Goal: Information Seeking & Learning: Learn about a topic

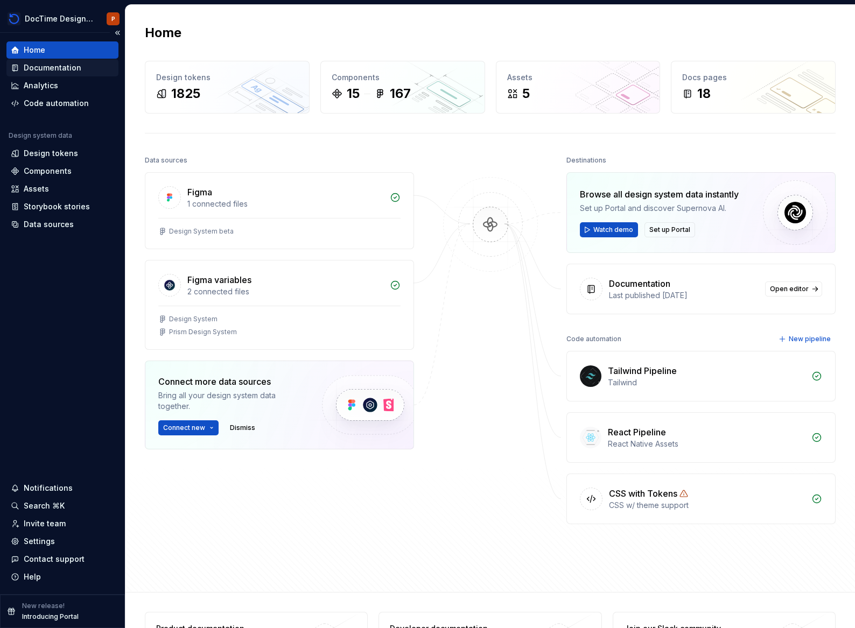
click at [82, 66] on div "Documentation" at bounding box center [62, 67] width 103 height 11
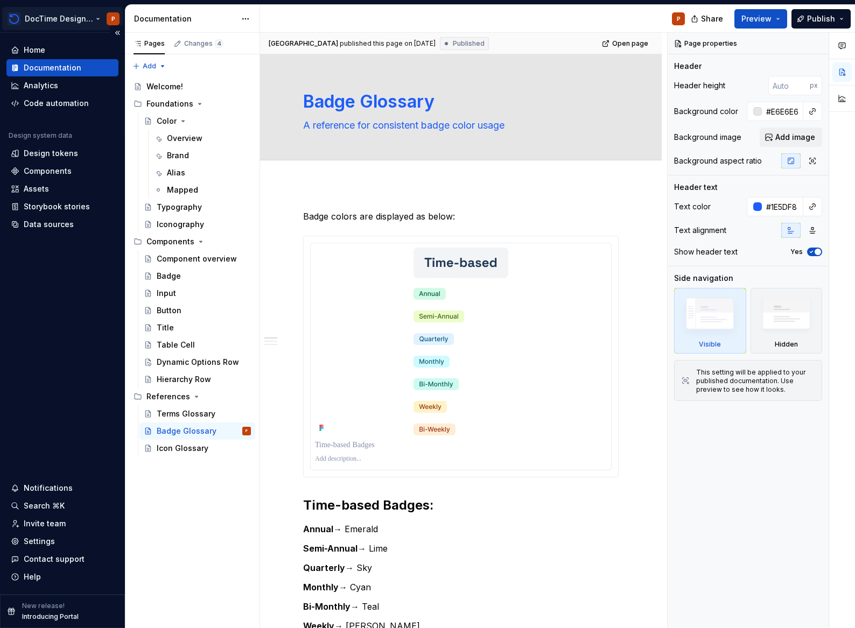
click at [65, 23] on html "DocTime Design System P Home Documentation Analytics Code automation Design sys…" at bounding box center [427, 314] width 855 height 628
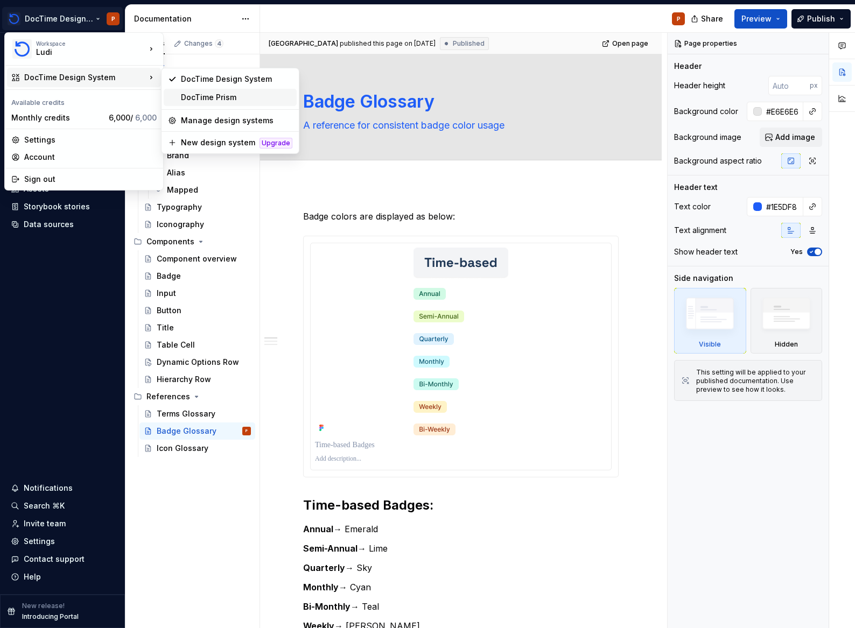
click at [214, 92] on div "DocTime Prism" at bounding box center [236, 97] width 111 height 11
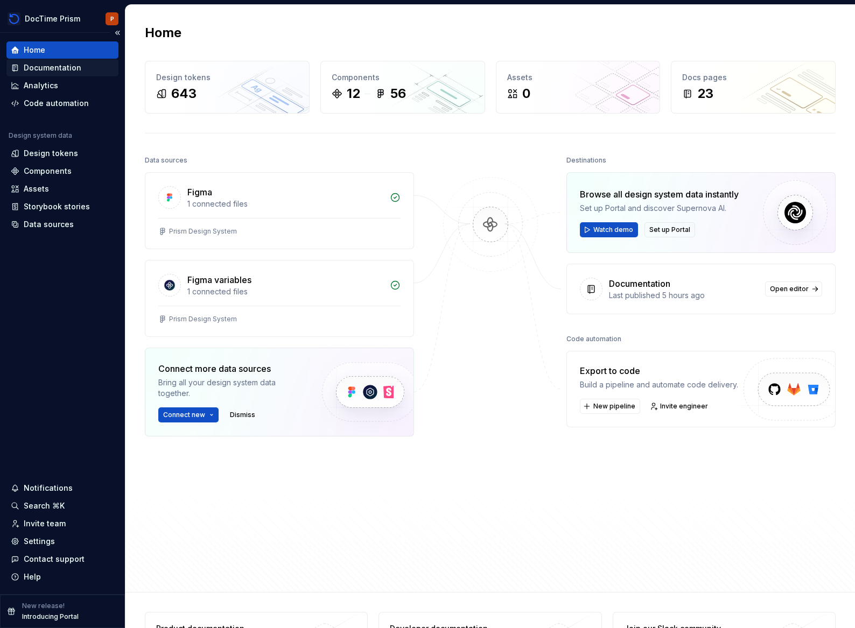
click at [50, 72] on div "Documentation" at bounding box center [53, 67] width 58 height 11
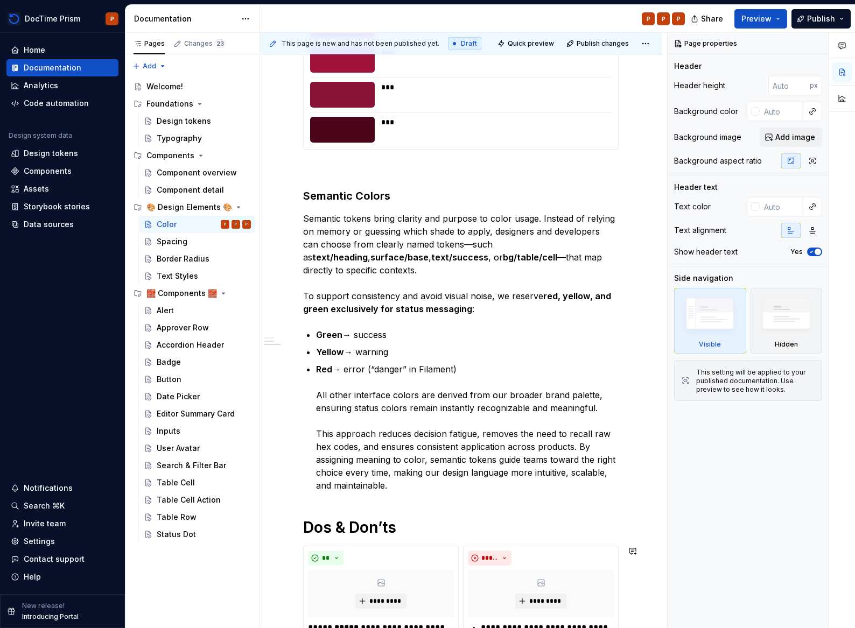
scroll to position [6585, 0]
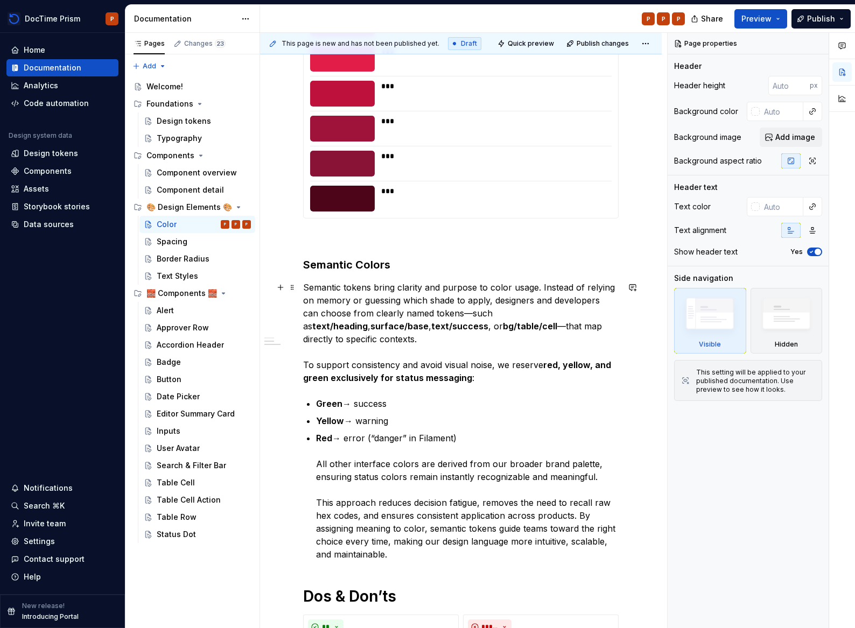
click at [367, 293] on p "Semantic tokens bring clarity and purpose to color usage. Instead of relying on…" at bounding box center [460, 332] width 315 height 103
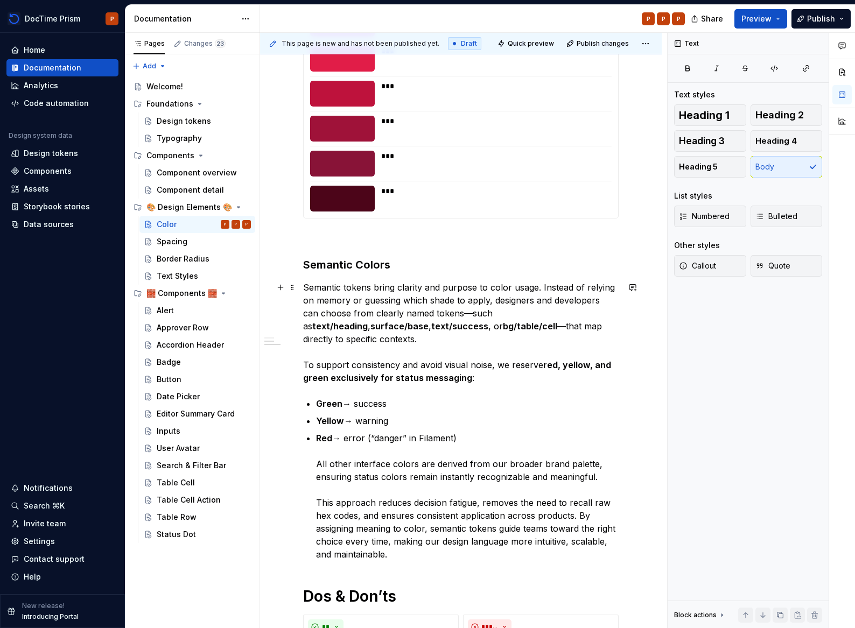
click at [387, 345] on p "Semantic tokens bring clarity and purpose to color usage. Instead of relying on…" at bounding box center [460, 332] width 315 height 103
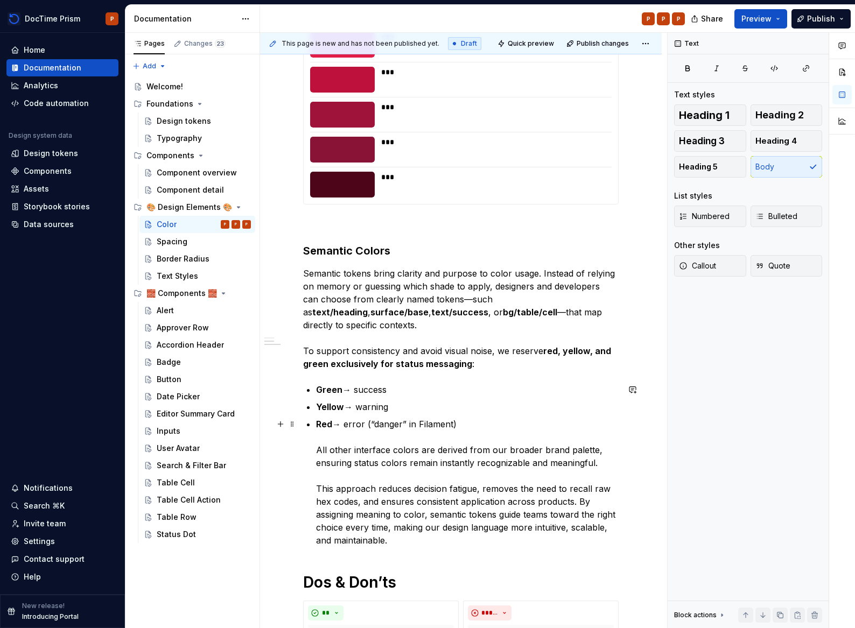
scroll to position [6604, 0]
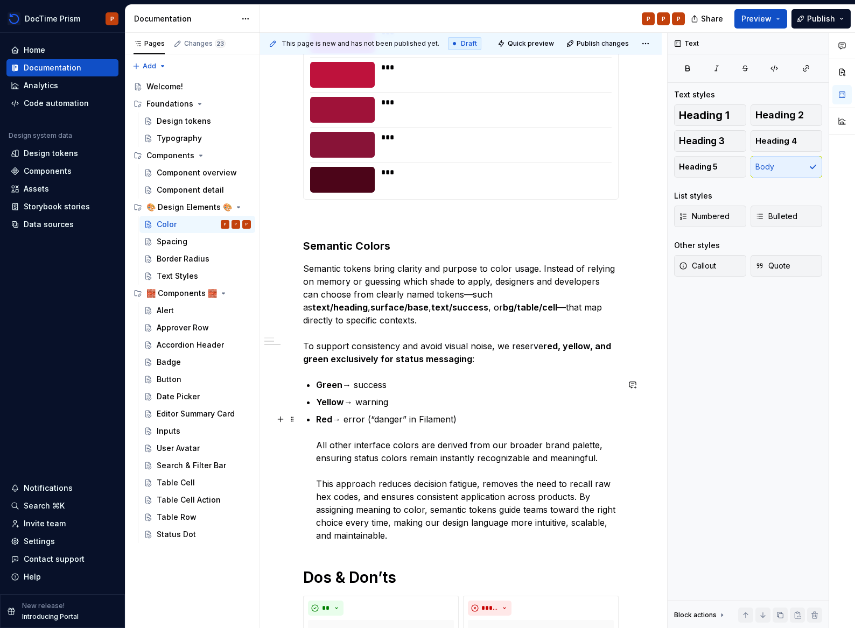
click at [410, 538] on p "Red → error (“danger” in Filament) All other interface colors are derived from …" at bounding box center [467, 477] width 302 height 129
click at [290, 561] on span at bounding box center [292, 561] width 9 height 15
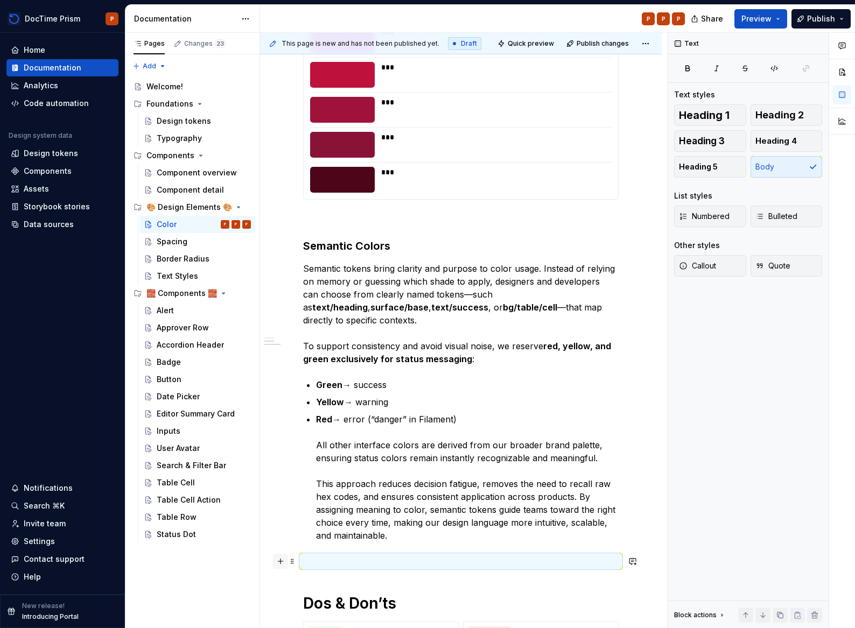
click at [281, 564] on button "button" at bounding box center [280, 561] width 15 height 15
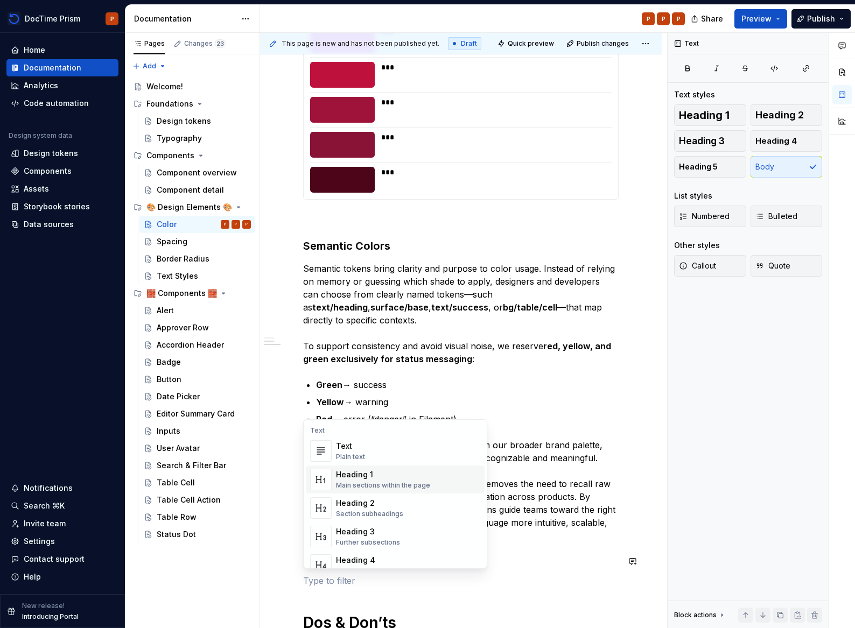
scroll to position [48, 0]
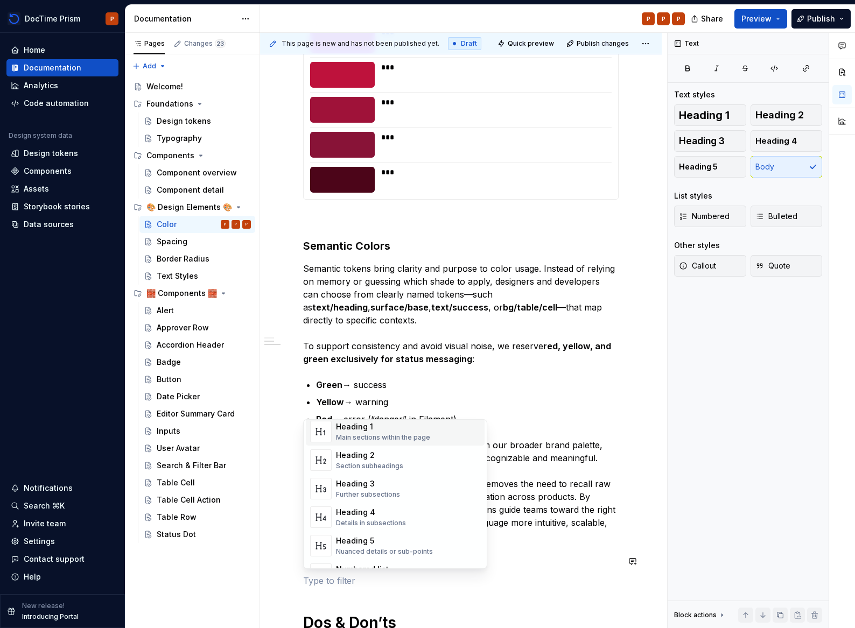
click at [375, 177] on div "***" at bounding box center [460, 180] width 301 height 26
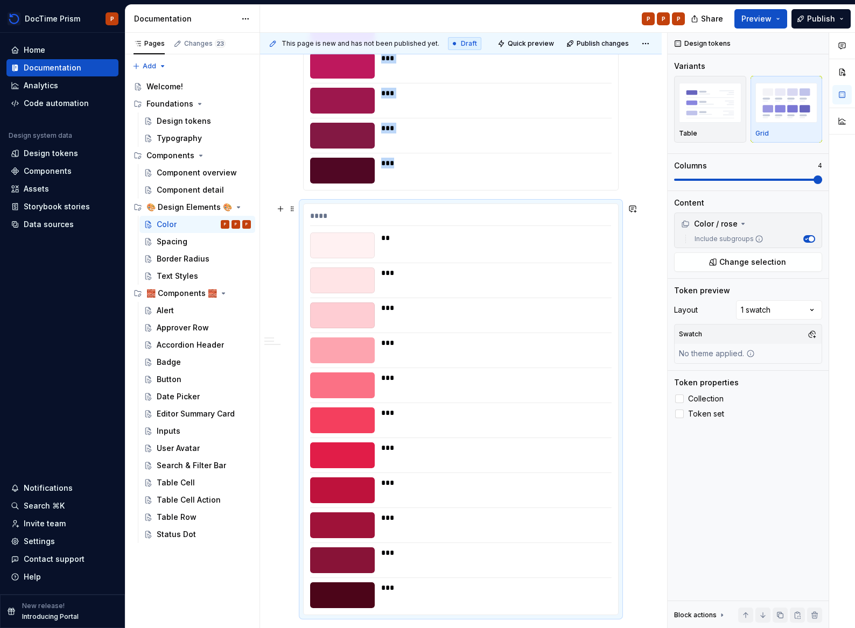
scroll to position [6143, 0]
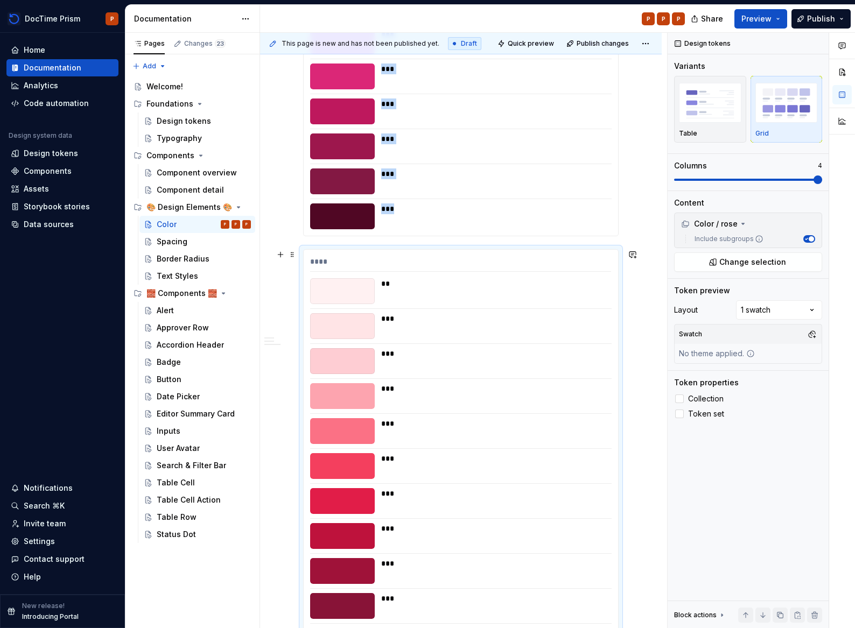
click at [467, 317] on div "***" at bounding box center [492, 318] width 223 height 11
click at [292, 254] on span at bounding box center [292, 254] width 9 height 15
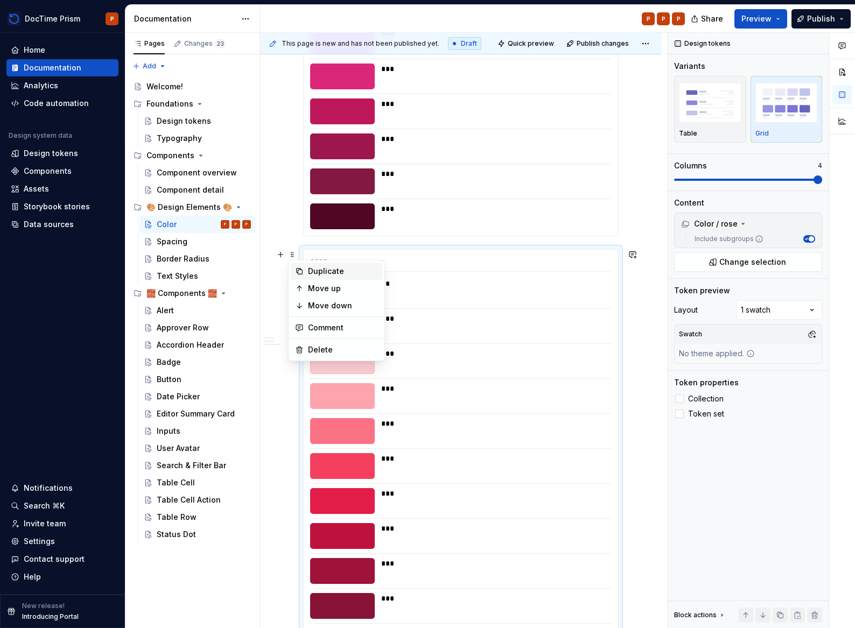
click at [330, 268] on div "Duplicate" at bounding box center [343, 271] width 70 height 11
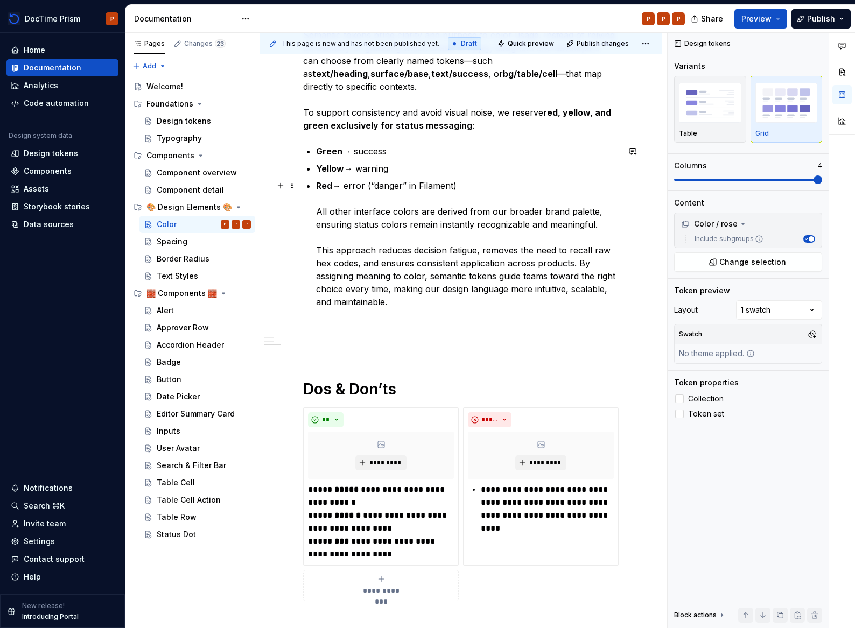
drag, startPoint x: 421, startPoint y: 318, endPoint x: 354, endPoint y: 270, distance: 82.6
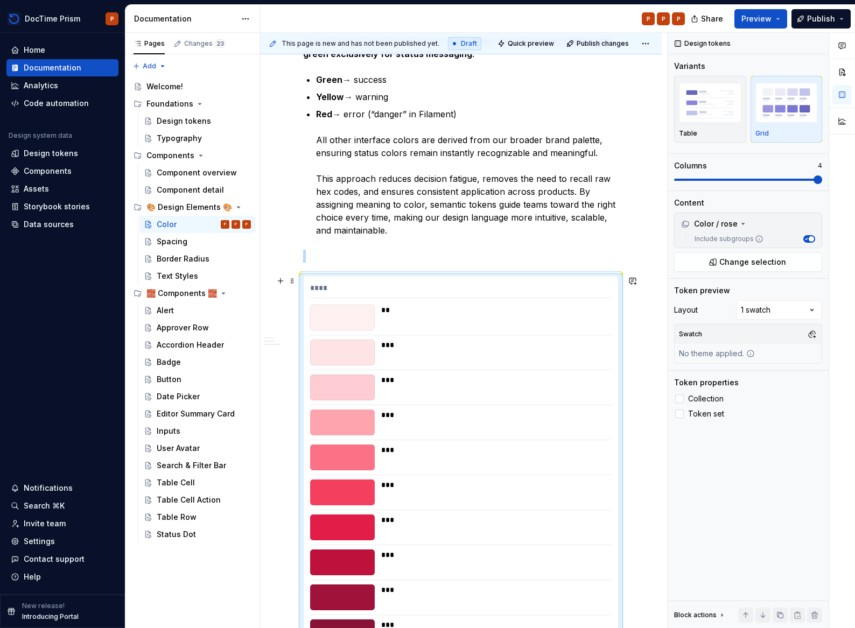
scroll to position [6909, 0]
click at [321, 288] on div "****" at bounding box center [460, 291] width 301 height 16
click at [731, 226] on div "Color / rose" at bounding box center [709, 224] width 57 height 11
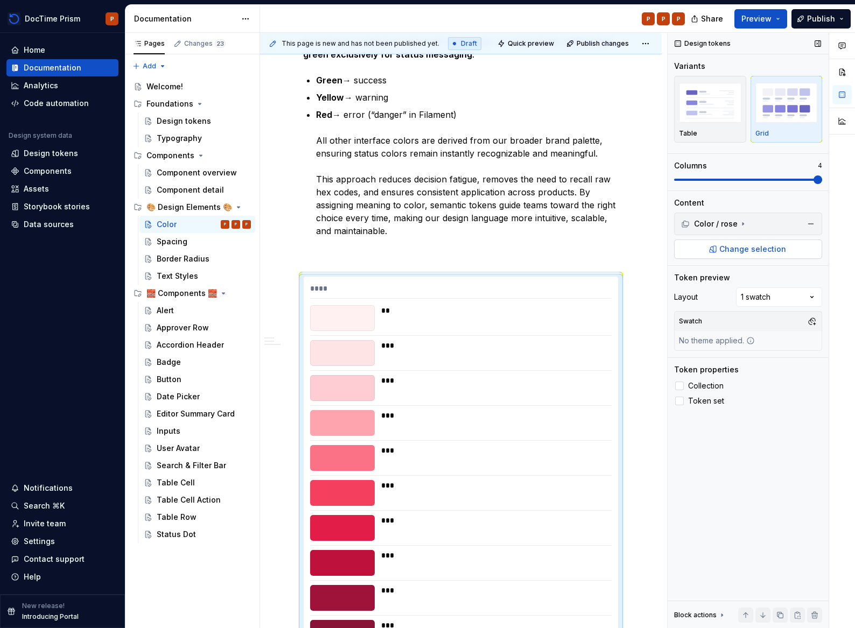
click at [768, 250] on span "Change selection" at bounding box center [752, 249] width 67 height 11
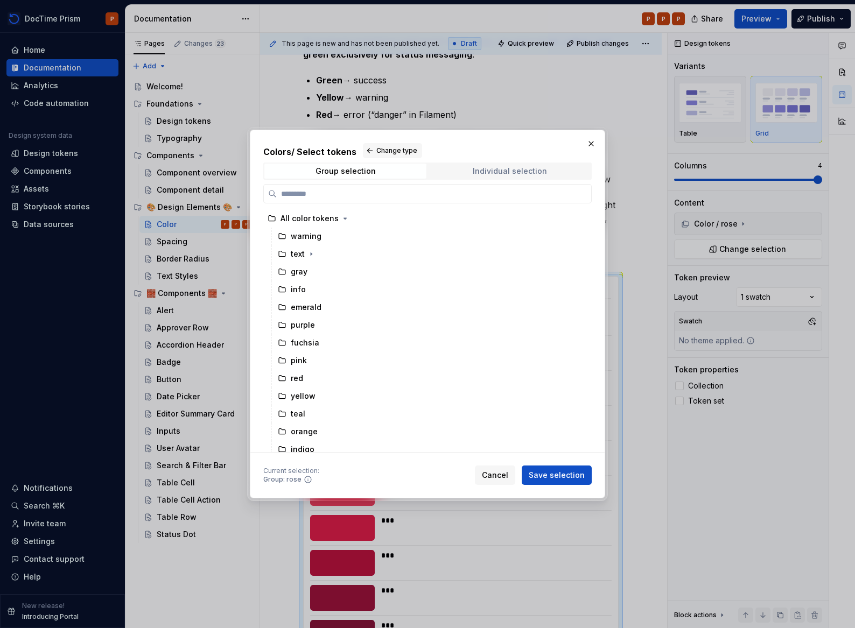
click at [485, 172] on div "Individual selection" at bounding box center [510, 171] width 74 height 9
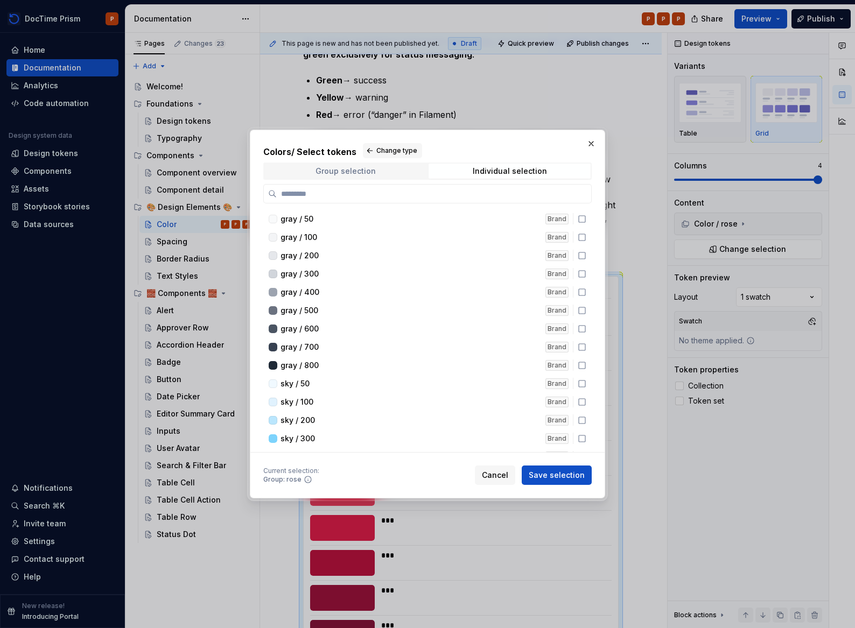
click at [383, 173] on span "Group selection" at bounding box center [345, 171] width 162 height 15
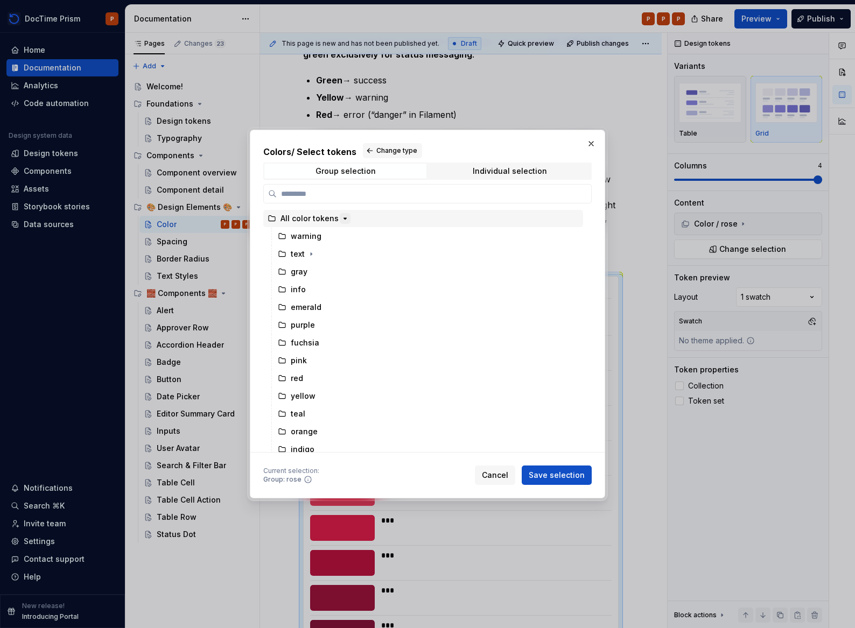
click at [340, 216] on button "button" at bounding box center [345, 218] width 11 height 11
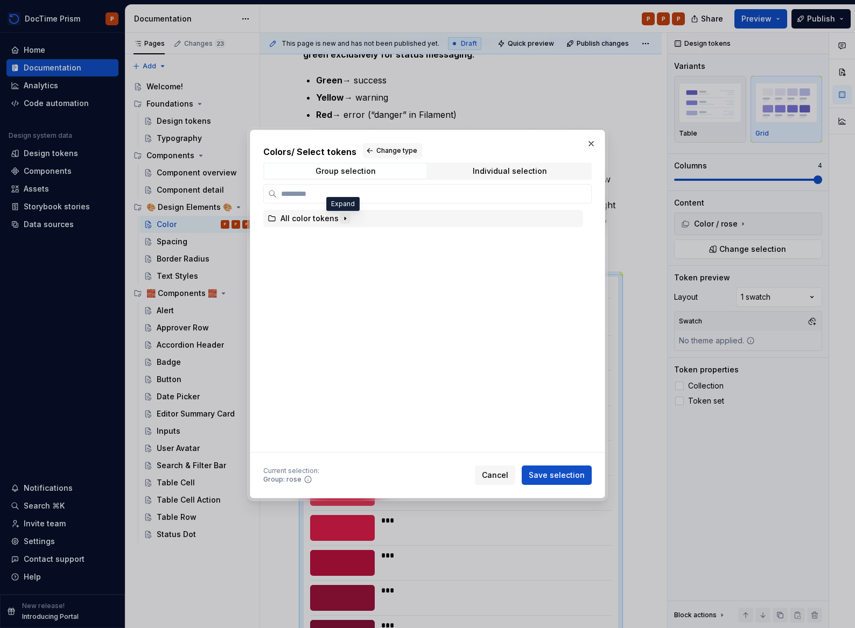
click at [340, 216] on button "button" at bounding box center [345, 218] width 11 height 11
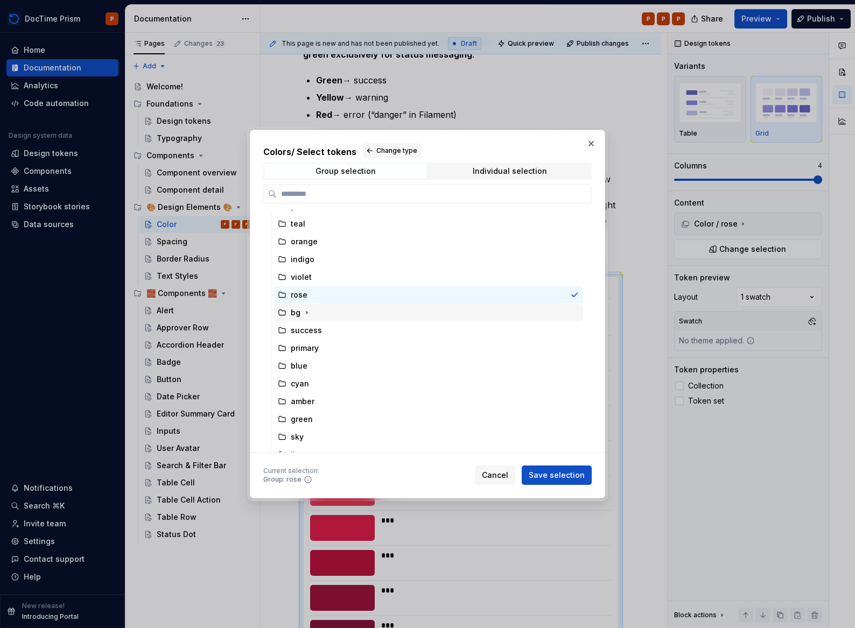
scroll to position [237, 0]
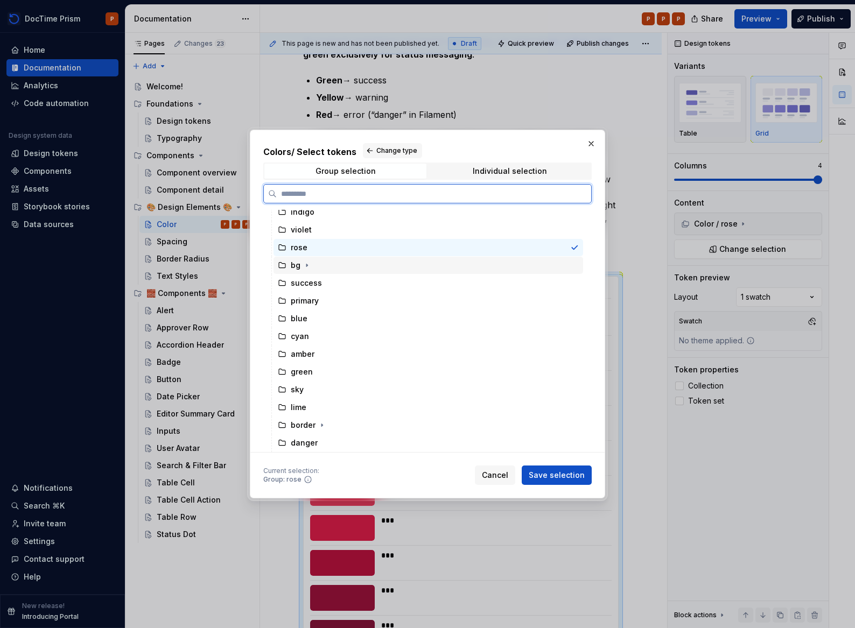
click at [334, 264] on div "bg" at bounding box center [427, 265] width 309 height 17
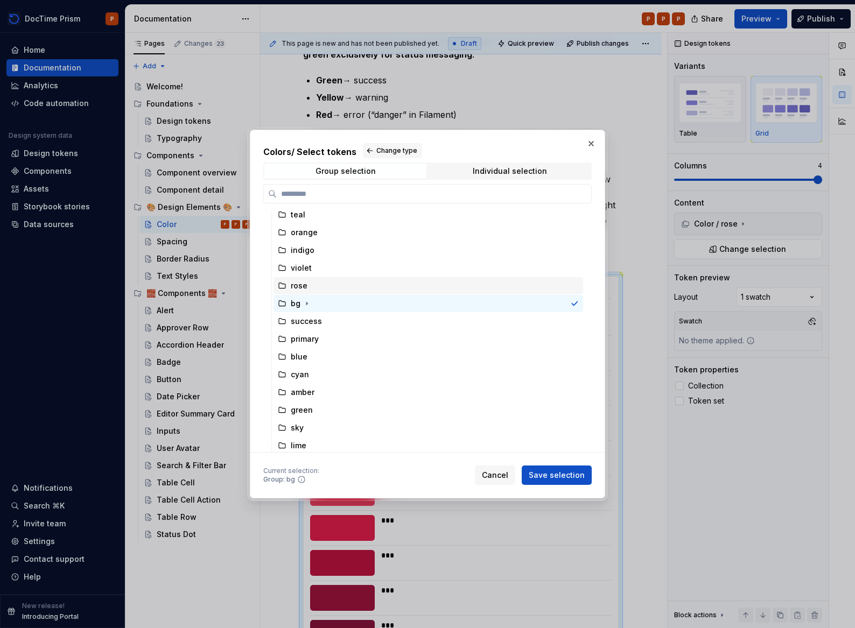
scroll to position [187, 0]
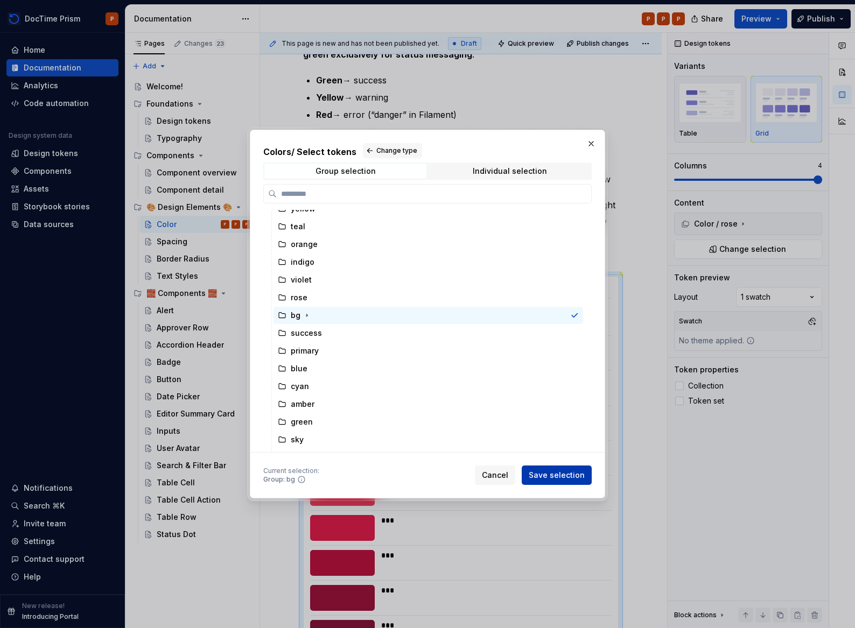
click at [557, 479] on span "Save selection" at bounding box center [557, 475] width 56 height 11
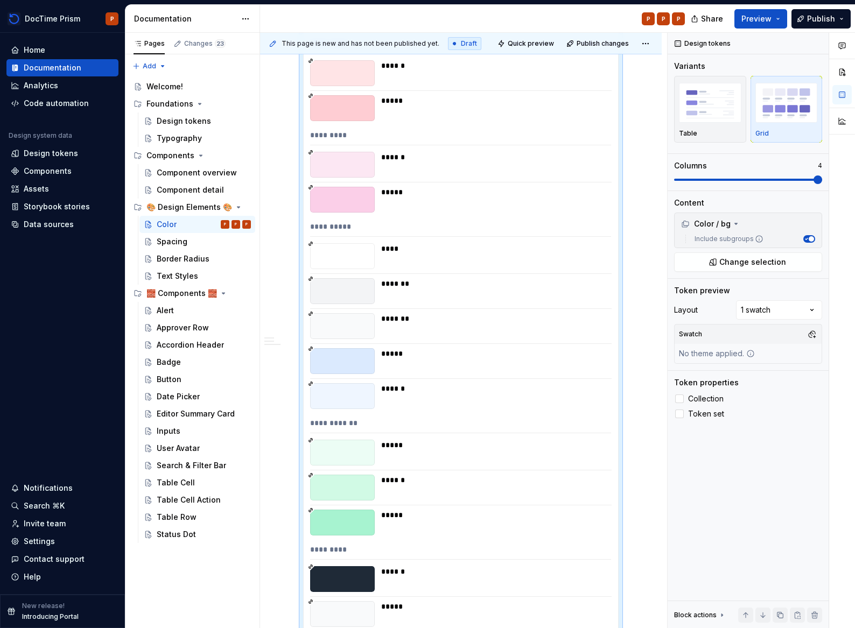
scroll to position [9299, 0]
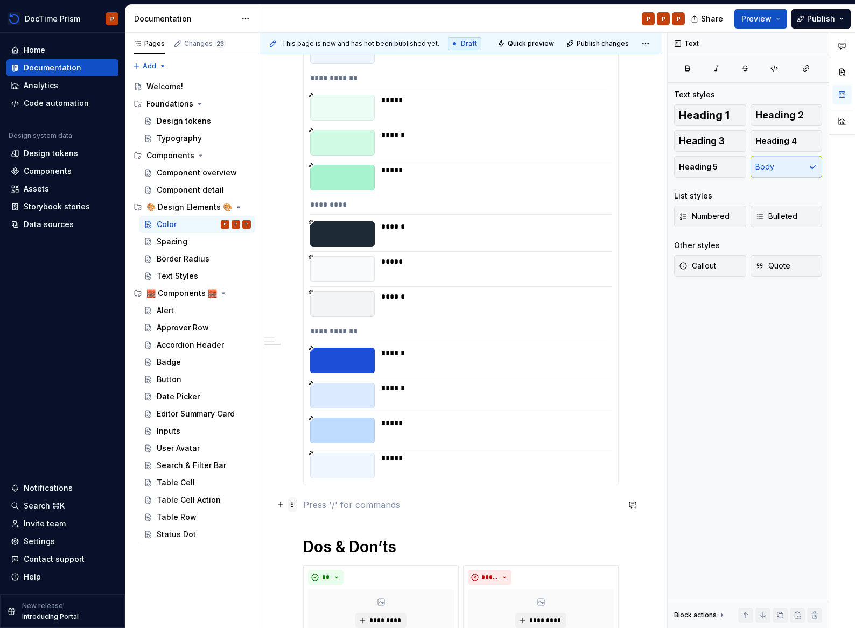
click at [291, 508] on span at bounding box center [292, 504] width 9 height 15
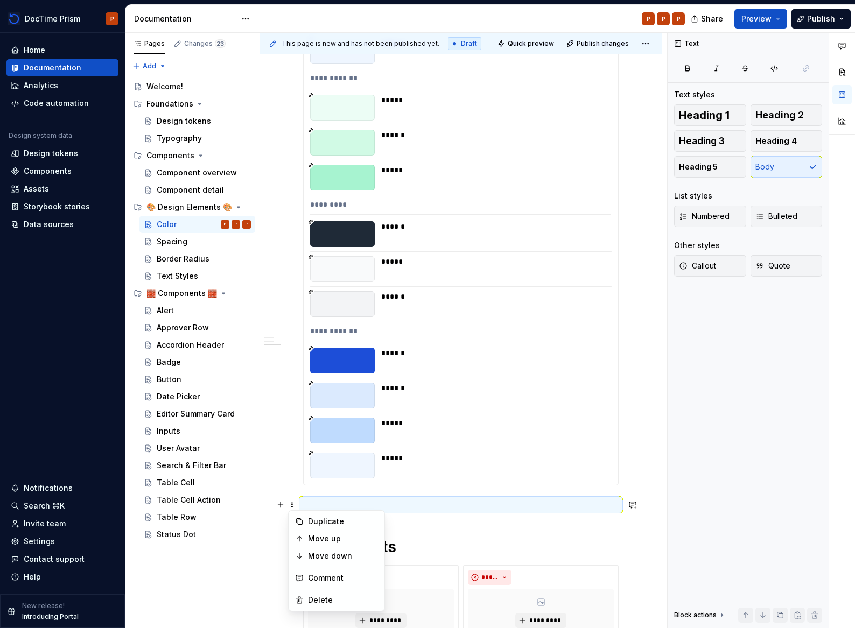
click at [363, 477] on div at bounding box center [342, 466] width 65 height 26
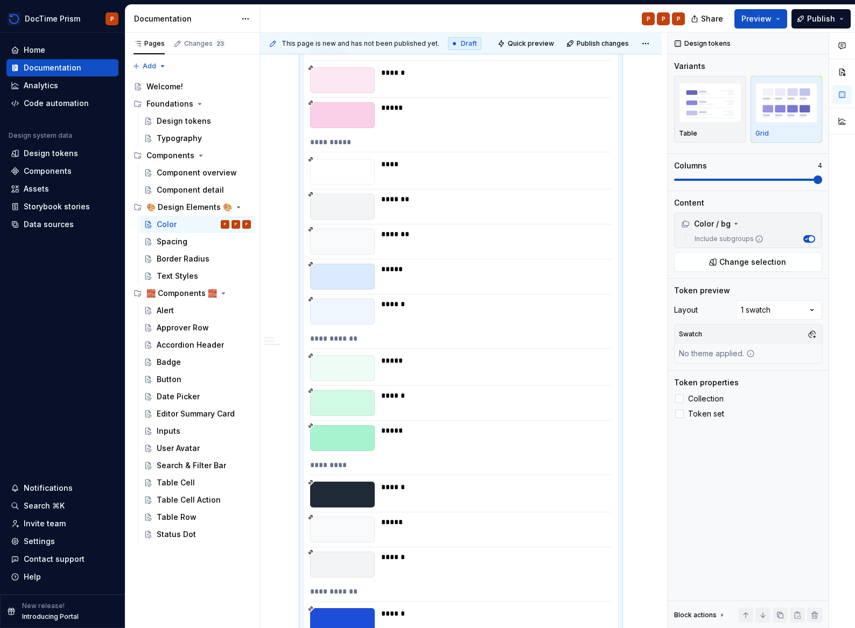
type textarea "*"
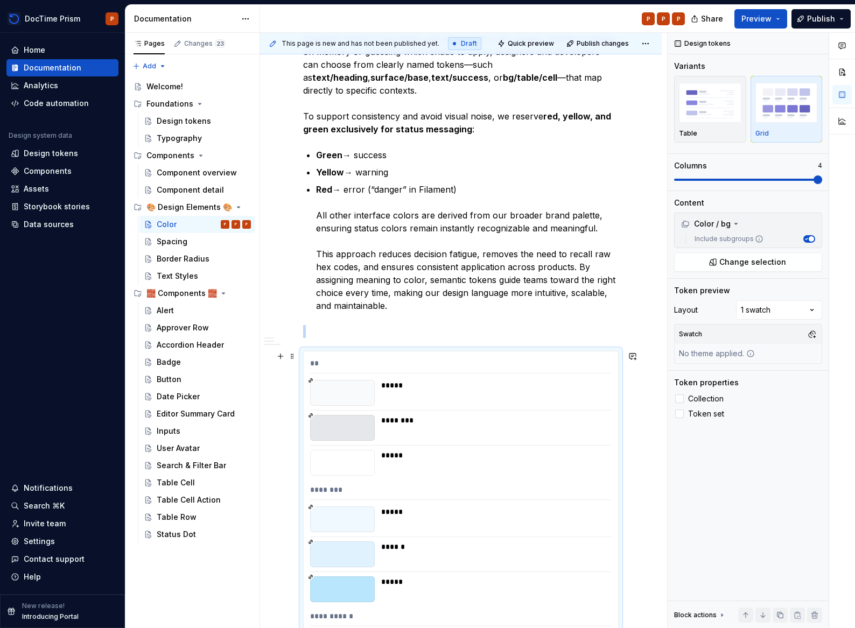
scroll to position [6813, 0]
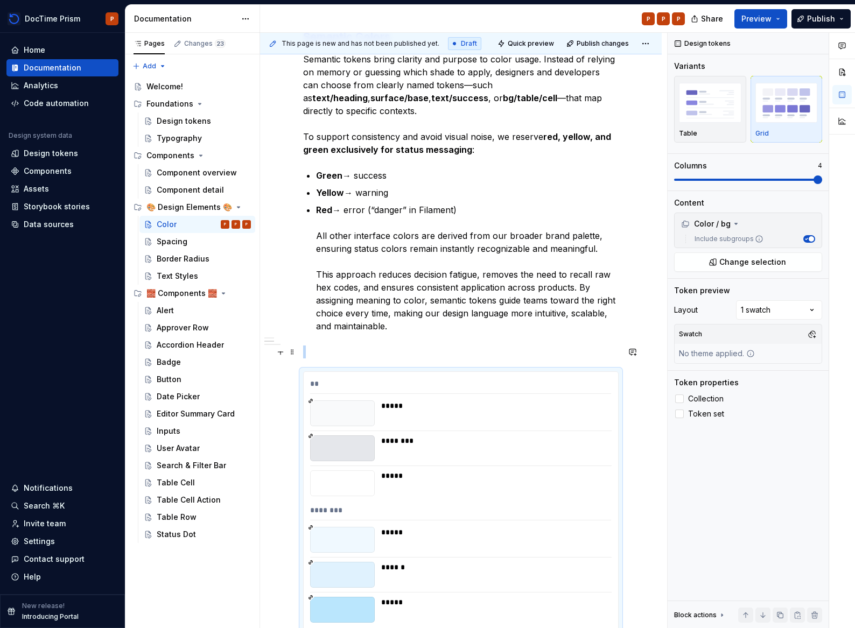
click at [366, 346] on p at bounding box center [460, 352] width 315 height 13
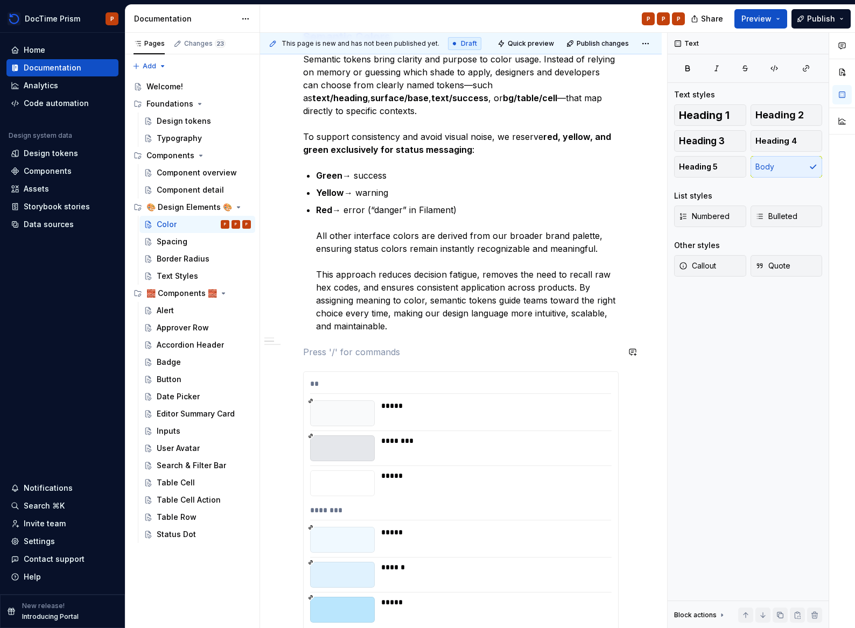
scroll to position [6741, 0]
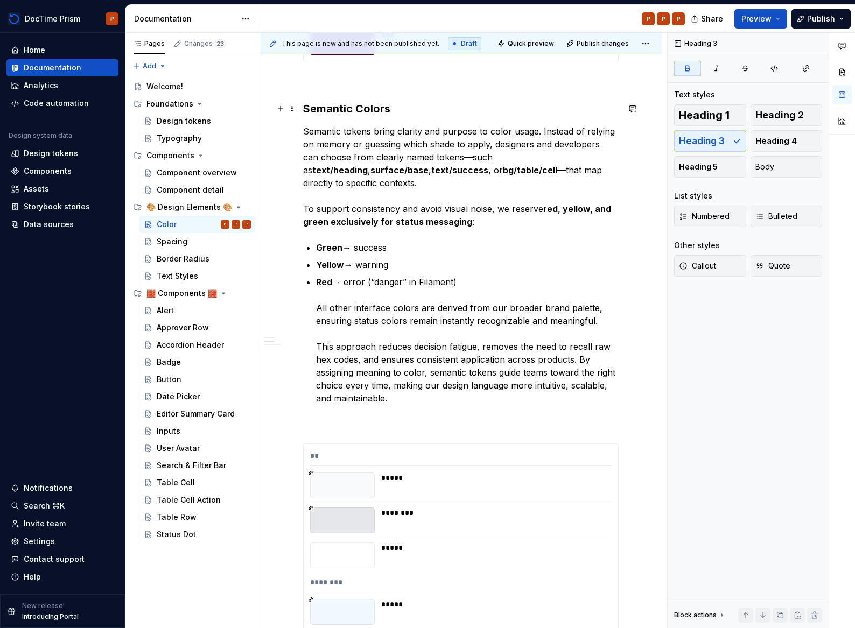
click at [382, 110] on strong "Semantic Colors" at bounding box center [346, 108] width 87 height 13
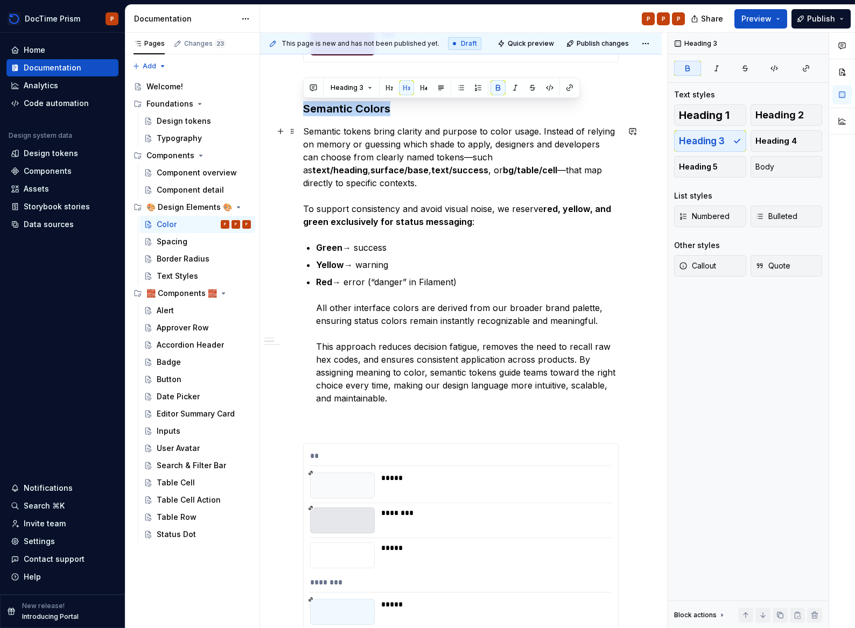
copy strong "Semantic Colors"
click at [343, 418] on p at bounding box center [460, 424] width 315 height 13
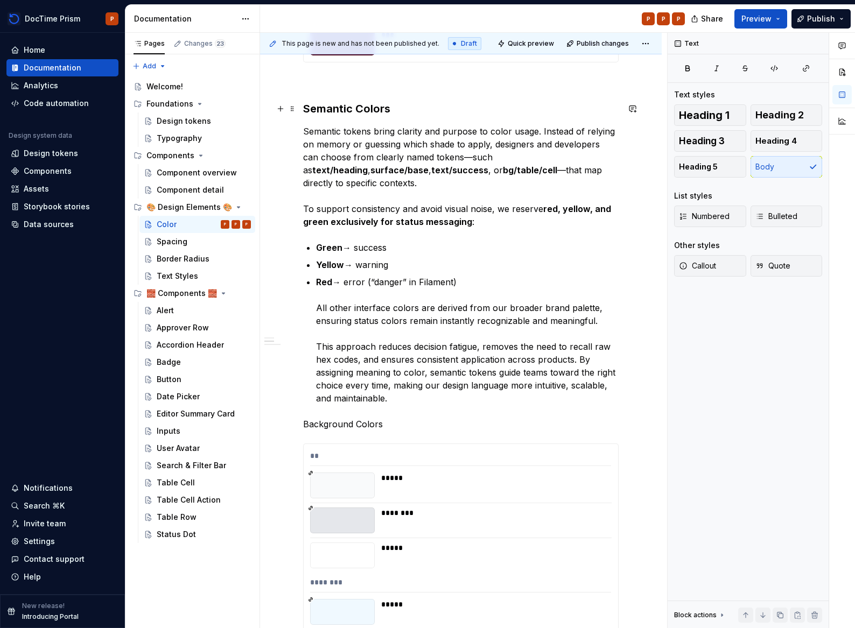
click at [360, 111] on strong "Semantic Colors" at bounding box center [346, 108] width 87 height 13
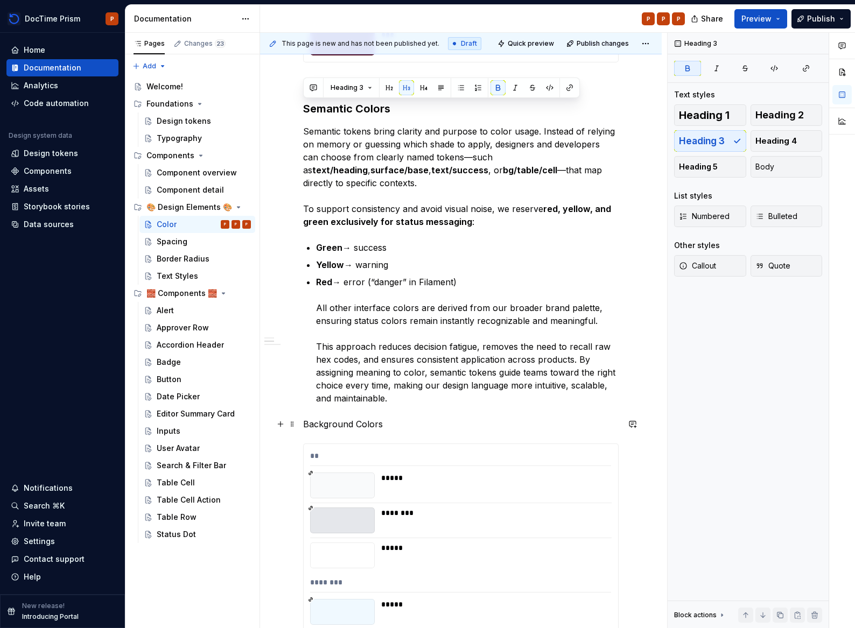
click at [348, 426] on p "Background Colors" at bounding box center [460, 424] width 315 height 13
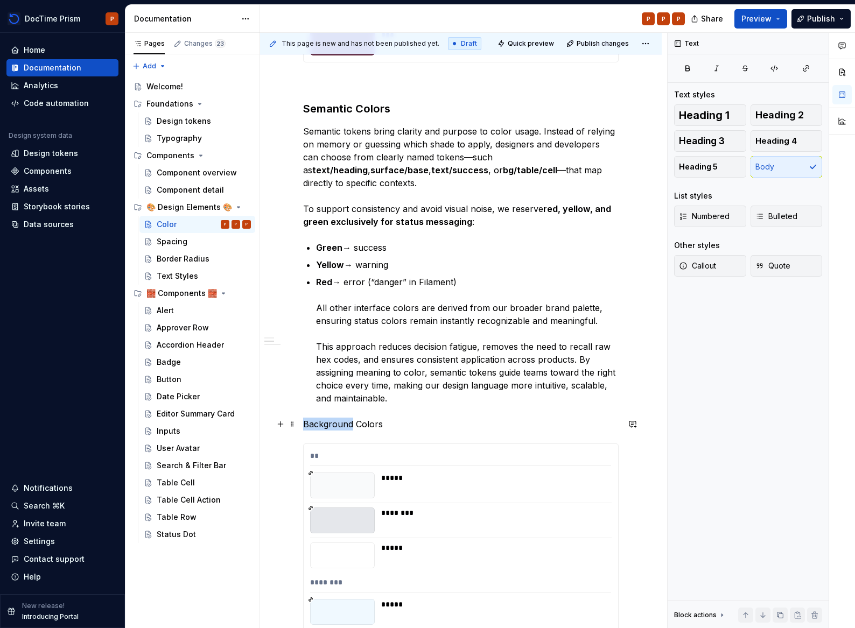
click at [348, 426] on p "Background Colors" at bounding box center [460, 424] width 315 height 13
click at [402, 409] on button "button" at bounding box center [405, 404] width 15 height 15
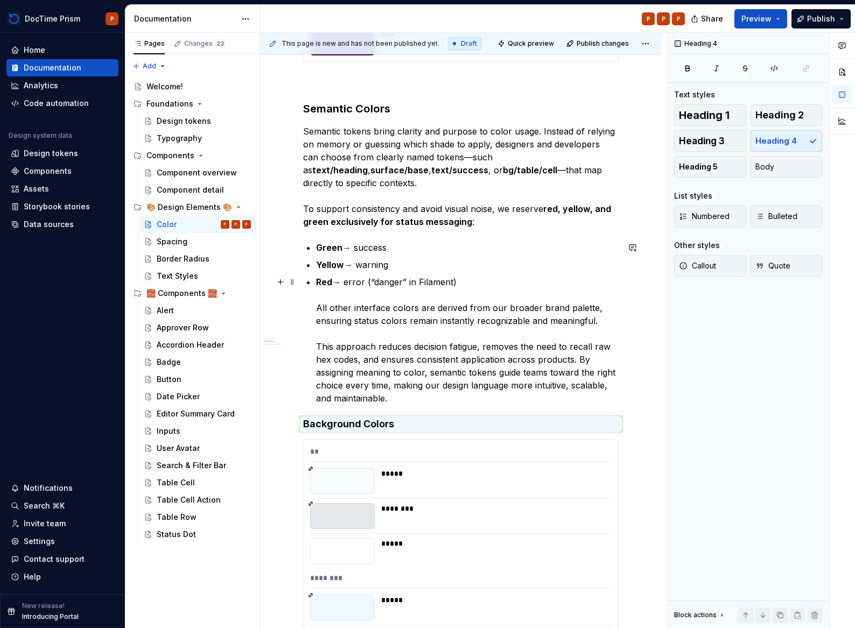
click at [404, 399] on p "Red → error (“danger” in Filament) All other interface colors are derived from …" at bounding box center [467, 340] width 302 height 129
click at [304, 421] on h4 "Background Colors" at bounding box center [460, 424] width 315 height 13
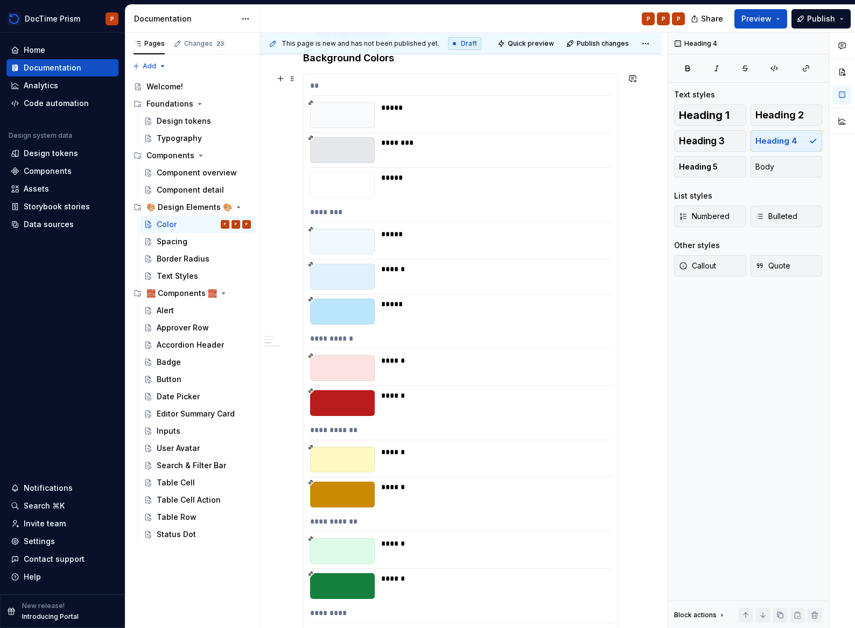
scroll to position [6867, 0]
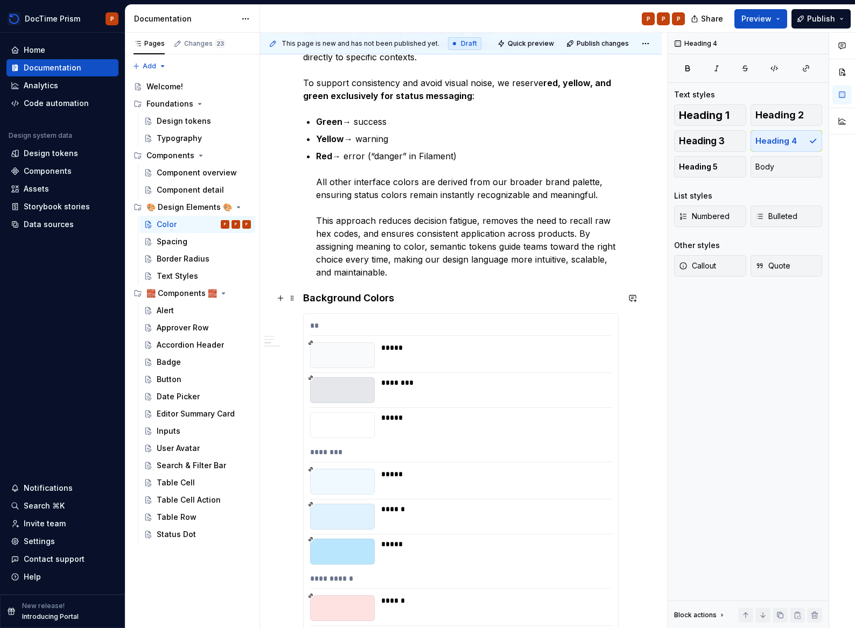
click at [377, 299] on h4 "Background Colors" at bounding box center [460, 298] width 315 height 13
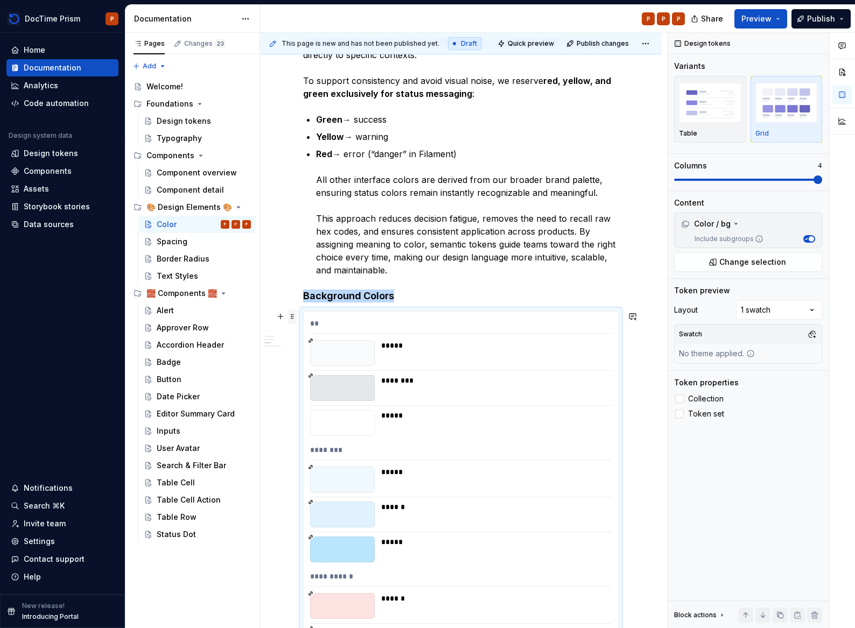
click at [293, 313] on span at bounding box center [292, 316] width 9 height 15
click at [335, 335] on div "Duplicate" at bounding box center [343, 333] width 70 height 11
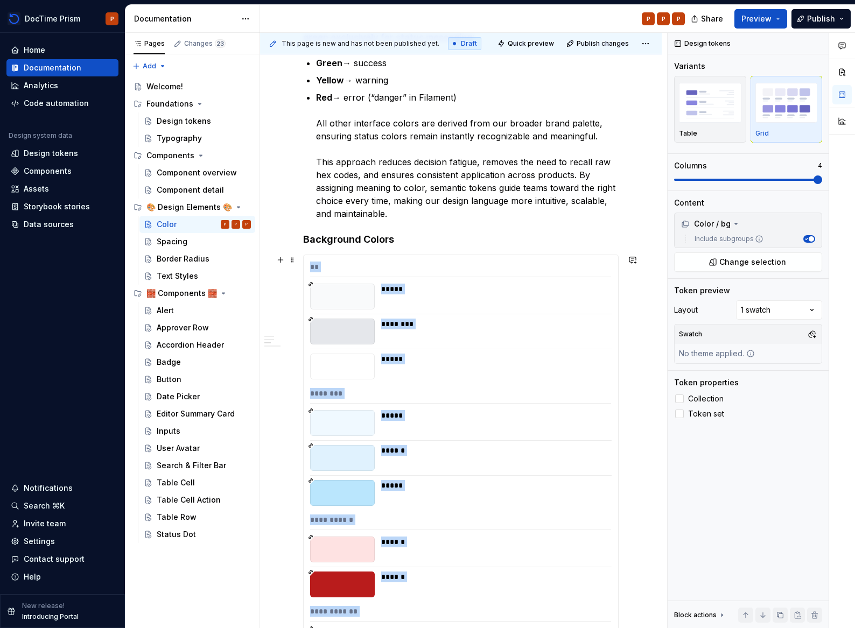
scroll to position [6925, 0]
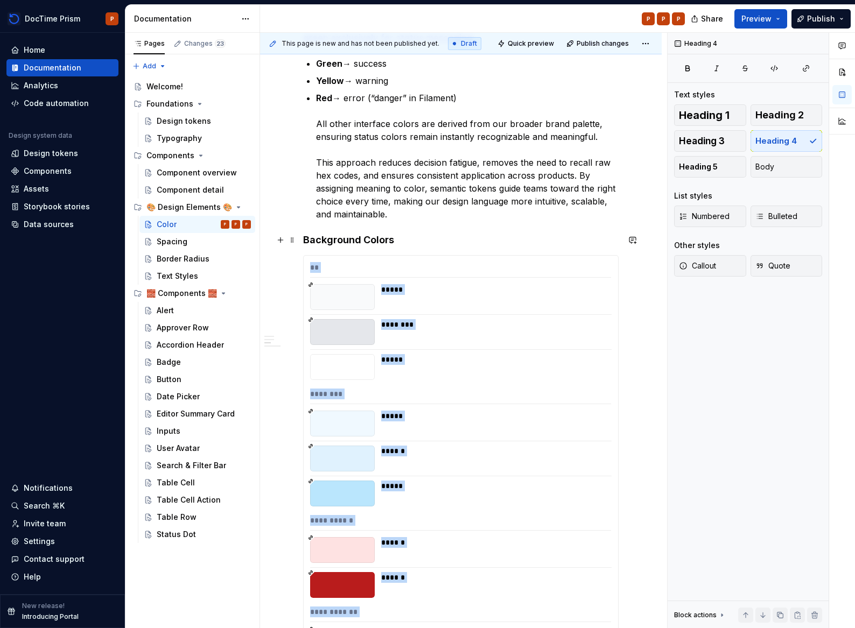
click at [367, 237] on h4 "Background Colors" at bounding box center [460, 240] width 315 height 13
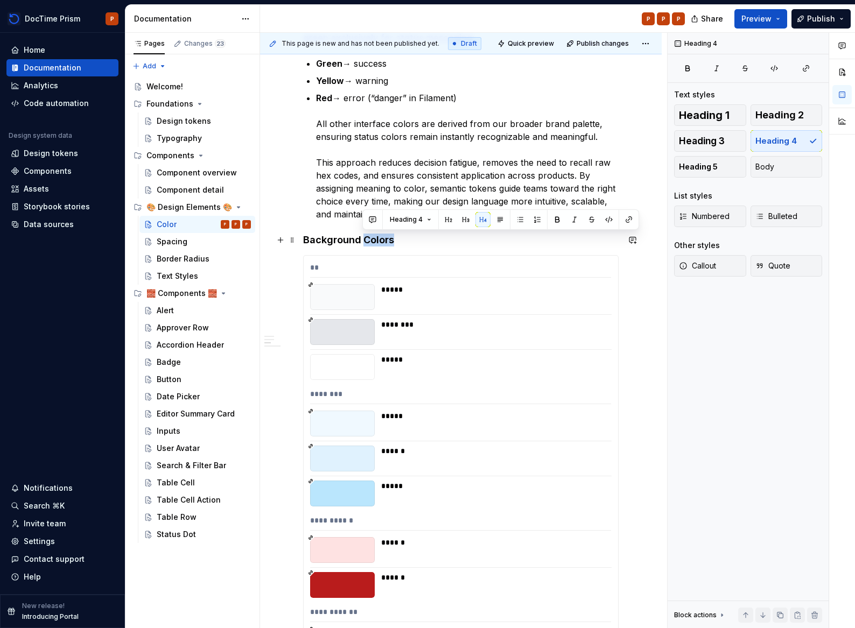
click at [430, 241] on h4 "Background Colors" at bounding box center [460, 240] width 315 height 13
drag, startPoint x: 430, startPoint y: 241, endPoint x: 305, endPoint y: 240, distance: 124.9
click at [305, 240] on h4 "Background Colors" at bounding box center [460, 240] width 315 height 13
copy h4 "Background Colors"
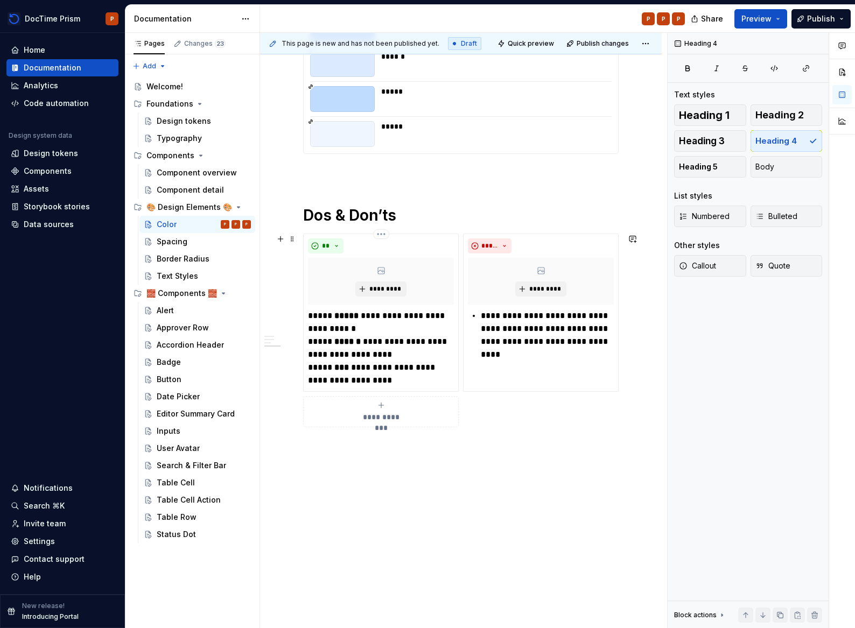
scroll to position [12237, 0]
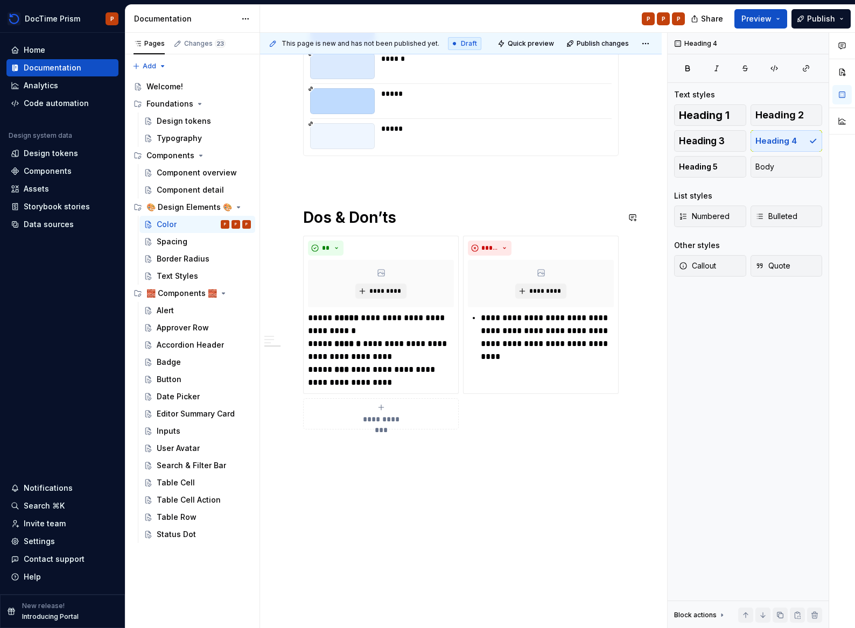
click at [360, 174] on p at bounding box center [460, 175] width 315 height 13
click at [377, 177] on p "Background Colors" at bounding box center [460, 175] width 315 height 13
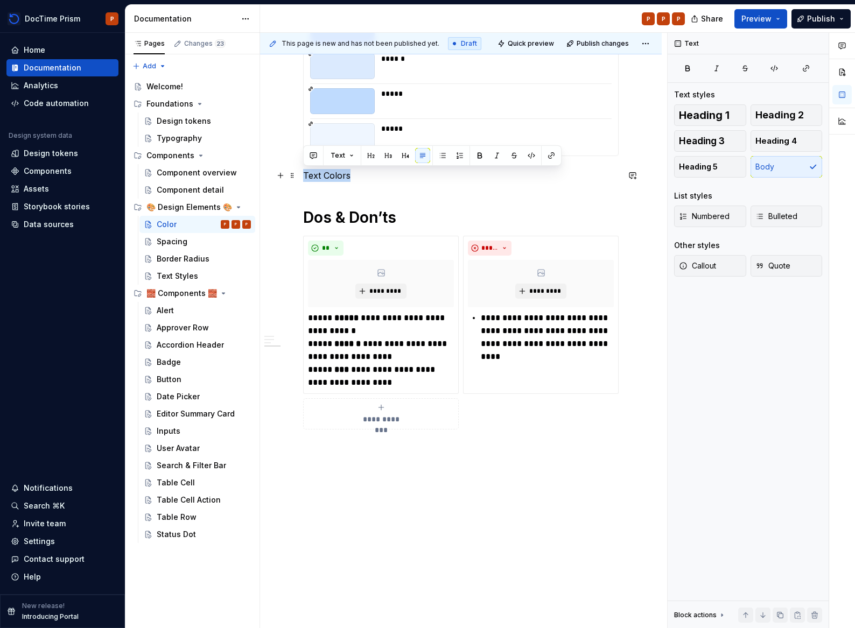
click at [320, 178] on p "Text Colors" at bounding box center [460, 175] width 315 height 13
click at [384, 174] on p "Text (& Icon) Colors" at bounding box center [460, 175] width 315 height 13
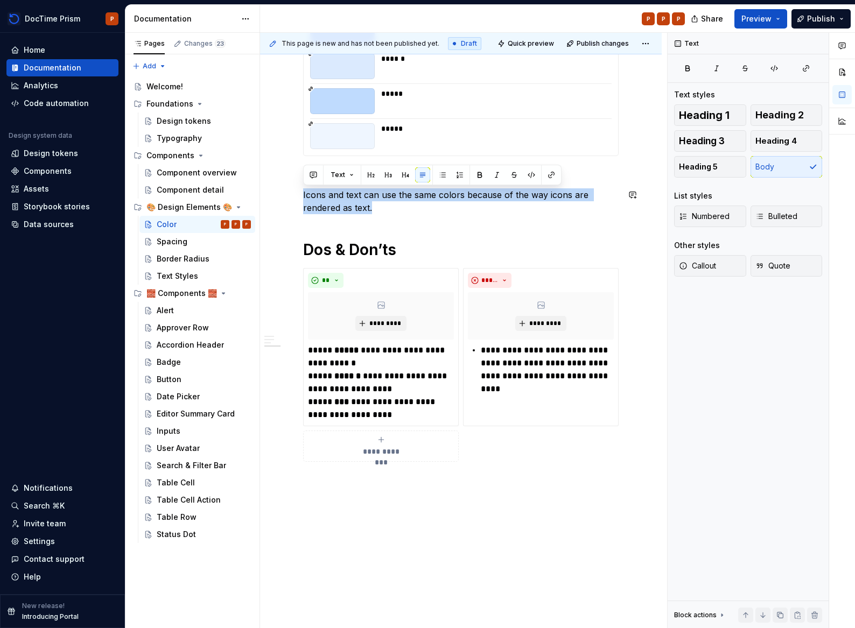
drag, startPoint x: 438, startPoint y: 215, endPoint x: 267, endPoint y: 195, distance: 172.3
copy p "Icons and text can use the same colors because of the way icons are rendered as…"
click at [412, 203] on p "Icons and text can use the same colors because of the way icons are rendered as…" at bounding box center [460, 201] width 315 height 26
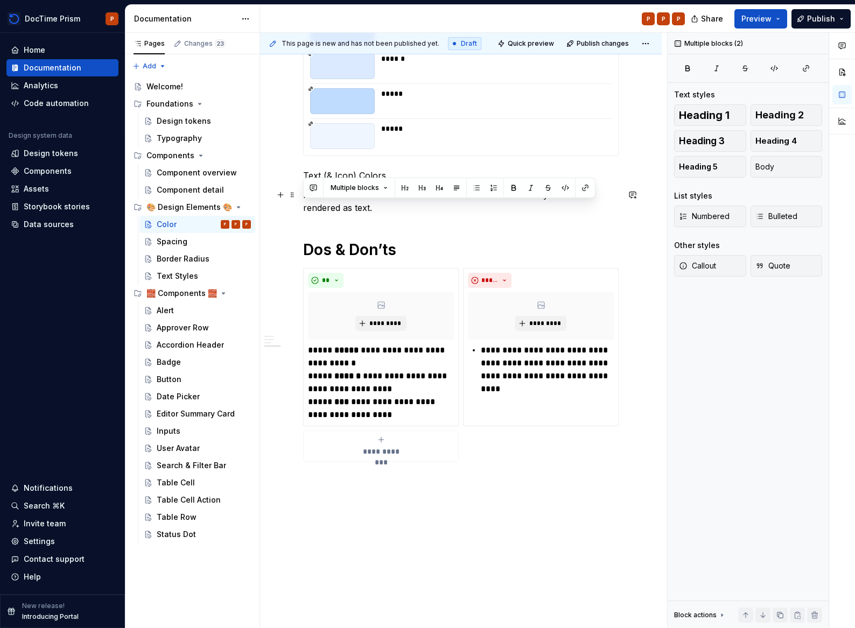
click at [412, 203] on p "Icons and text can use the same colors because of the way icons are rendered as…" at bounding box center [460, 201] width 315 height 26
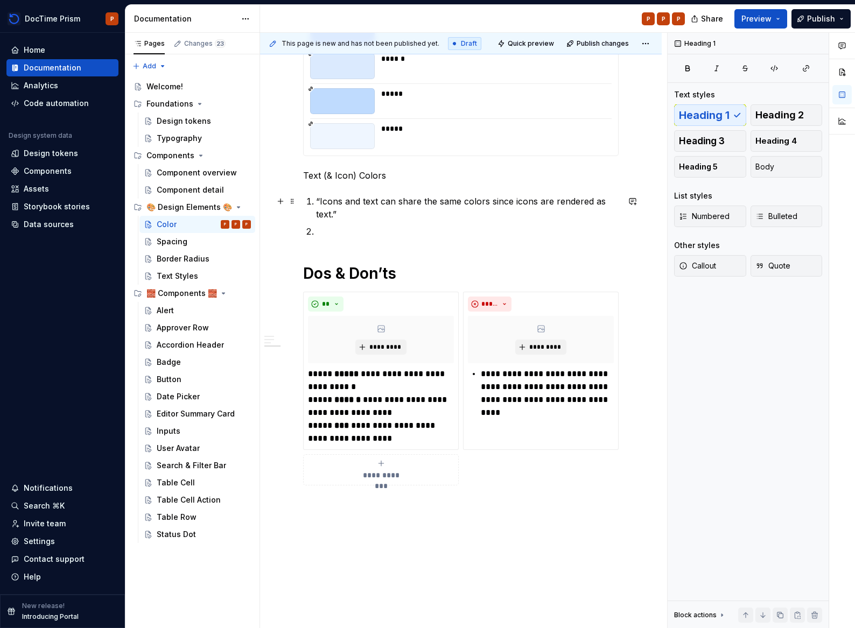
click at [316, 201] on li "“Icons and text can share the same colors since icons are rendered as text.”" at bounding box center [467, 208] width 302 height 26
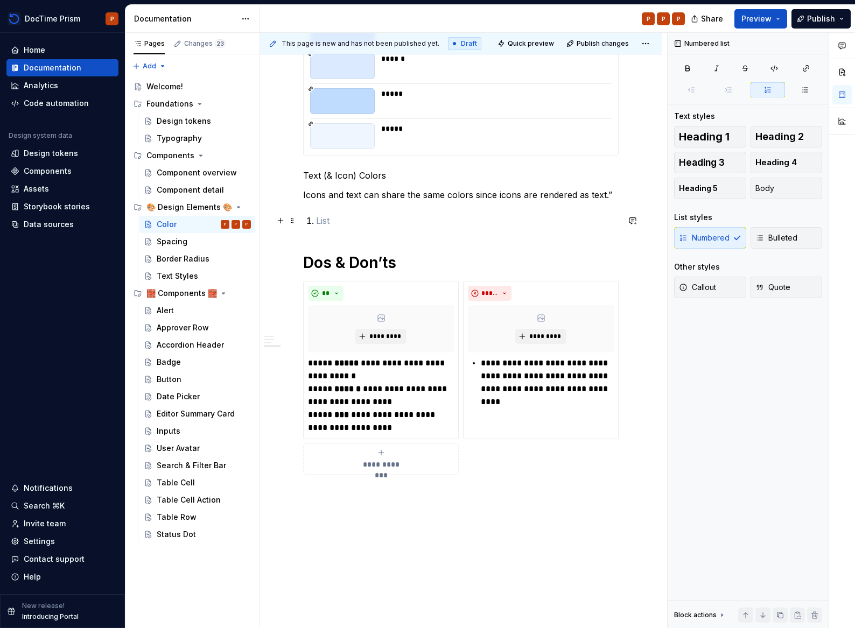
click at [343, 221] on p at bounding box center [467, 220] width 302 height 13
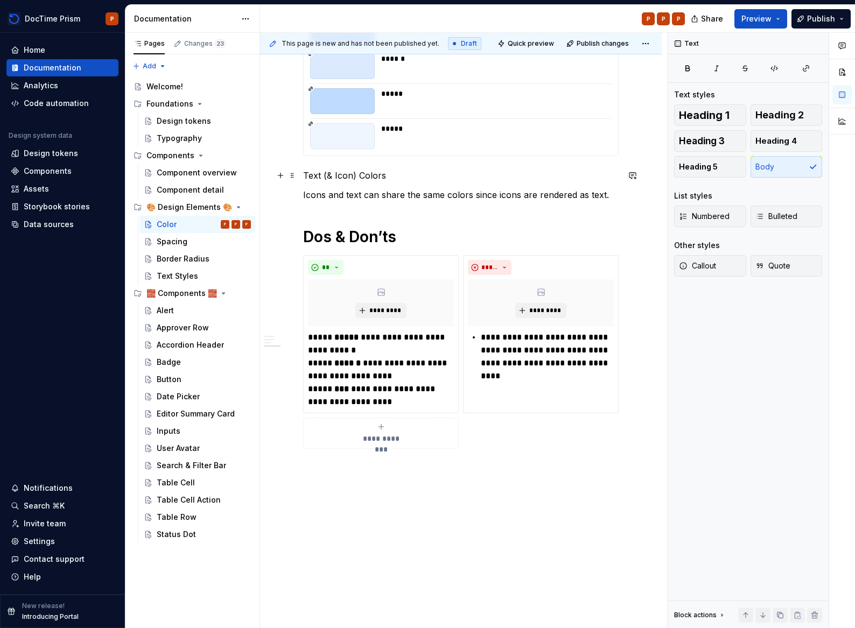
click at [358, 178] on p "Text (& Icon) Colors" at bounding box center [460, 175] width 315 height 13
click at [389, 175] on p "Text (& Icon) Colors" at bounding box center [460, 175] width 315 height 13
click at [415, 156] on button "button" at bounding box center [422, 155] width 15 height 15
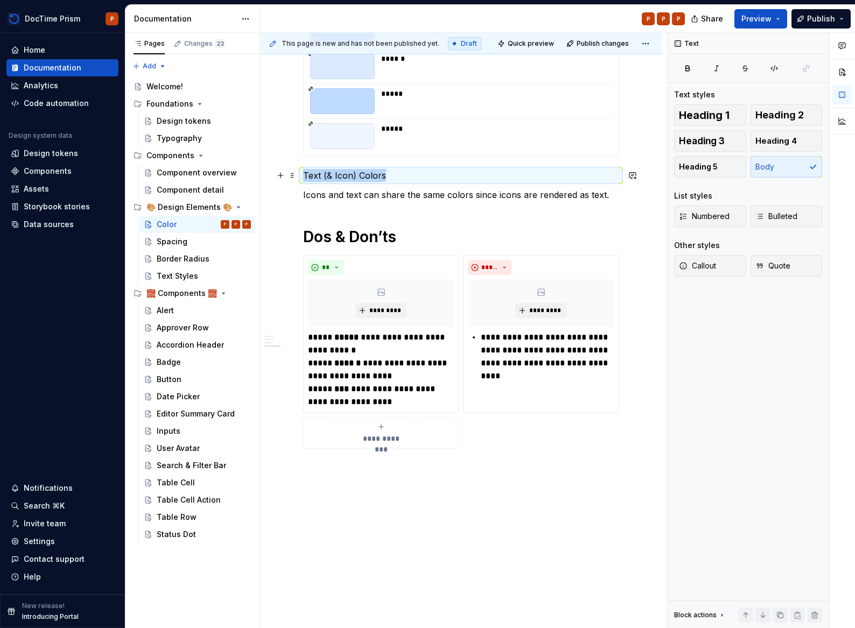
click at [348, 170] on p "Text (& Icon) Colors" at bounding box center [460, 175] width 315 height 13
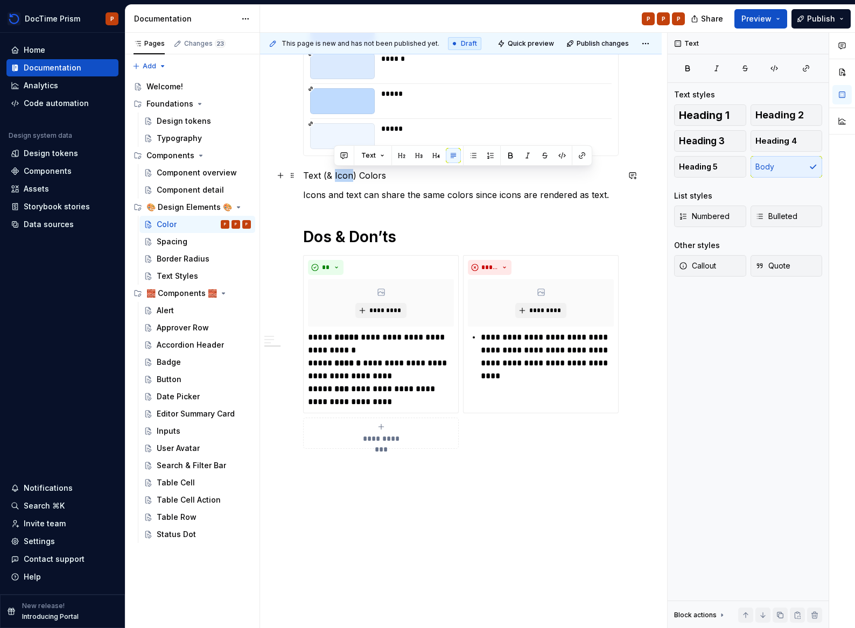
click at [348, 170] on p "Text (& Icon) Colors" at bounding box center [460, 175] width 315 height 13
click at [402, 159] on button "button" at bounding box center [405, 155] width 15 height 15
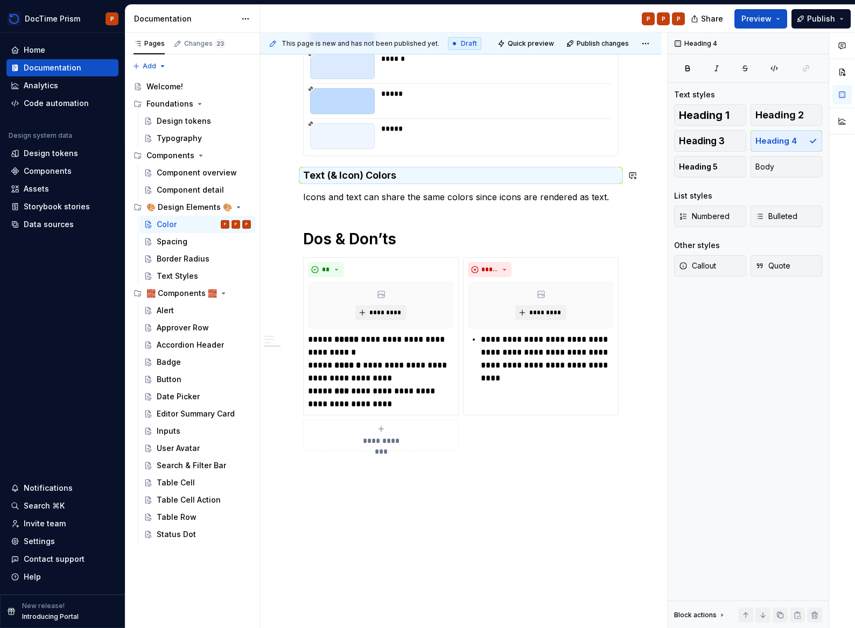
click at [404, 191] on p "Icons and text can share the same colors since icons are rendered as text." at bounding box center [460, 197] width 315 height 13
click at [386, 171] on h4 "Text (& Icon) Colors" at bounding box center [460, 175] width 315 height 13
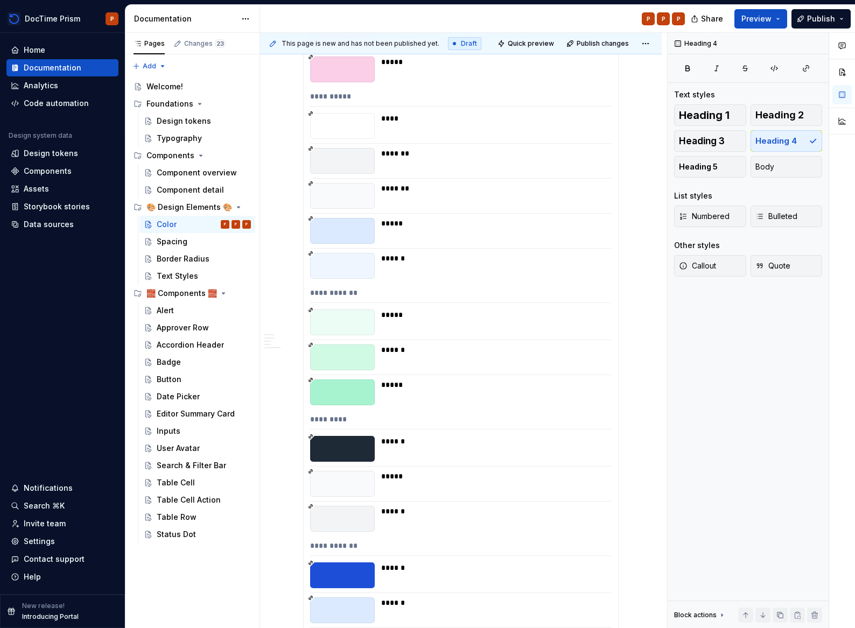
scroll to position [9301, 0]
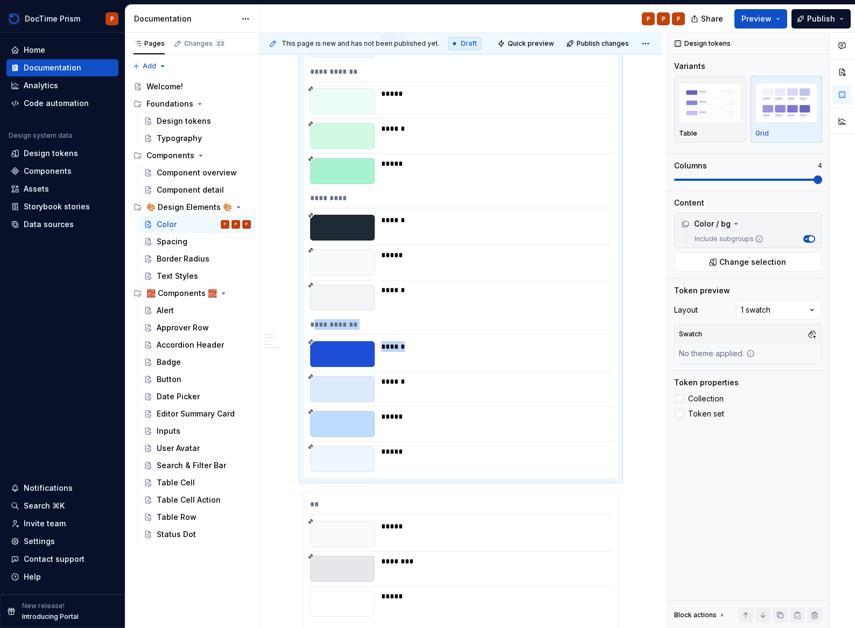
drag, startPoint x: 316, startPoint y: 321, endPoint x: 321, endPoint y: 371, distance: 49.7
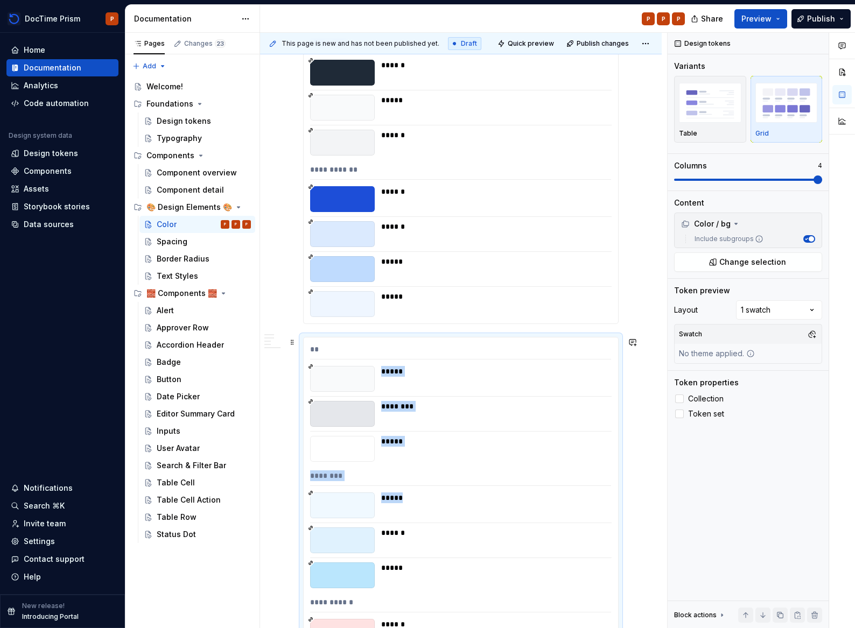
scroll to position [9558, 0]
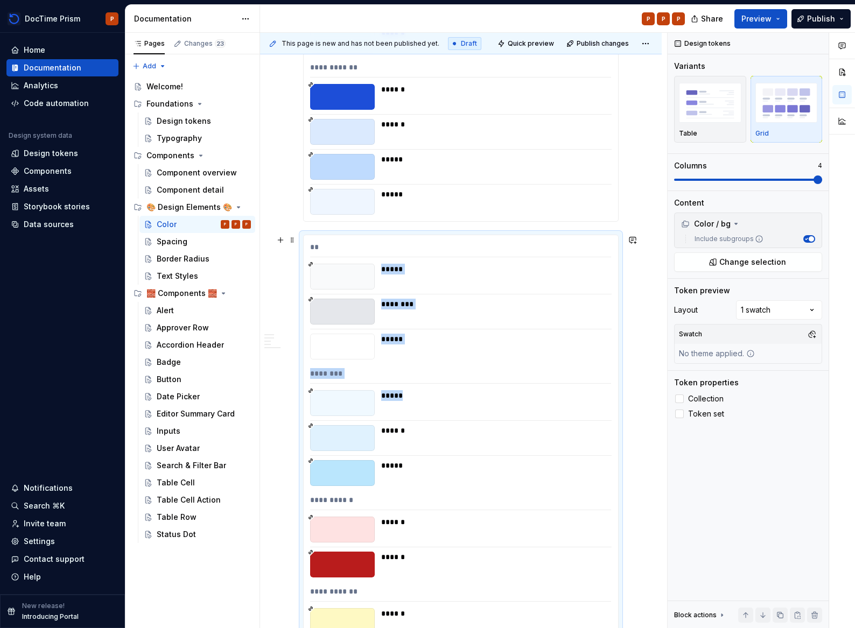
drag, startPoint x: 320, startPoint y: 400, endPoint x: 332, endPoint y: 398, distance: 11.6
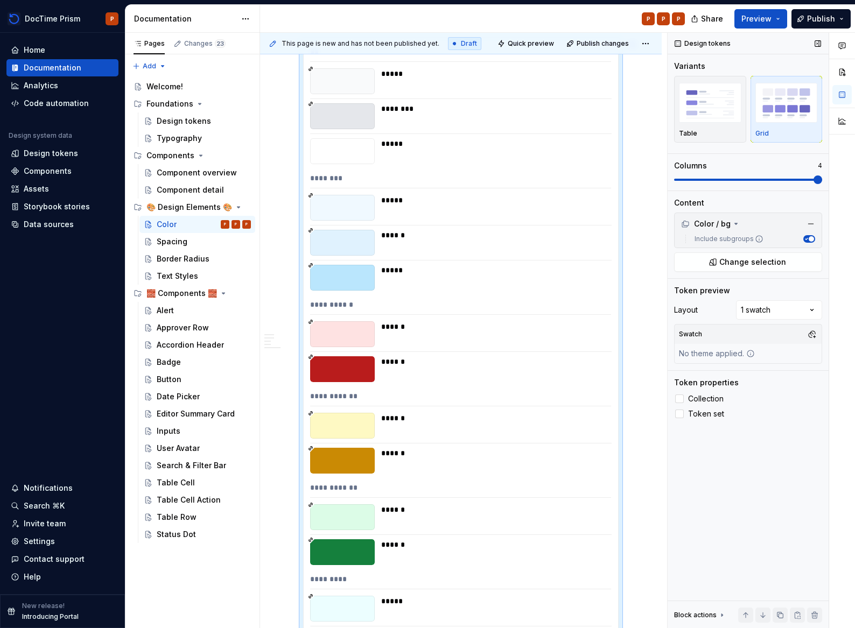
scroll to position [9797, 0]
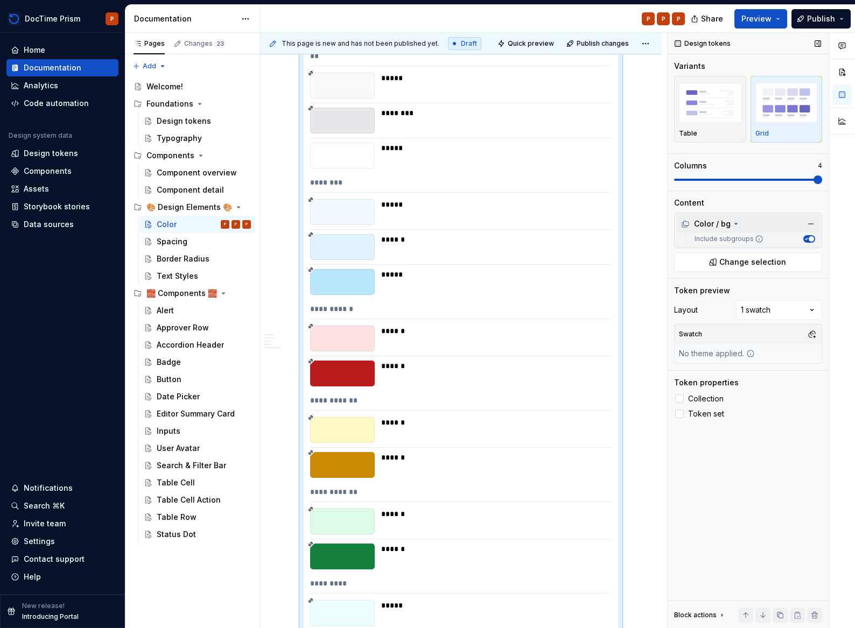
click at [742, 221] on div "Color / bg" at bounding box center [748, 223] width 143 height 17
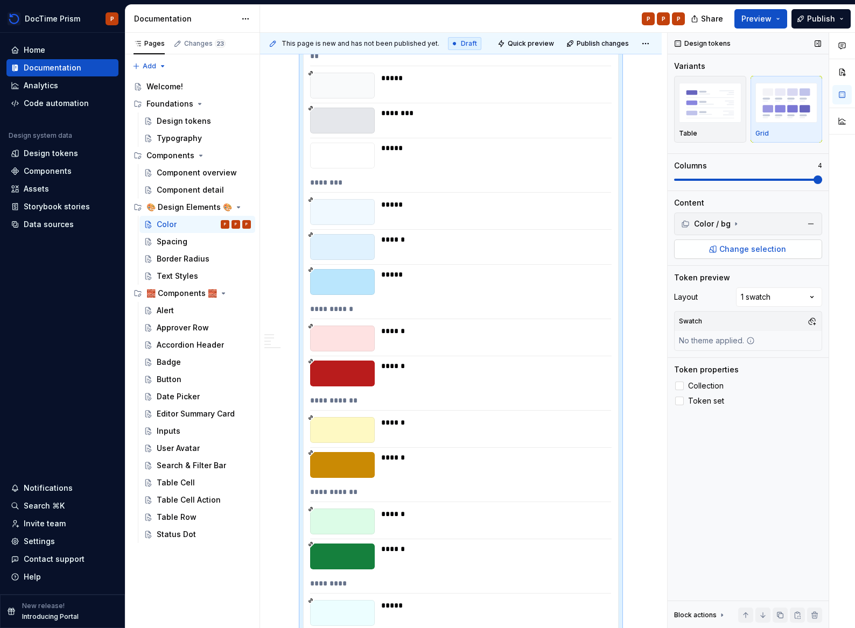
click at [740, 244] on span "Change selection" at bounding box center [752, 249] width 67 height 11
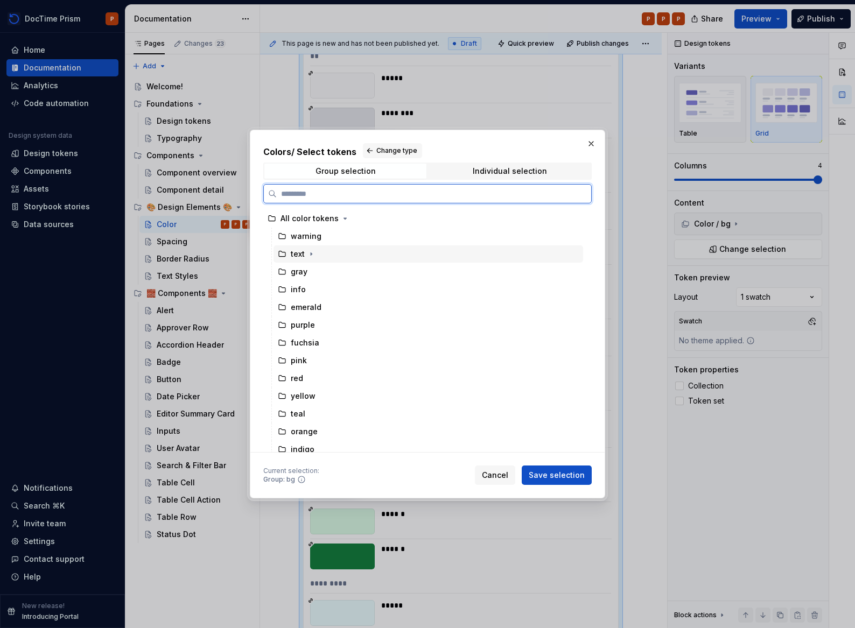
click at [347, 250] on div "text" at bounding box center [427, 253] width 309 height 17
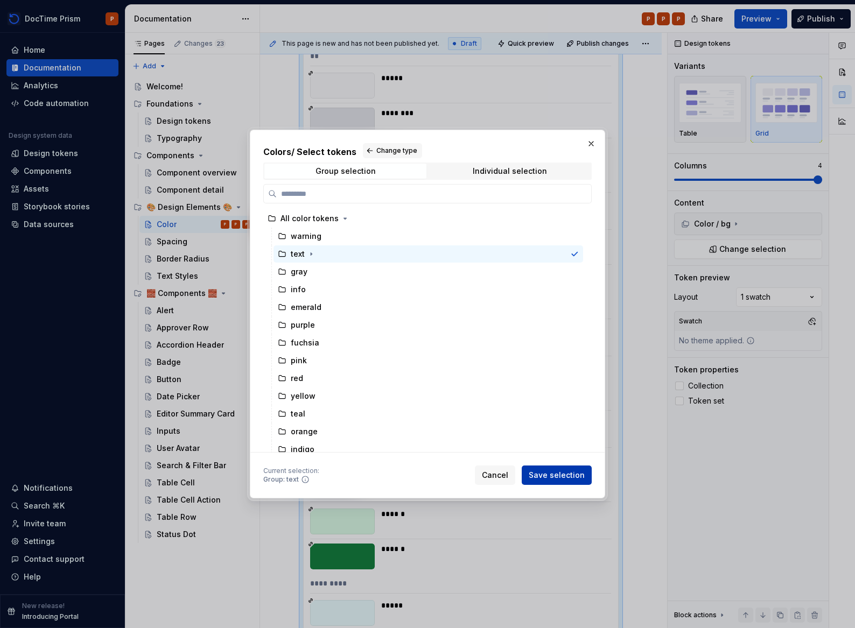
click at [568, 477] on span "Save selection" at bounding box center [557, 475] width 56 height 11
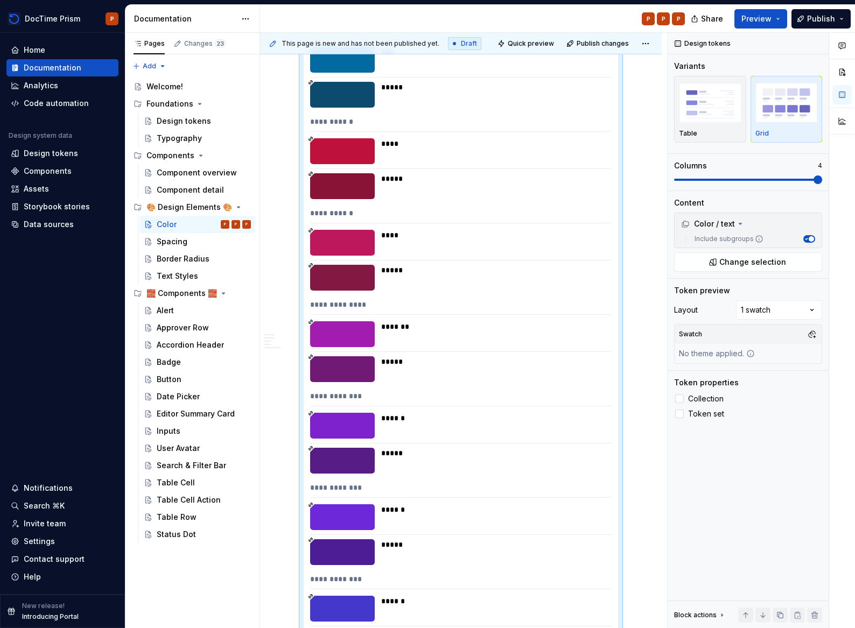
scroll to position [11571, 0]
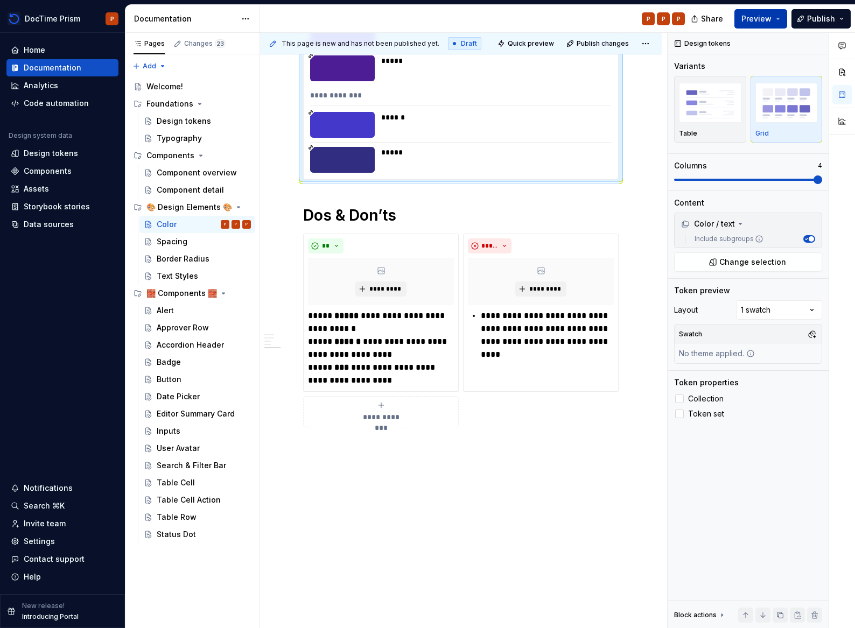
click at [757, 20] on span "Preview" at bounding box center [756, 18] width 30 height 11
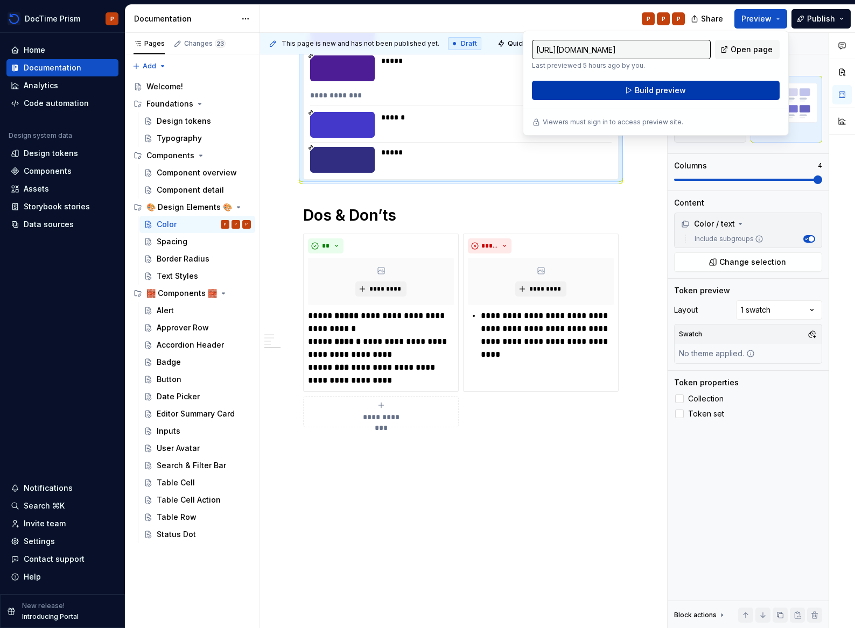
click at [698, 97] on button "Build preview" at bounding box center [656, 90] width 248 height 19
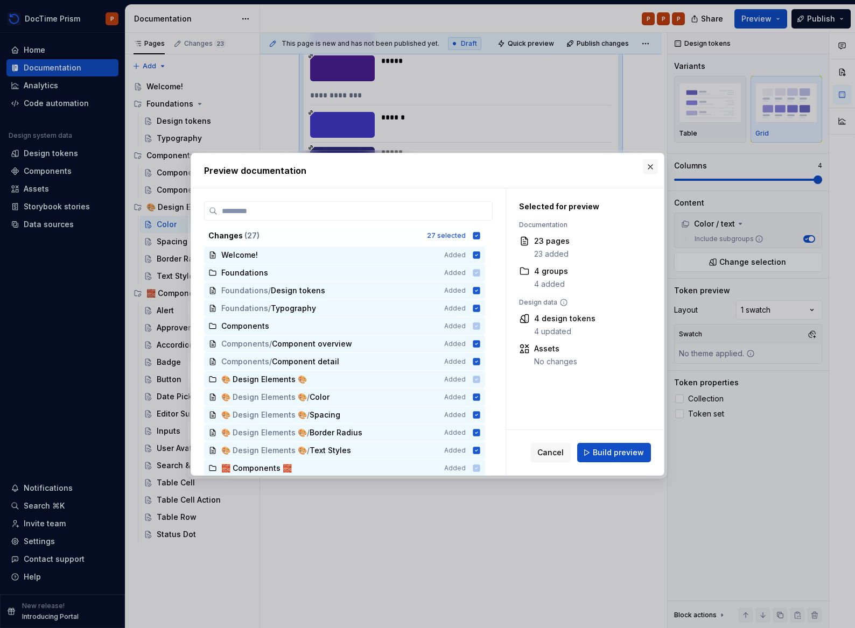
click at [655, 167] on button "button" at bounding box center [650, 166] width 15 height 15
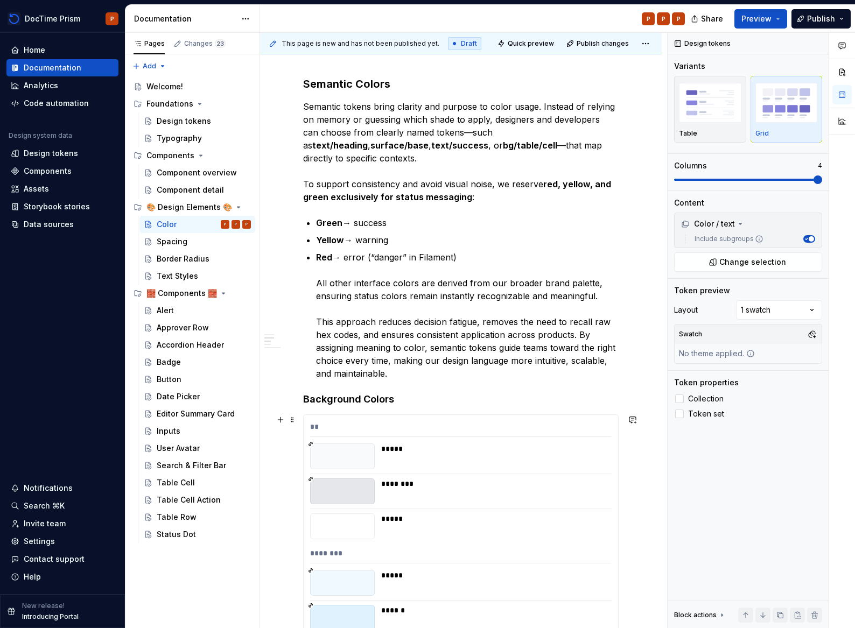
scroll to position [6591, 0]
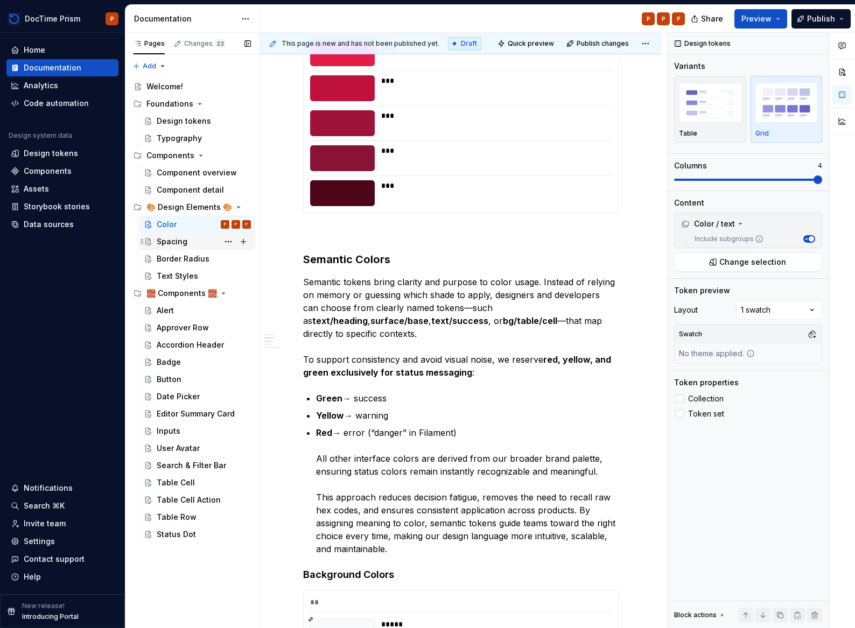
click at [176, 248] on div "Spacing" at bounding box center [204, 241] width 94 height 15
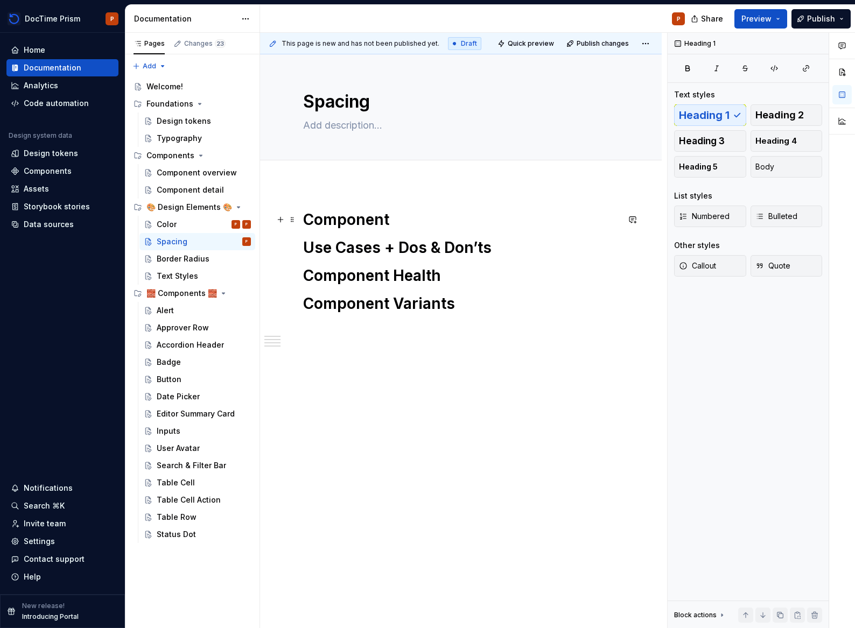
click at [350, 210] on h1 "Component" at bounding box center [460, 219] width 315 height 19
click at [419, 213] on h1 "Component" at bounding box center [460, 219] width 315 height 19
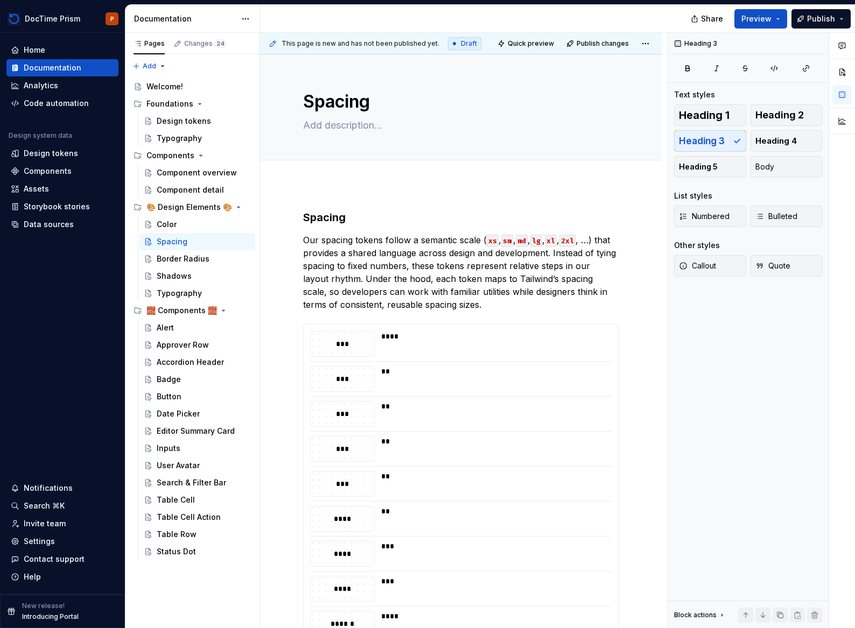
type textarea "*"
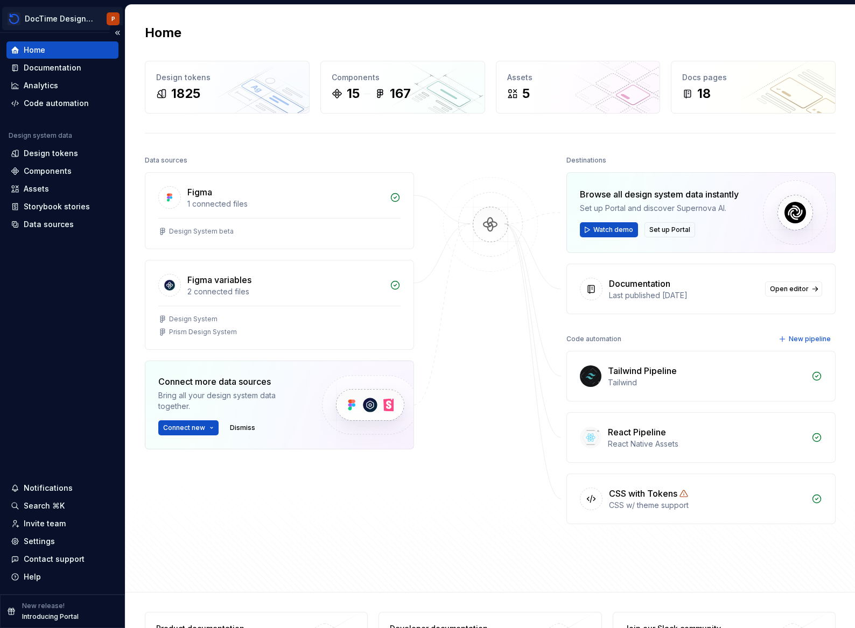
click at [61, 30] on html "DocTime Design System P Home Documentation Analytics Code automation Design sys…" at bounding box center [427, 314] width 855 height 628
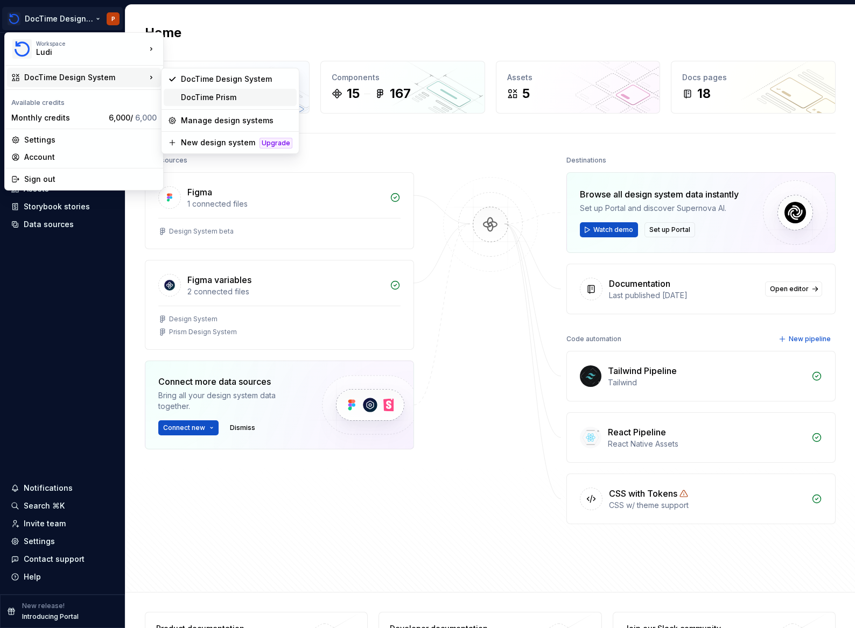
click at [208, 98] on div "DocTime Prism" at bounding box center [236, 97] width 111 height 11
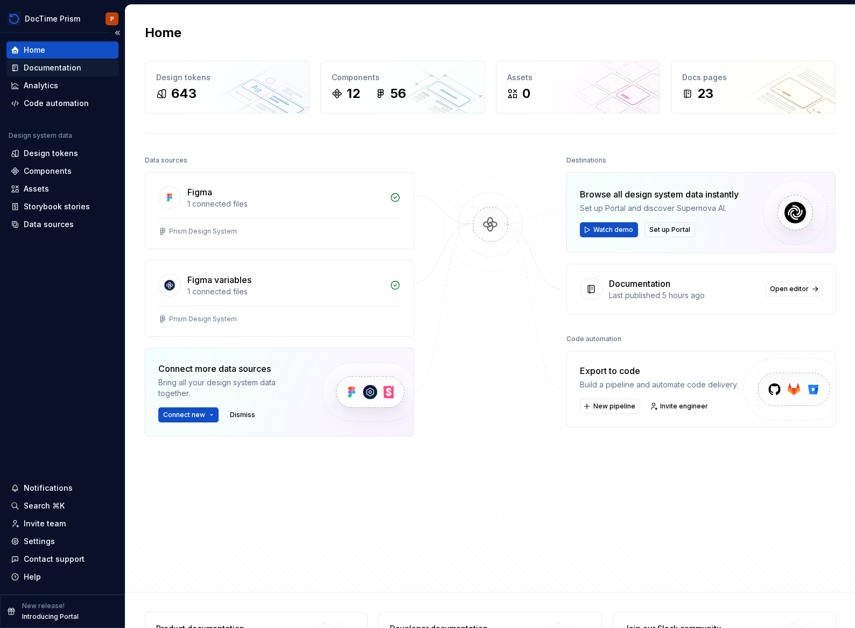
click at [55, 69] on div "Documentation" at bounding box center [53, 67] width 58 height 11
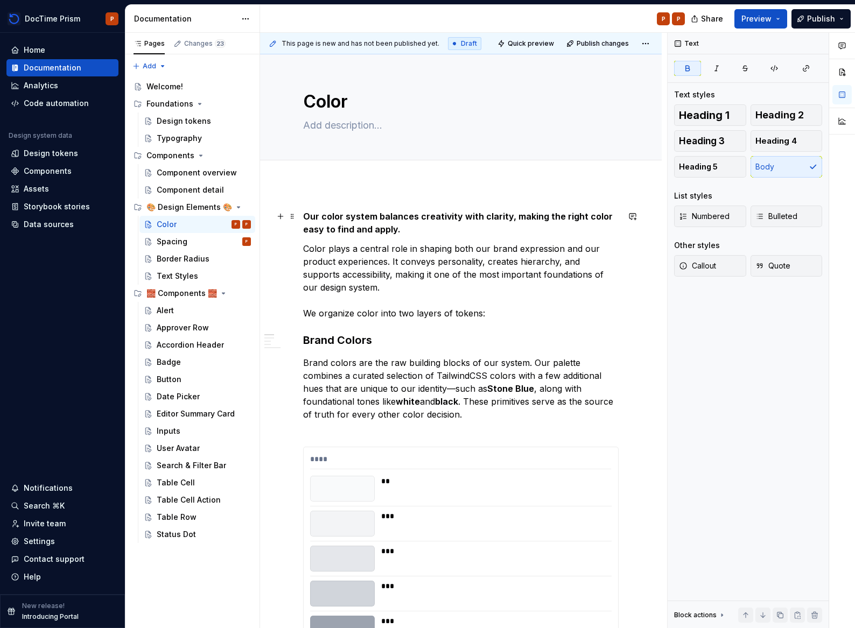
click at [329, 223] on p "Our color system balances creativity with clarity, making the right color easy …" at bounding box center [460, 223] width 315 height 26
click at [185, 242] on div "Spacing" at bounding box center [172, 241] width 31 height 11
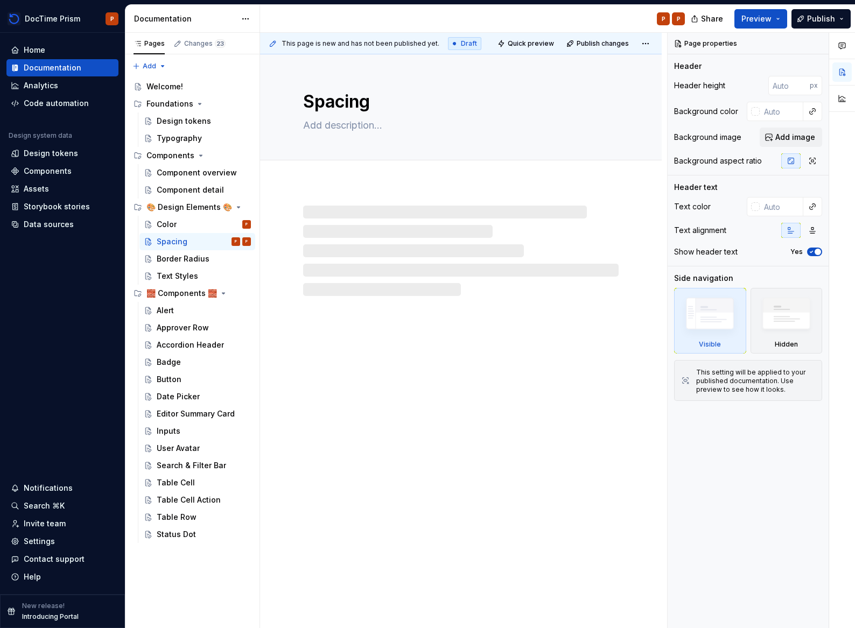
click at [499, 298] on div "Spacing" at bounding box center [461, 341] width 402 height 574
type textarea "*"
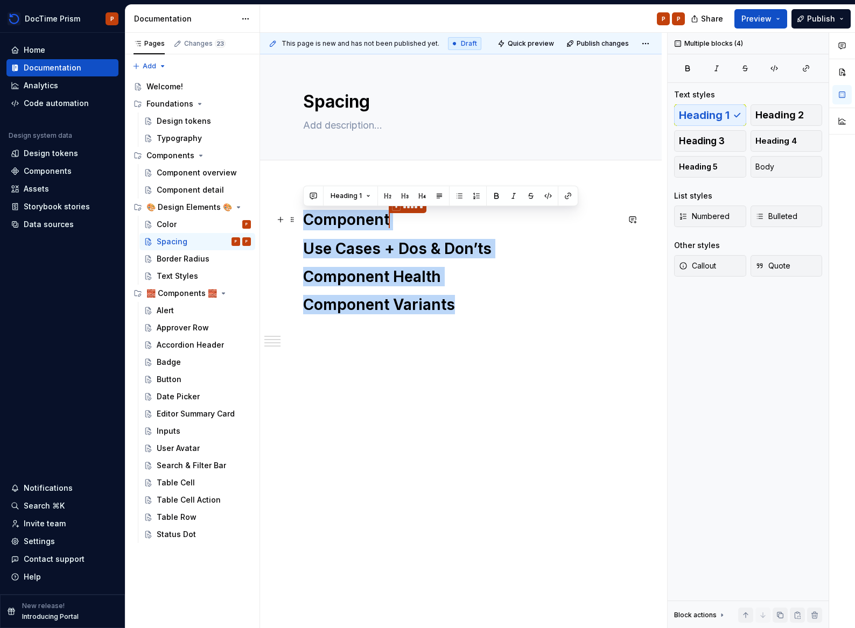
drag, startPoint x: 484, startPoint y: 303, endPoint x: 291, endPoint y: 210, distance: 214.5
click at [291, 210] on div "Component * ****** Use Cases + Dos & Don’ts Component Health Component Variants" at bounding box center [461, 350] width 402 height 332
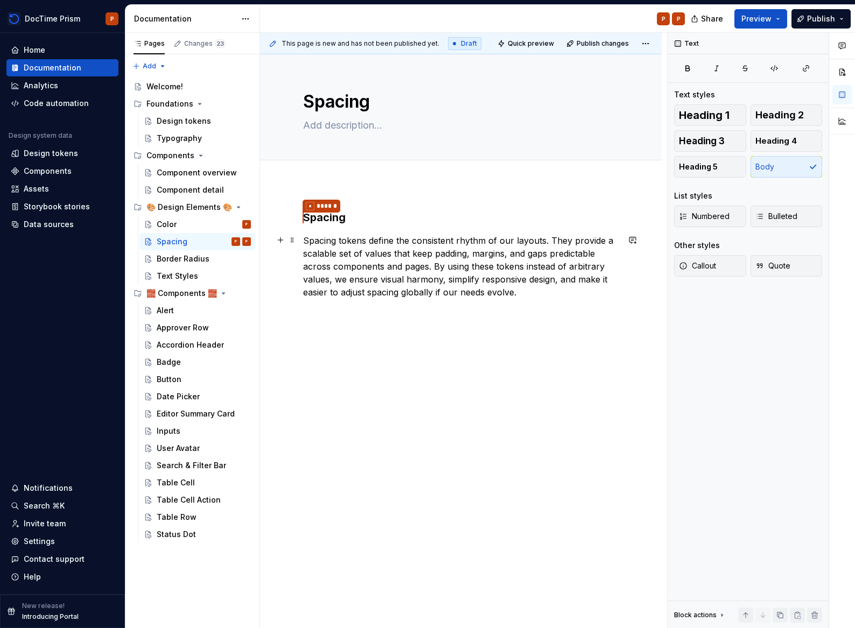
click at [364, 272] on p "Spacing tokens define the consistent rhythm of our layouts. They provide a scal…" at bounding box center [460, 266] width 315 height 65
click at [417, 313] on div "* ****** Spacing Spacing tokens define the consistent rhythm of our layouts. Th…" at bounding box center [461, 342] width 402 height 316
click at [534, 302] on div "* ****** Spacing Spacing tokens define the consistent rhythm of our layouts. Th…" at bounding box center [460, 264] width 315 height 108
click at [288, 313] on span at bounding box center [292, 311] width 9 height 15
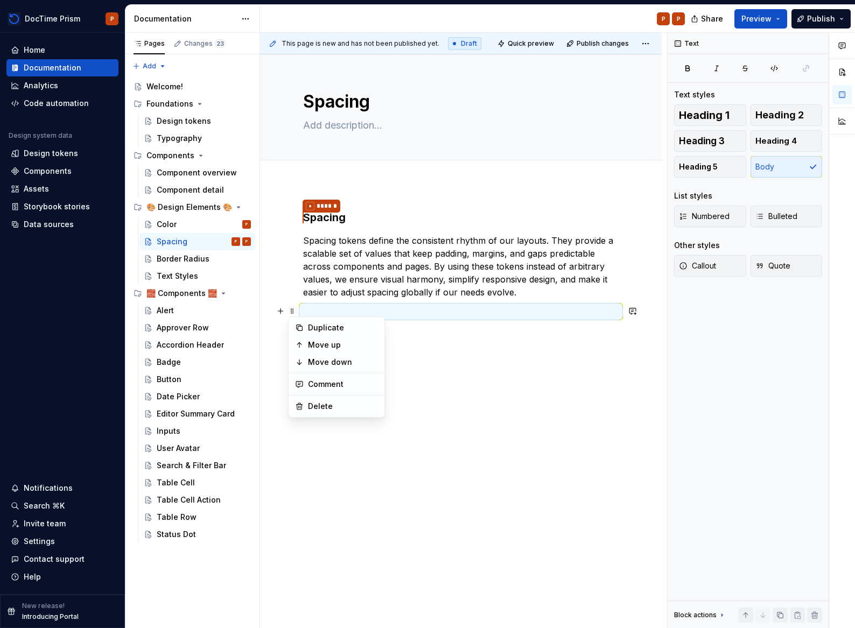
click at [269, 311] on div "* ****** Spacing Spacing tokens define the consistent rhythm of our layouts. Th…" at bounding box center [461, 351] width 402 height 335
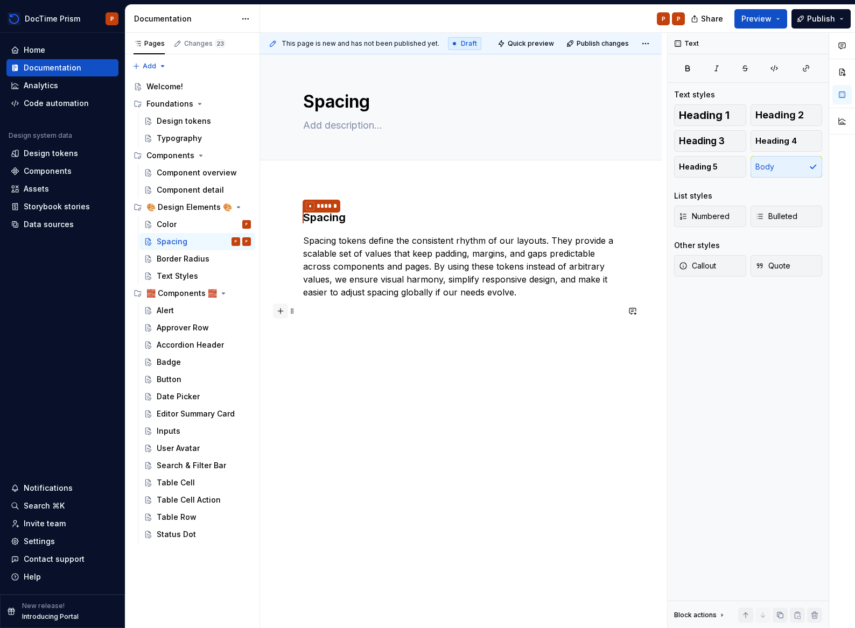
click at [276, 309] on button "button" at bounding box center [280, 311] width 15 height 15
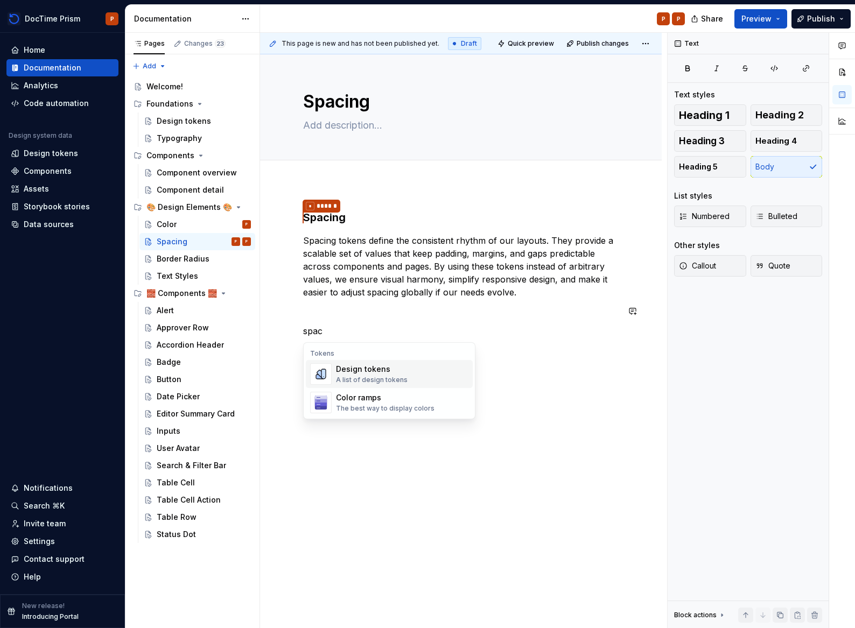
click at [358, 382] on div "A list of design tokens" at bounding box center [372, 380] width 72 height 9
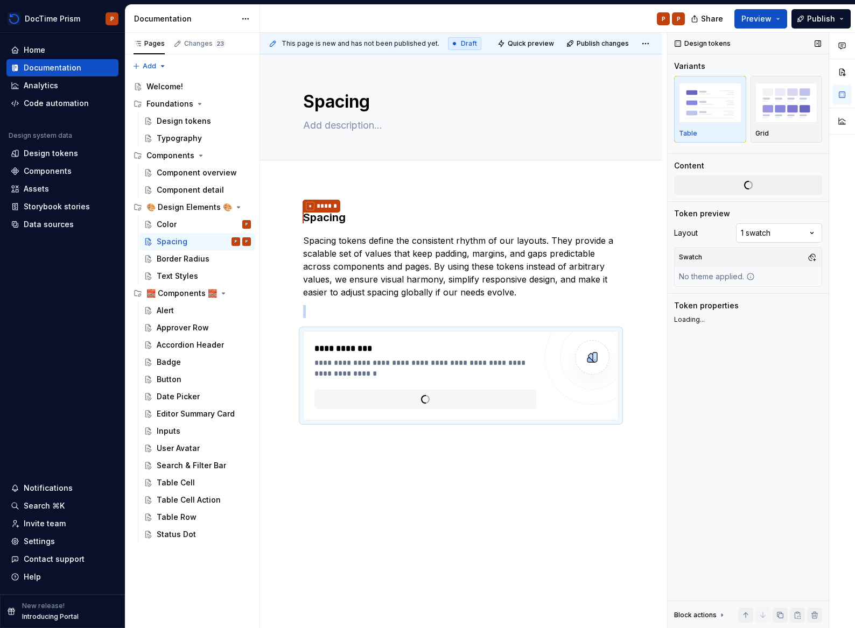
click at [775, 235] on div "Comments Open comments No comments yet Select ‘Comment’ from the block context …" at bounding box center [760, 331] width 187 height 596
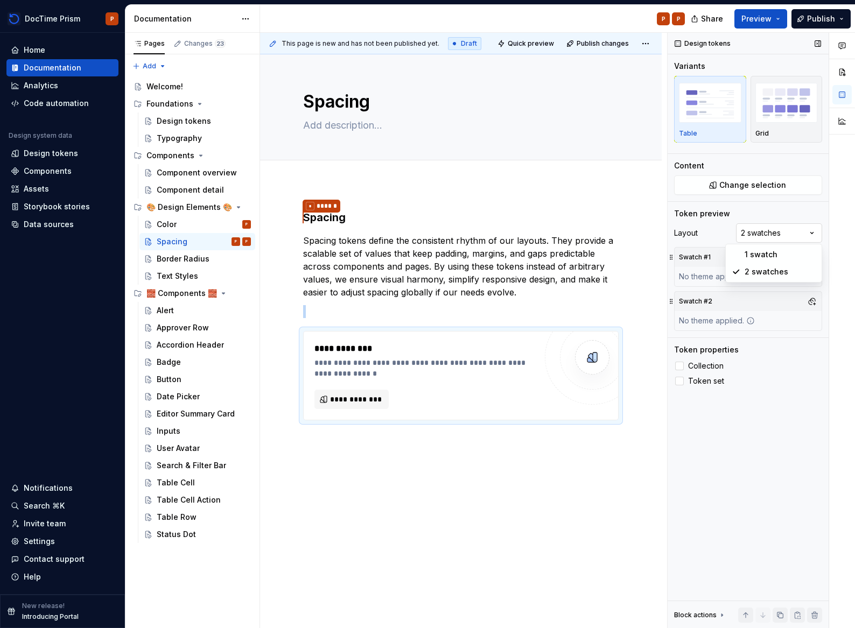
click at [750, 237] on div "Comments Open comments No comments yet Select ‘Comment’ from the block context …" at bounding box center [760, 331] width 187 height 596
click at [725, 172] on div "Content Change selection" at bounding box center [748, 177] width 148 height 34
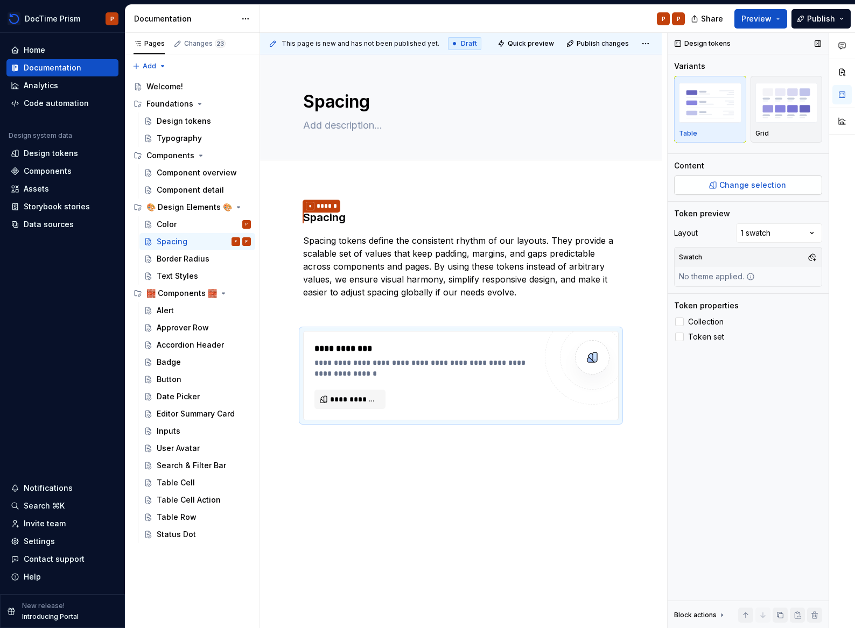
click at [730, 181] on span "Change selection" at bounding box center [752, 185] width 67 height 11
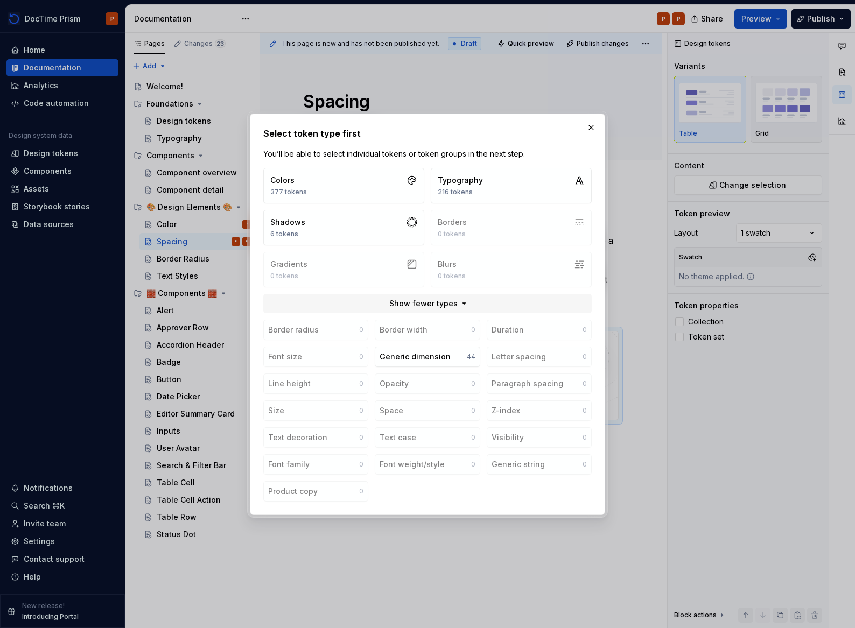
click at [473, 271] on div "Colors 377 tokens Typography 216 tokens Shadows 6 tokens Borders 0 tokens Gradi…" at bounding box center [427, 227] width 328 height 119
click at [433, 357] on div "Generic dimension" at bounding box center [414, 356] width 71 height 11
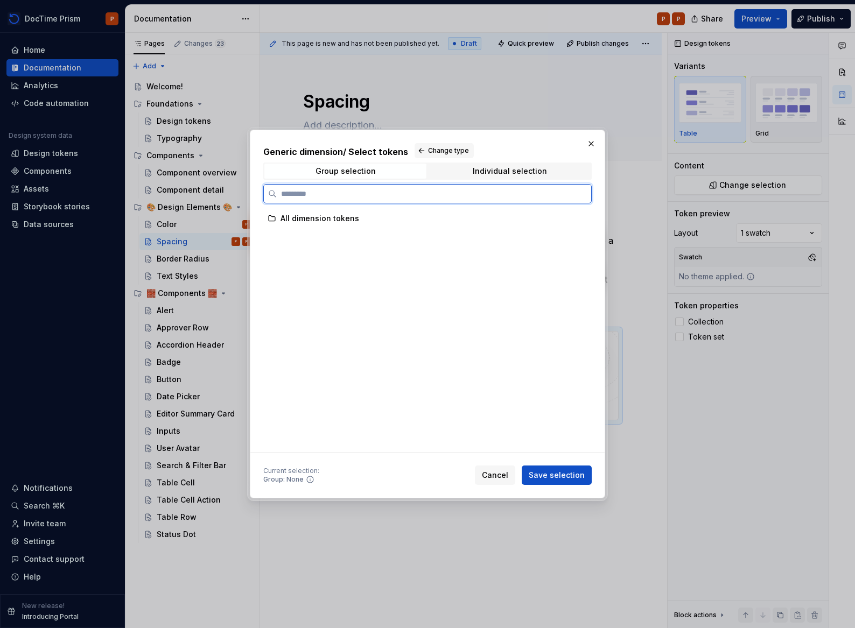
click at [366, 216] on div "All dimension tokens" at bounding box center [423, 218] width 320 height 17
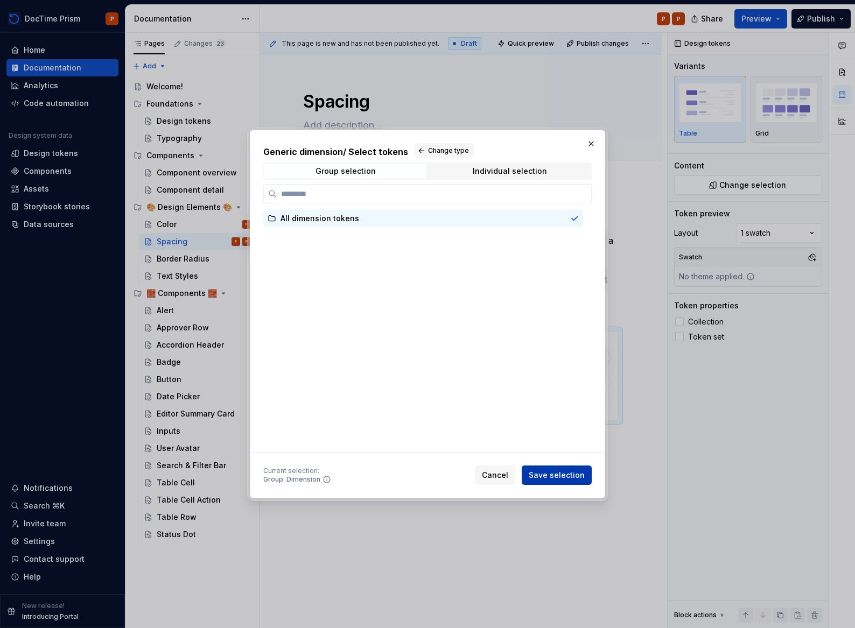
click at [577, 471] on span "Save selection" at bounding box center [557, 475] width 56 height 11
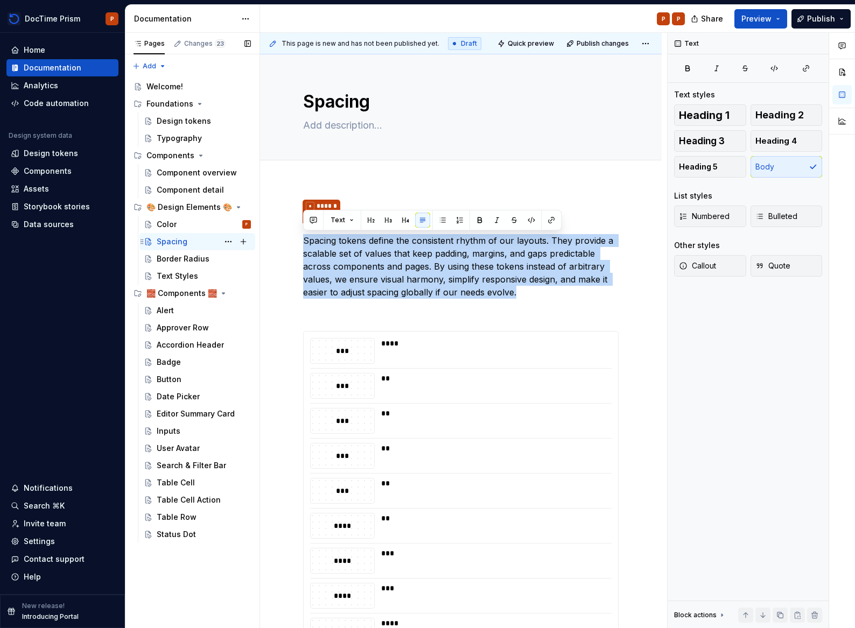
drag, startPoint x: 507, startPoint y: 276, endPoint x: 173, endPoint y: 238, distance: 335.8
click at [173, 238] on div "Pages Changes 23 Add Accessibility guide for tree Page tree. Navigate the tree …" at bounding box center [489, 331] width 729 height 596
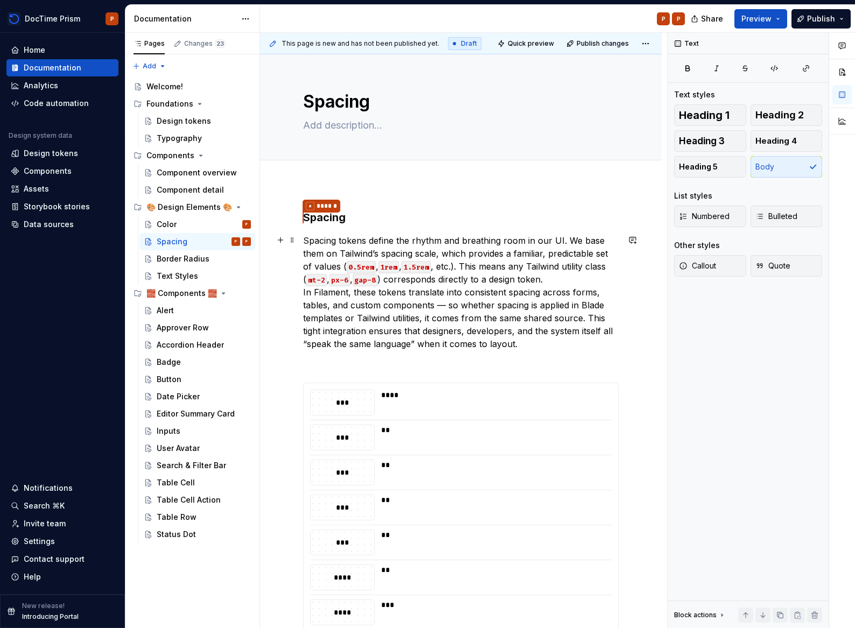
click at [579, 270] on p "Spacing tokens define the rhythm and breathing room in our UI. We base them on …" at bounding box center [460, 292] width 315 height 116
click at [577, 277] on p "Spacing tokens define the rhythm and breathing room in our UI. We base them on …" at bounding box center [460, 292] width 315 height 116
click at [393, 301] on p "Spacing tokens define the rhythm and breathing room in our UI. We base them on …" at bounding box center [460, 292] width 315 height 116
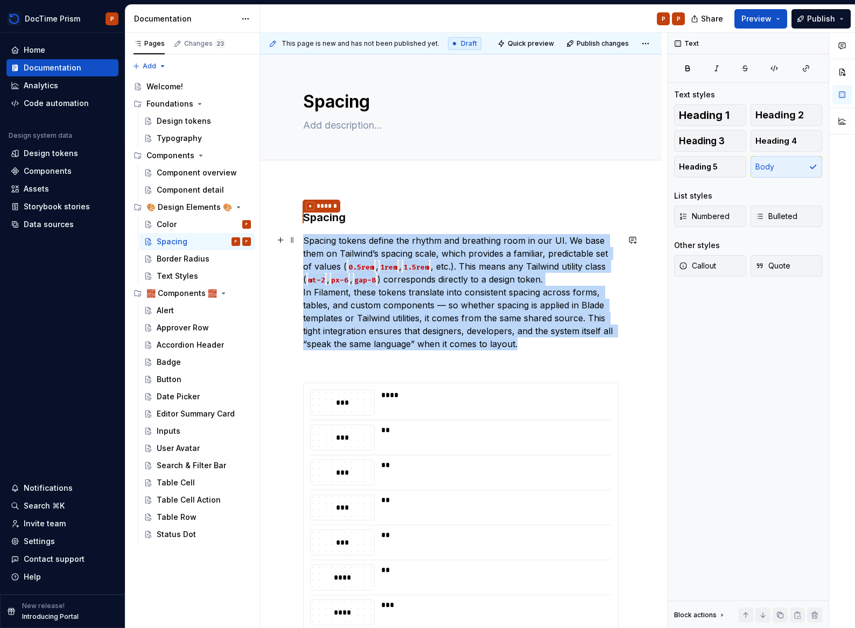
click at [393, 301] on p "Spacing tokens define the rhythm and breathing room in our UI. We base them on …" at bounding box center [460, 292] width 315 height 116
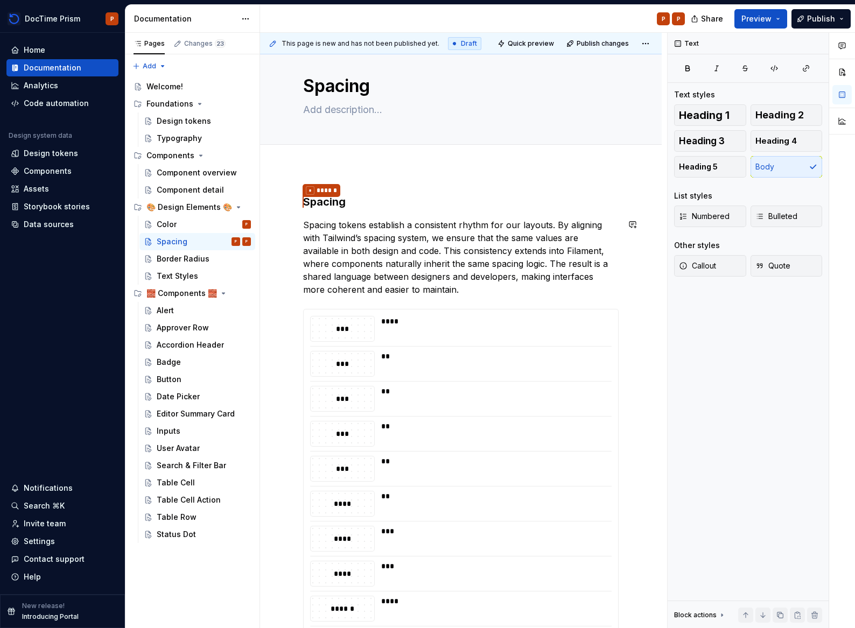
scroll to position [24, 0]
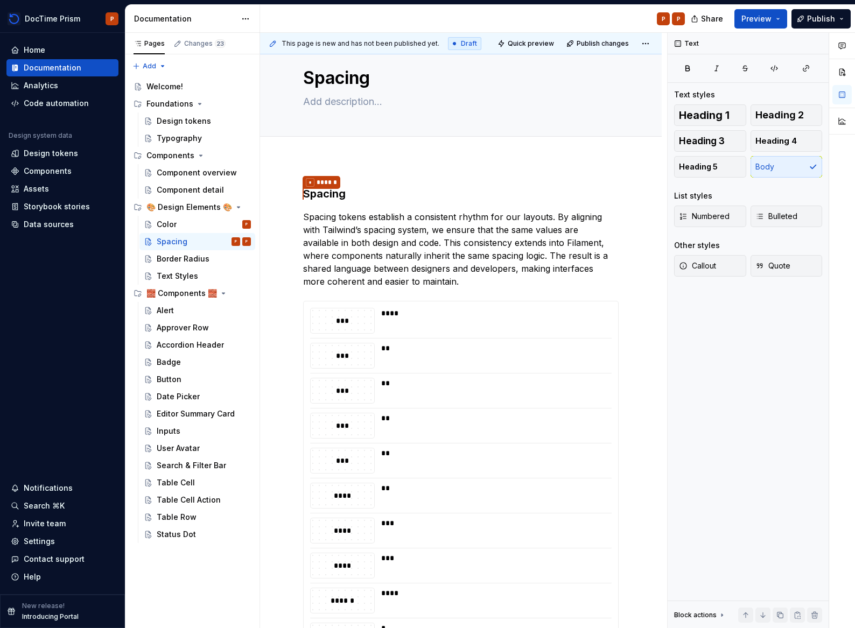
click at [424, 249] on p "Spacing tokens establish a consistent rhythm for our layouts. By aligning with …" at bounding box center [460, 249] width 315 height 78
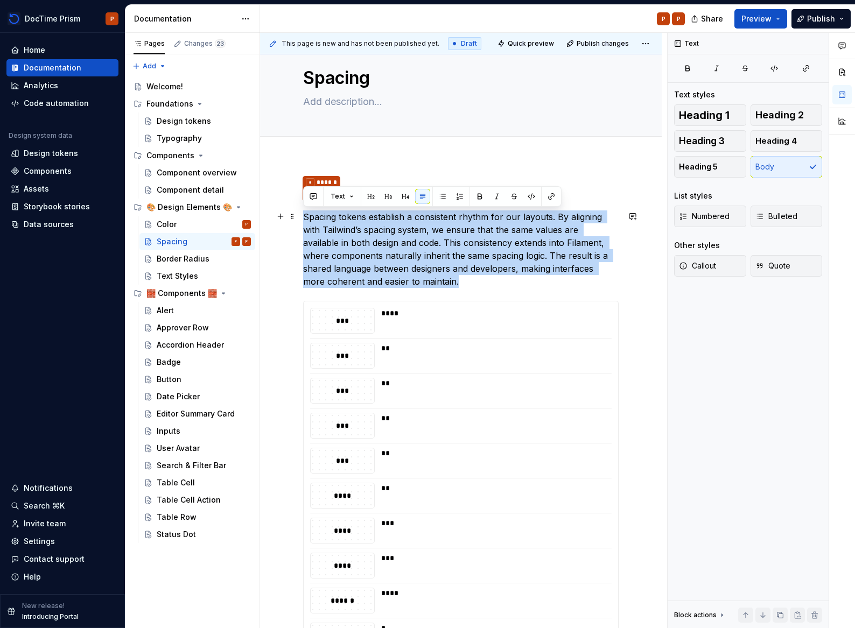
click at [424, 249] on p "Spacing tokens establish a consistent rhythm for our layouts. By aligning with …" at bounding box center [460, 249] width 315 height 78
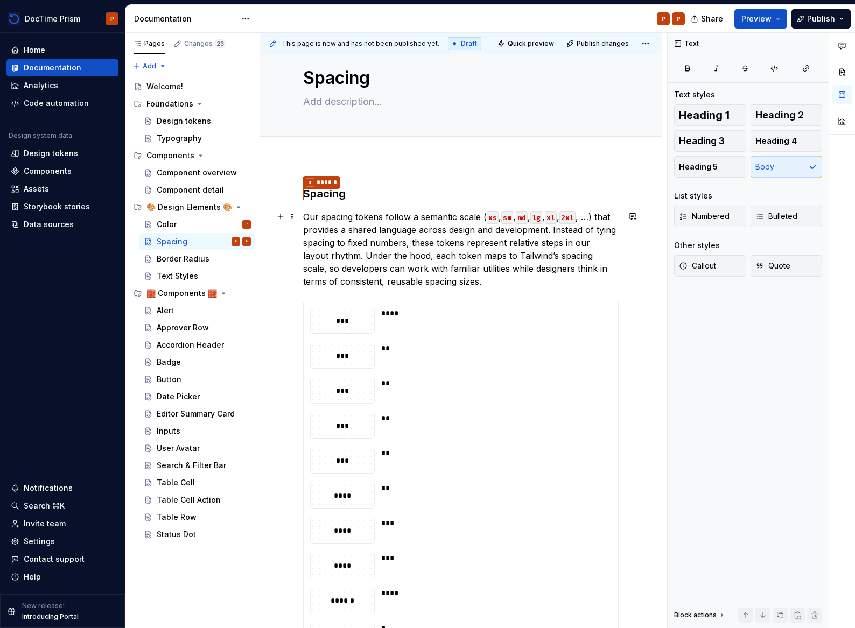
click at [491, 214] on code "xs" at bounding box center [493, 218] width 12 height 12
click at [178, 261] on div "Border Radius" at bounding box center [183, 259] width 53 height 11
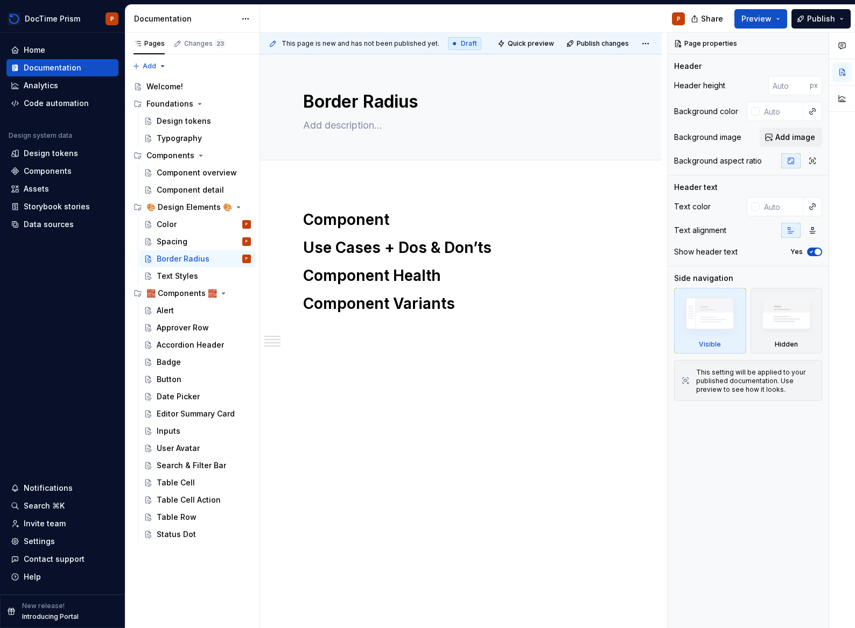
click at [397, 201] on div "Component Use Cases + Dos & Don’ts Component Health Component Variants" at bounding box center [461, 349] width 402 height 330
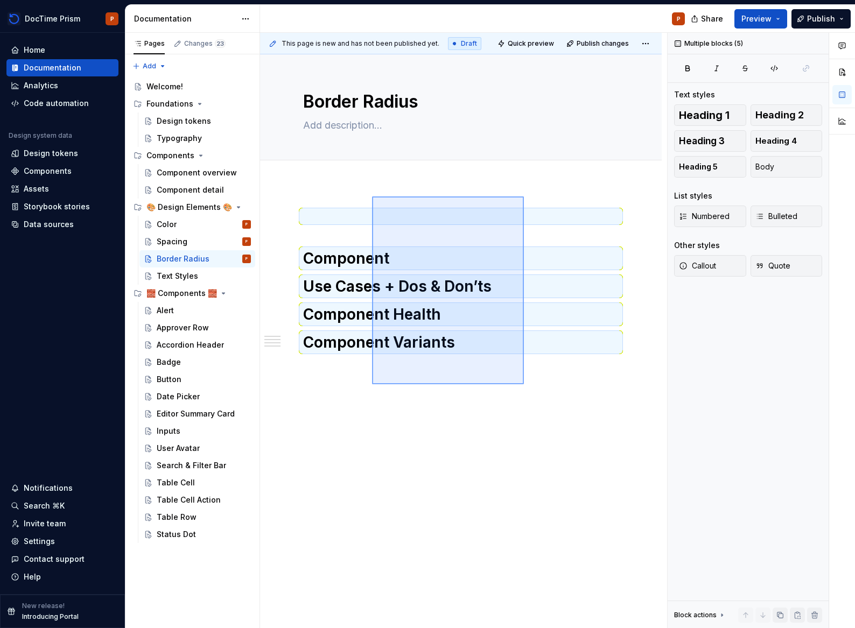
drag, startPoint x: 372, startPoint y: 196, endPoint x: 525, endPoint y: 377, distance: 236.4
click at [524, 377] on div "This page is new and has not been published yet. Draft Quick preview Publish ch…" at bounding box center [463, 331] width 407 height 596
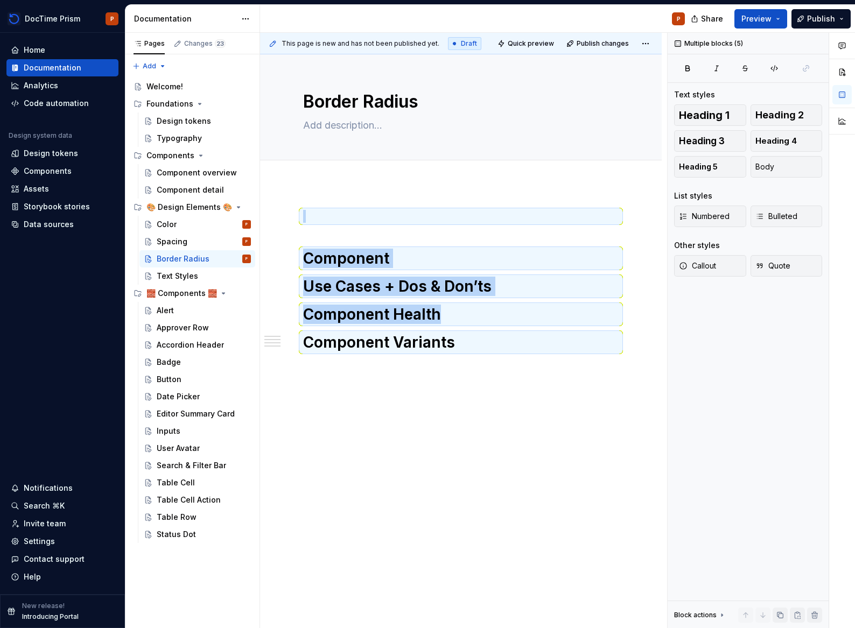
click at [523, 382] on div "This page is new and has not been published yet. Draft Quick preview Publish ch…" at bounding box center [463, 331] width 407 height 596
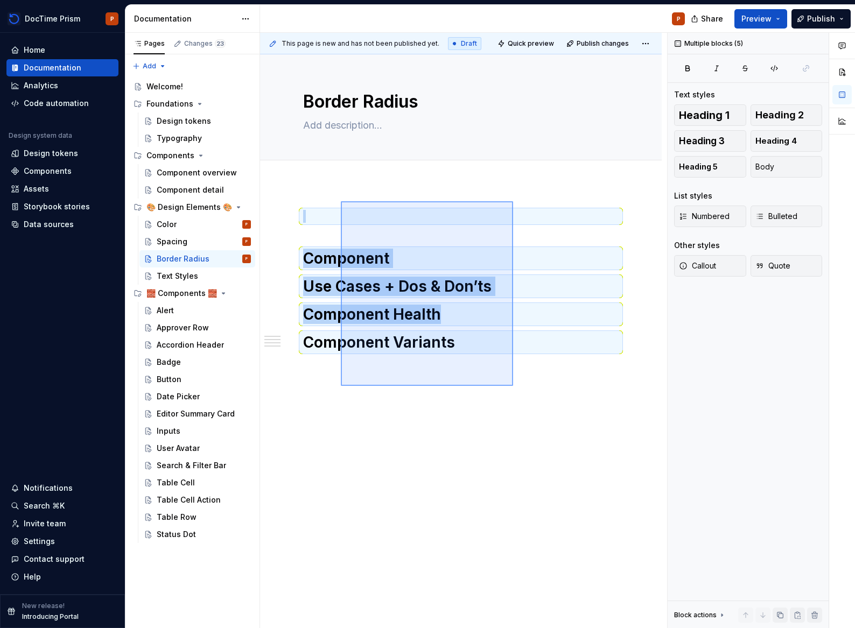
drag, startPoint x: 504, startPoint y: 376, endPoint x: 341, endPoint y: 201, distance: 239.2
click at [341, 201] on div "This page is new and has not been published yet. Draft Quick preview Publish ch…" at bounding box center [463, 331] width 407 height 596
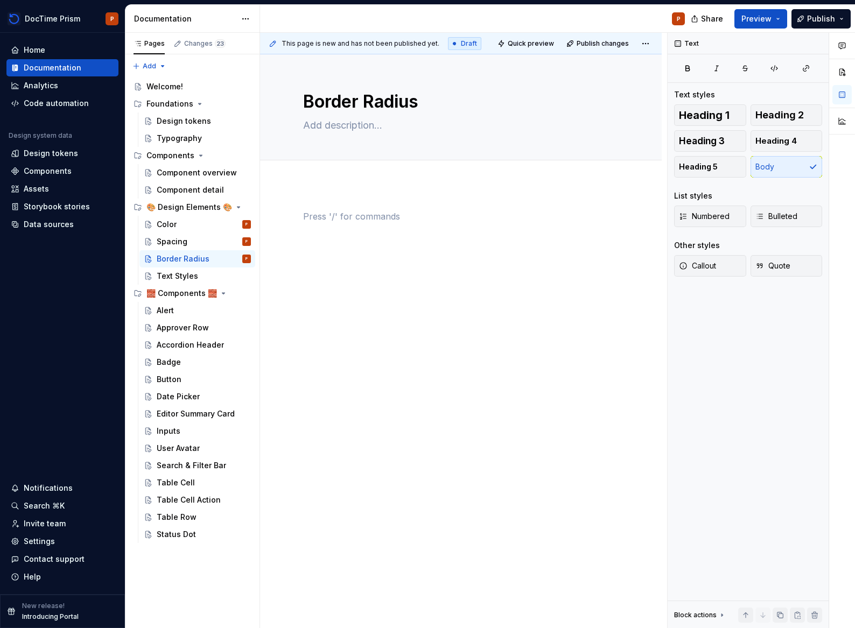
type textarea "*"
click at [339, 201] on div at bounding box center [461, 318] width 402 height 268
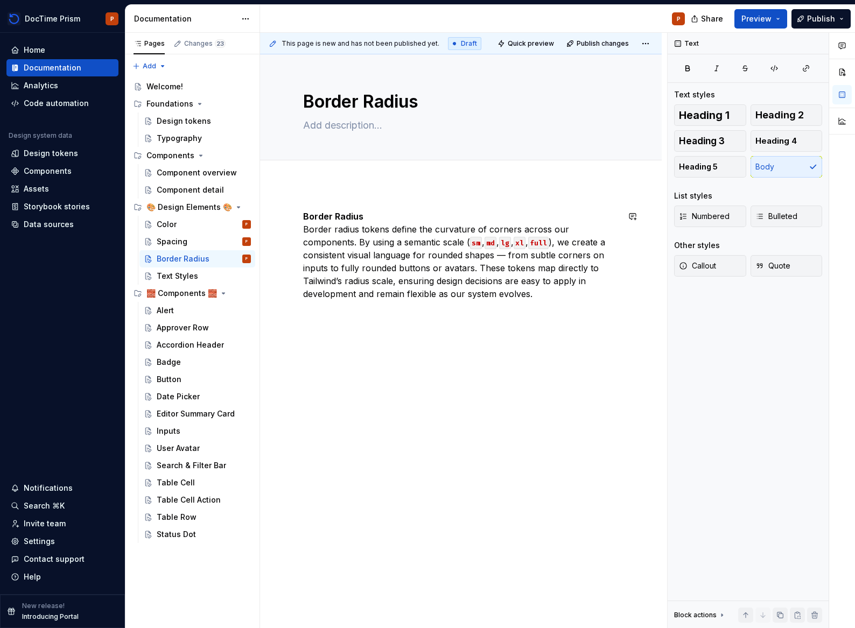
click at [327, 306] on div "Border Radius Border radius tokens define the curvature of corners across our c…" at bounding box center [460, 261] width 315 height 103
click at [522, 297] on p "Border Radius Border radius tokens define the curvature of corners across our c…" at bounding box center [460, 255] width 315 height 90
click at [571, 291] on p "Border Radius Border radius tokens define the curvature of corners across our c…" at bounding box center [460, 255] width 315 height 90
click at [295, 315] on span at bounding box center [292, 313] width 9 height 15
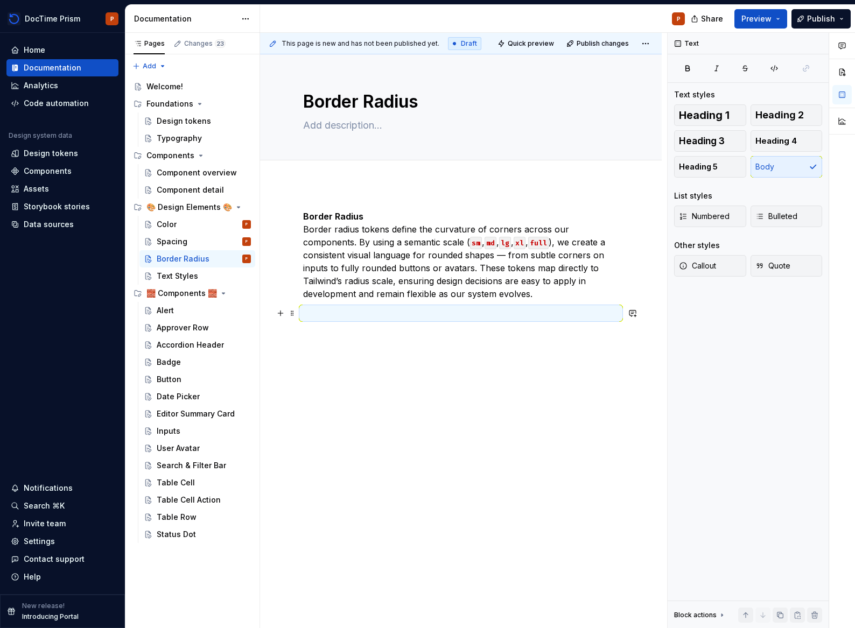
click at [362, 315] on p at bounding box center [460, 313] width 315 height 13
click at [281, 320] on div "Border Radius Border radius tokens define the curvature of corners across our c…" at bounding box center [461, 352] width 402 height 337
click at [281, 314] on button "button" at bounding box center [280, 313] width 15 height 15
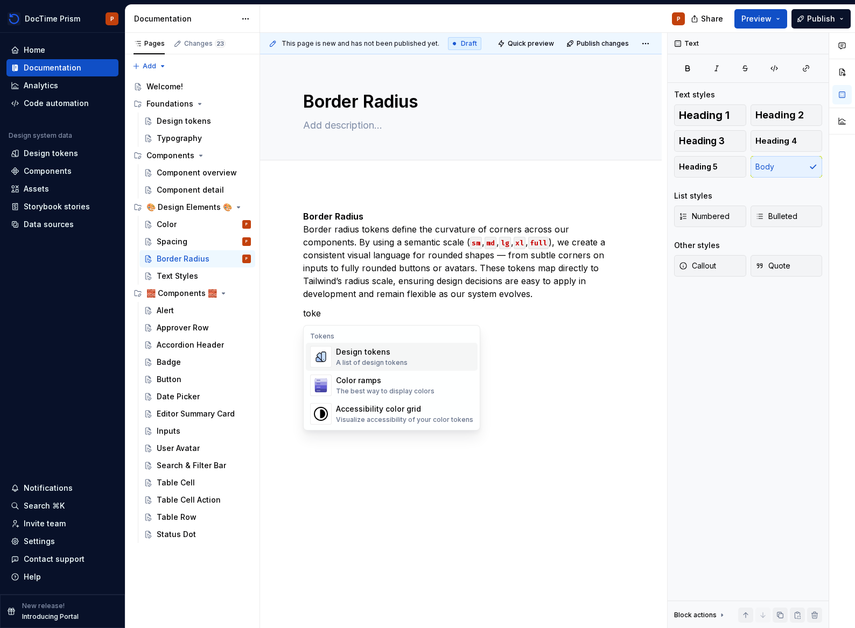
click at [389, 358] on div "A list of design tokens" at bounding box center [372, 362] width 72 height 9
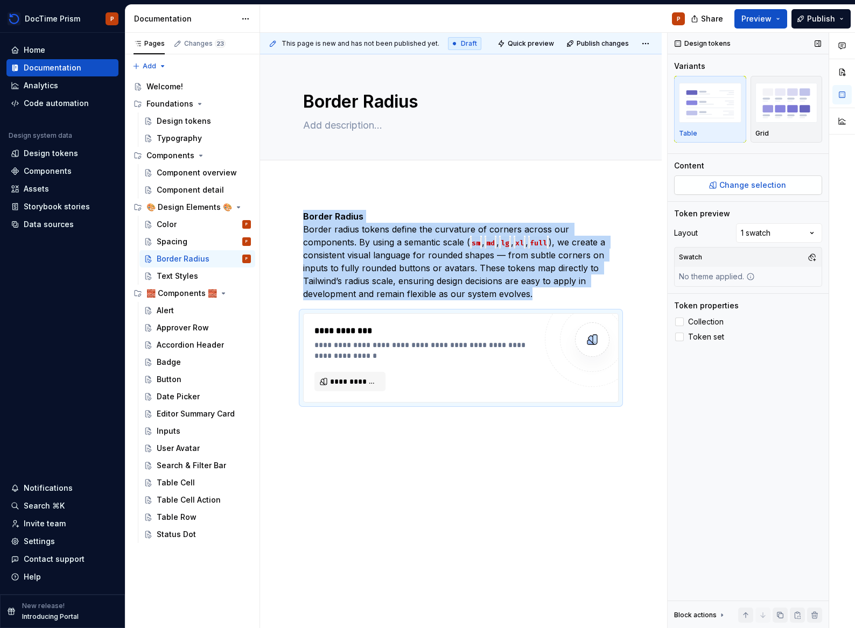
click at [722, 189] on span "Change selection" at bounding box center [752, 185] width 67 height 11
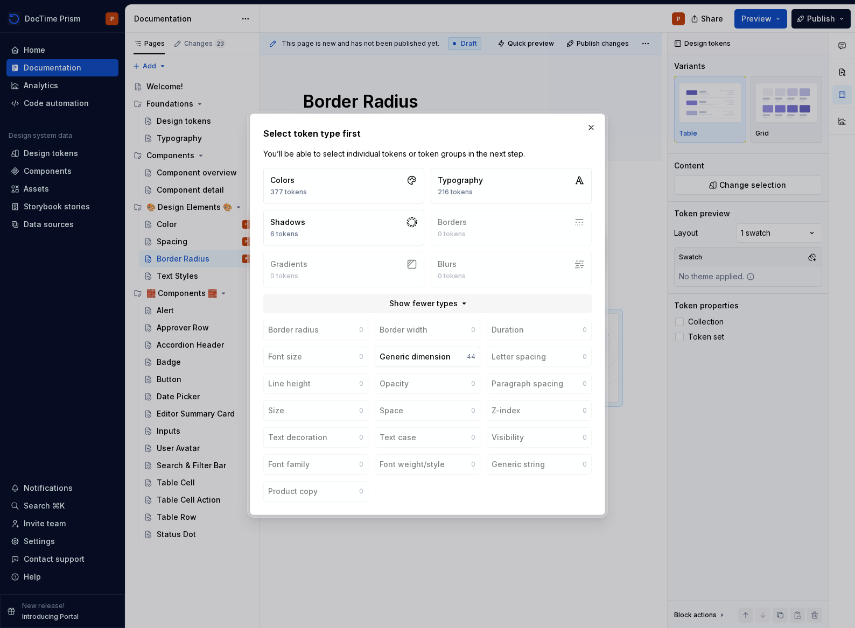
click at [487, 226] on div "Colors 377 tokens Typography 216 tokens Shadows 6 tokens Borders 0 tokens Gradi…" at bounding box center [427, 227] width 328 height 119
click at [594, 128] on button "button" at bounding box center [590, 127] width 15 height 15
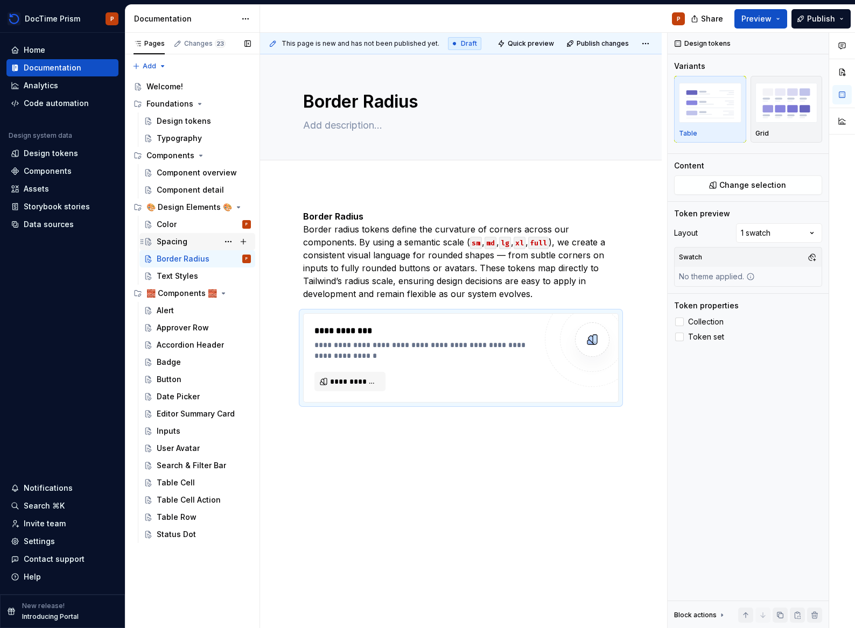
click at [192, 245] on div "Spacing P" at bounding box center [204, 241] width 94 height 15
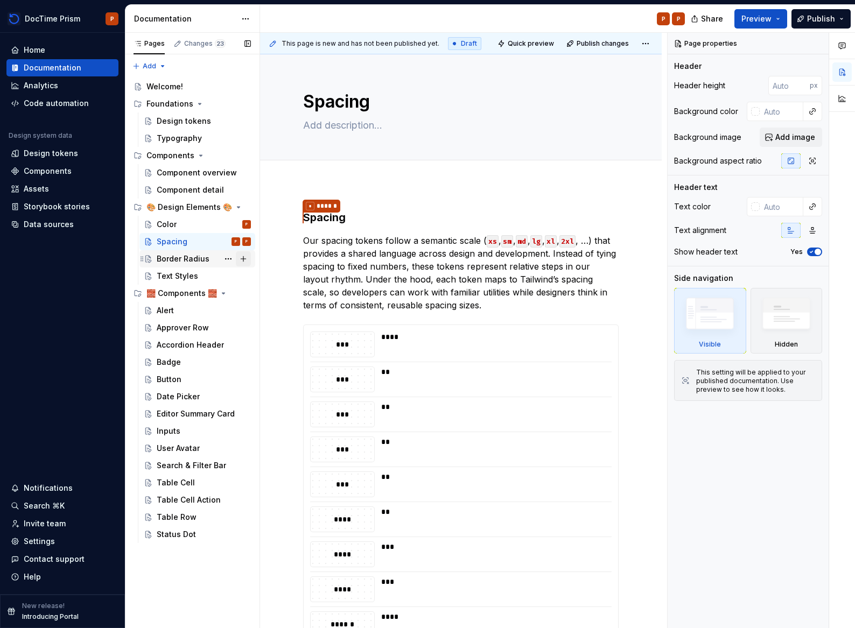
click at [243, 258] on button "Page tree" at bounding box center [243, 258] width 15 height 15
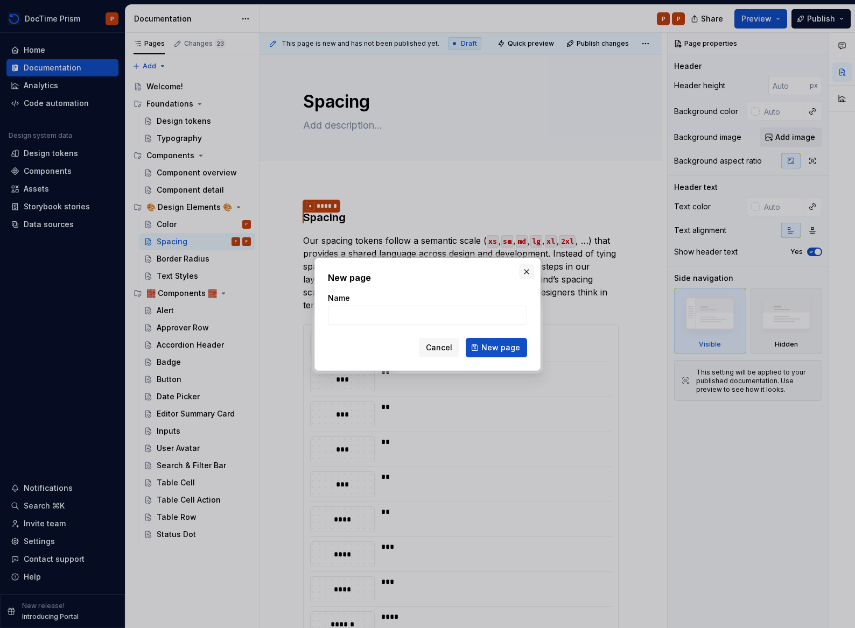
click at [517, 272] on h2 "New page" at bounding box center [427, 277] width 199 height 13
click at [520, 271] on button "button" at bounding box center [526, 271] width 15 height 15
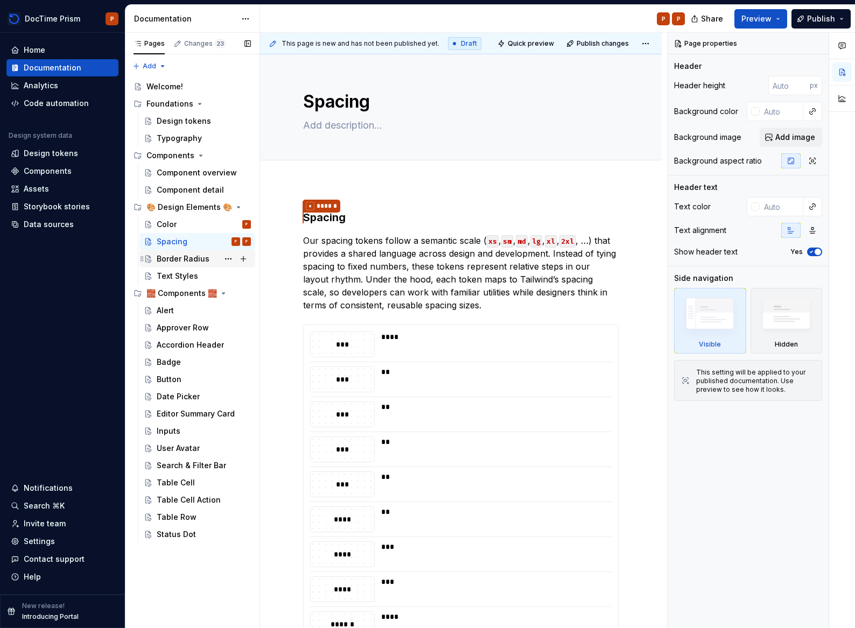
click at [142, 259] on icon "Page tree" at bounding box center [142, 259] width 9 height 9
click at [142, 263] on icon "Page tree" at bounding box center [142, 259] width 9 height 9
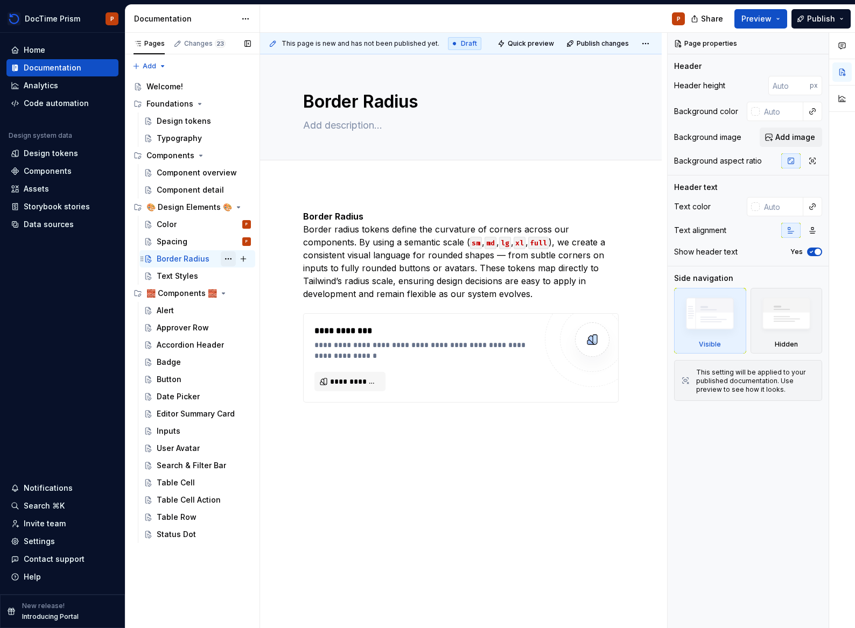
click at [224, 258] on button "Page tree" at bounding box center [228, 258] width 15 height 15
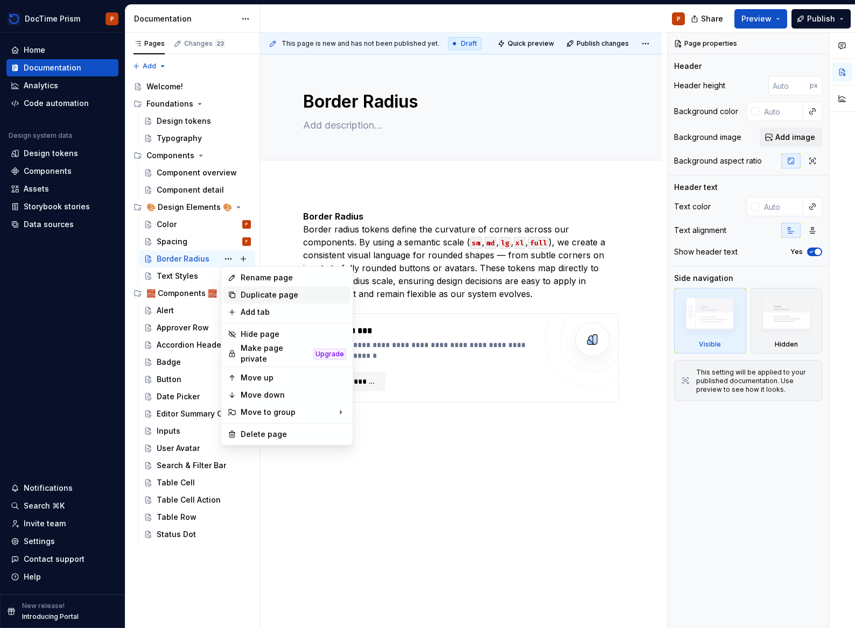
click at [267, 299] on div "Duplicate page" at bounding box center [293, 295] width 105 height 11
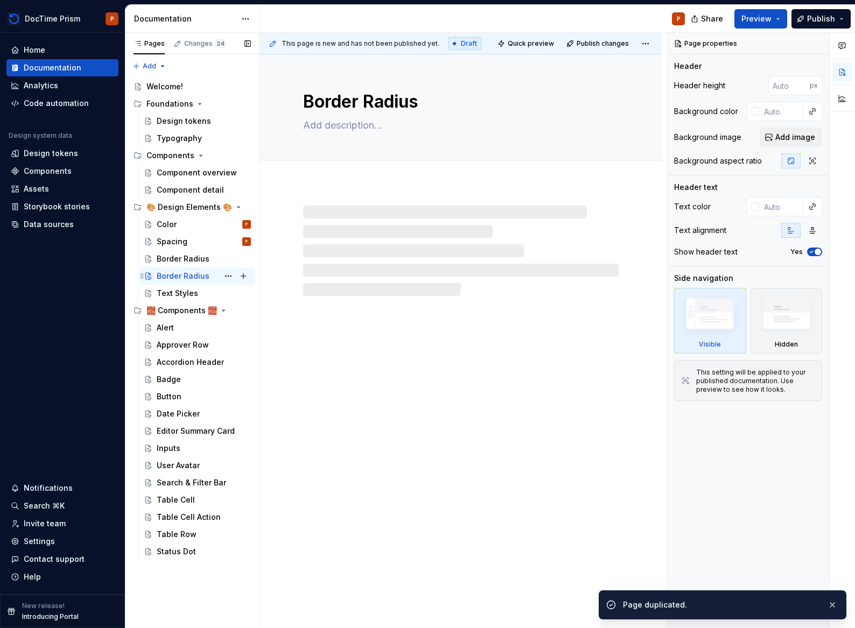
click at [178, 275] on div "Border Radius" at bounding box center [183, 276] width 53 height 11
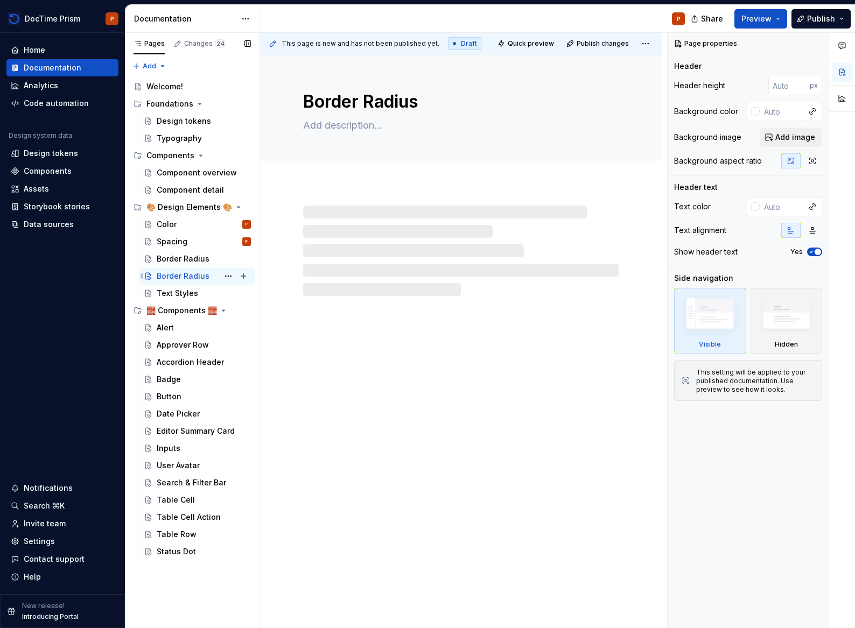
click at [178, 275] on div "Border Radius" at bounding box center [183, 276] width 53 height 11
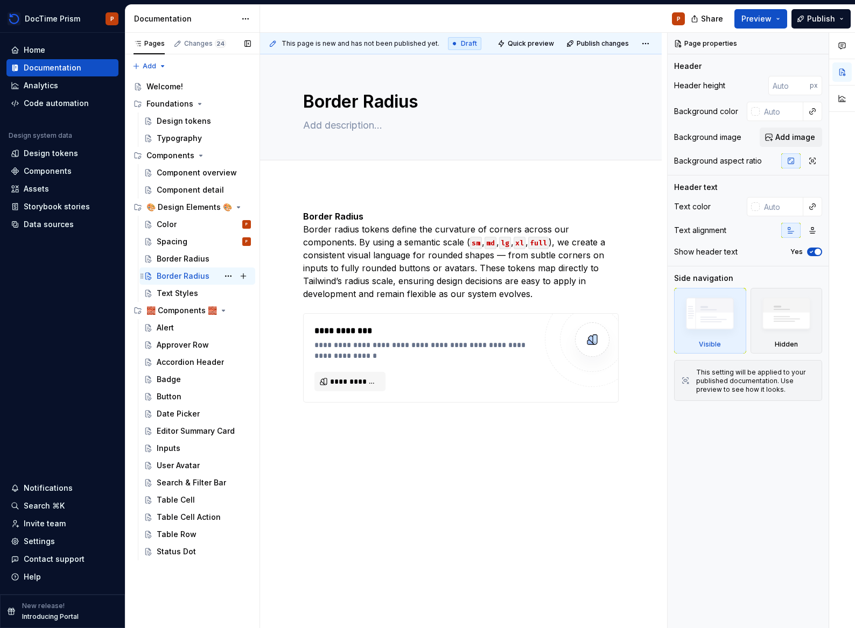
click at [180, 277] on div "Border Radius" at bounding box center [183, 276] width 53 height 11
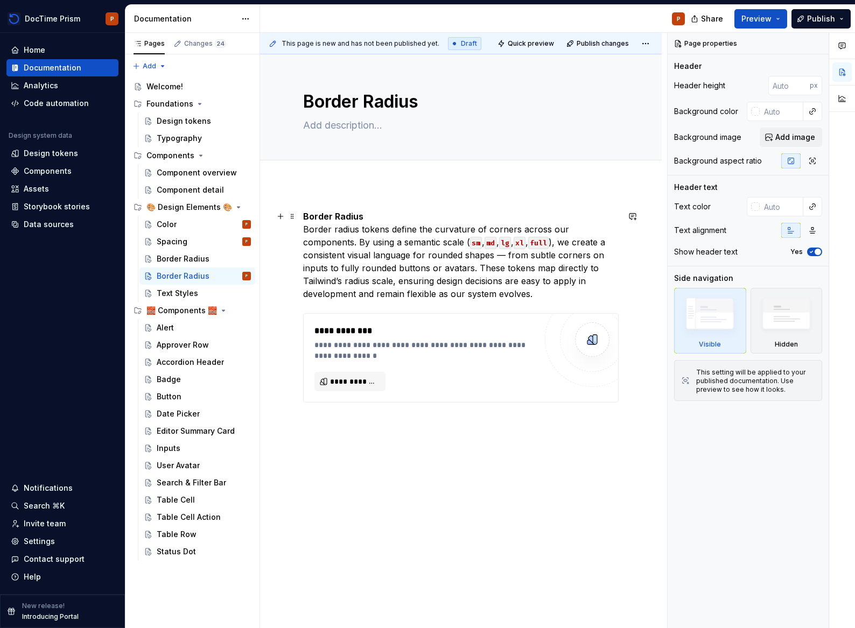
click at [346, 248] on p "Border Radius Border radius tokens define the curvature of corners across our c…" at bounding box center [460, 255] width 315 height 90
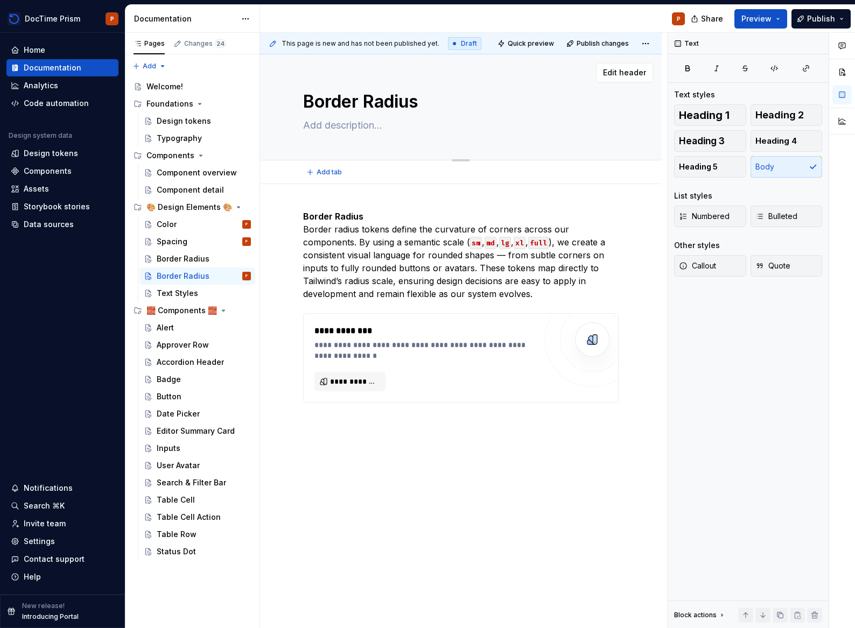
click at [357, 97] on textarea "Border Radius" at bounding box center [458, 102] width 315 height 26
type textarea "*"
type textarea "a Radius"
type textarea "*"
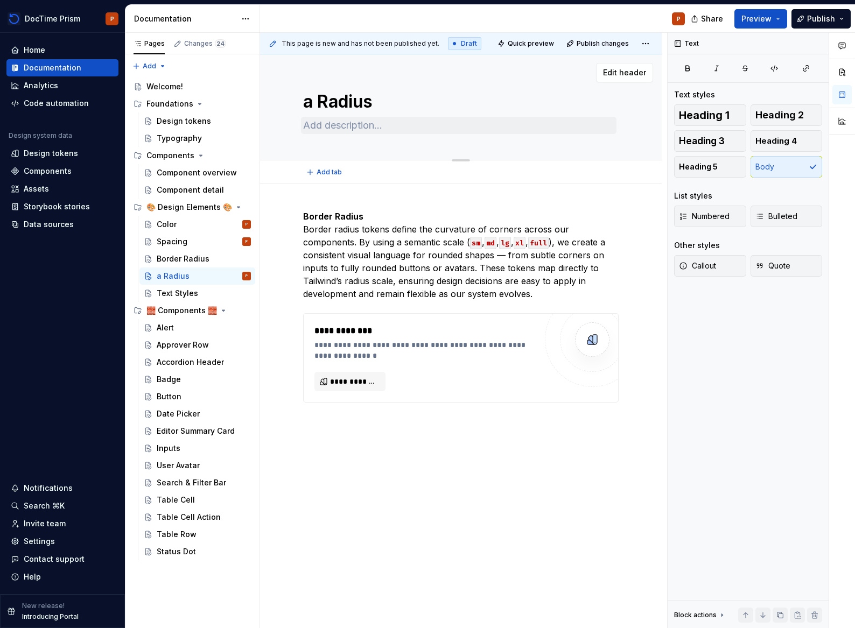
type textarea "aS Radius"
type textarea "*"
type textarea "S"
type textarea "*"
type textarea "Sh"
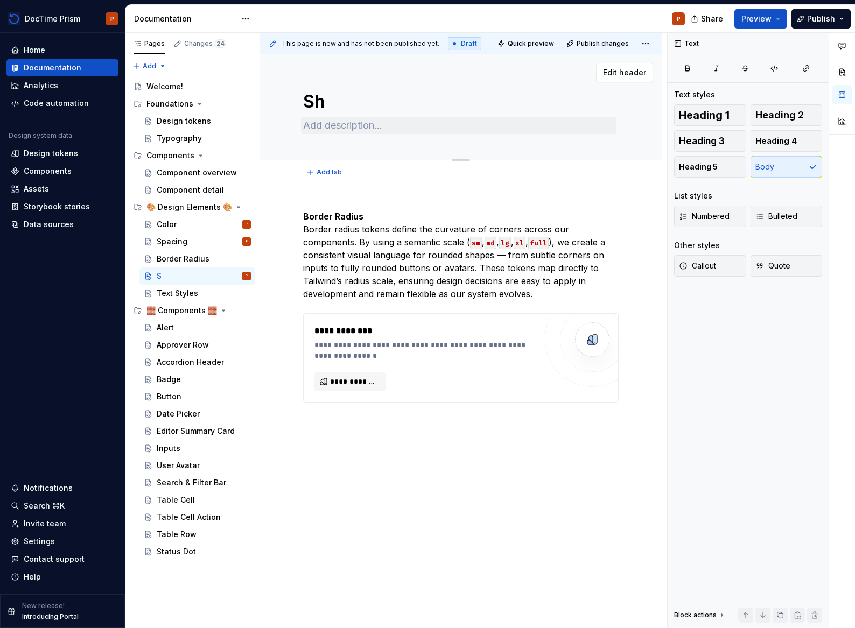
type textarea "*"
type textarea "Sha"
type textarea "*"
type textarea "Shado"
type textarea "*"
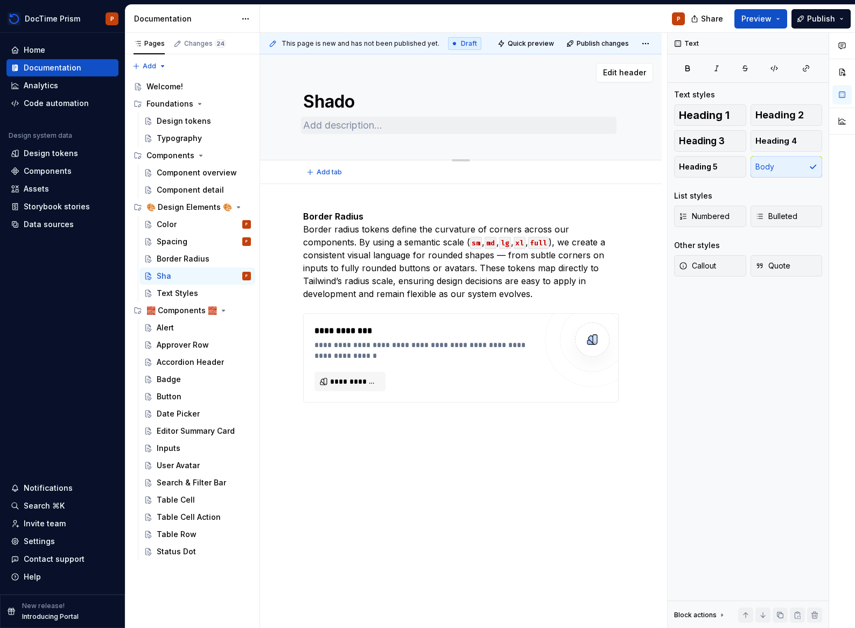
type textarea "Shadow"
type textarea "*"
type textarea "Shadows"
type textarea "*"
type textarea "Shadows"
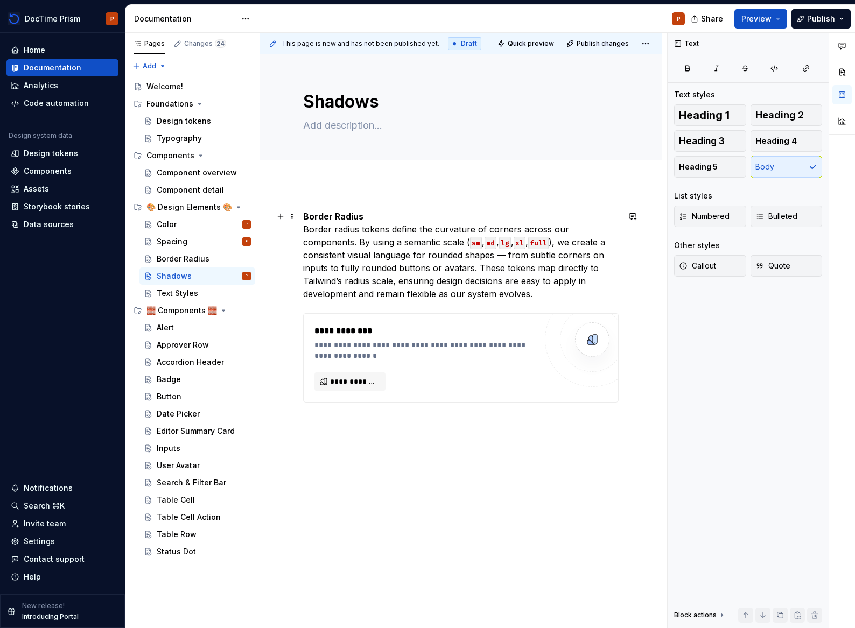
click at [338, 263] on p "Border Radius Border radius tokens define the curvature of corners across our c…" at bounding box center [460, 255] width 315 height 90
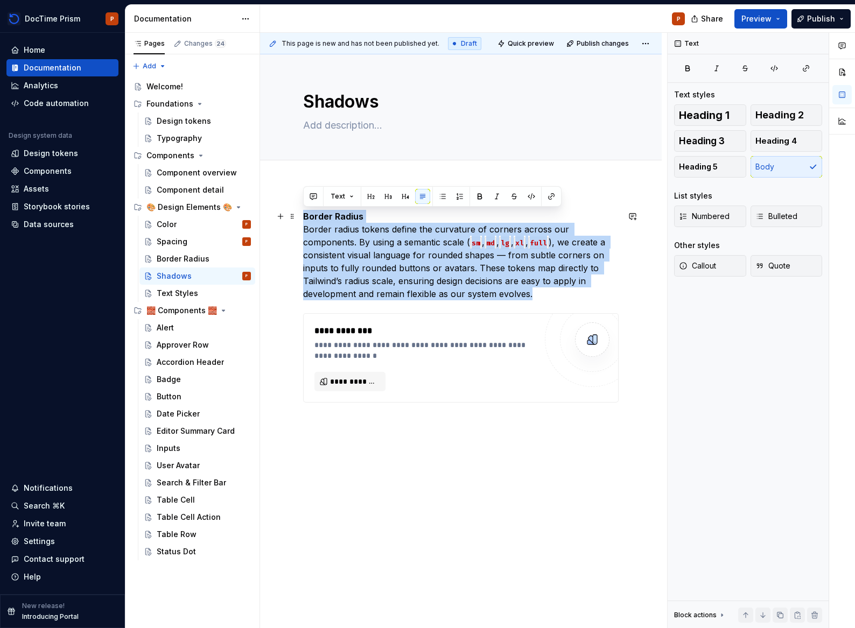
click at [338, 263] on p "Border Radius Border radius tokens define the curvature of corners across our c…" at bounding box center [460, 255] width 315 height 90
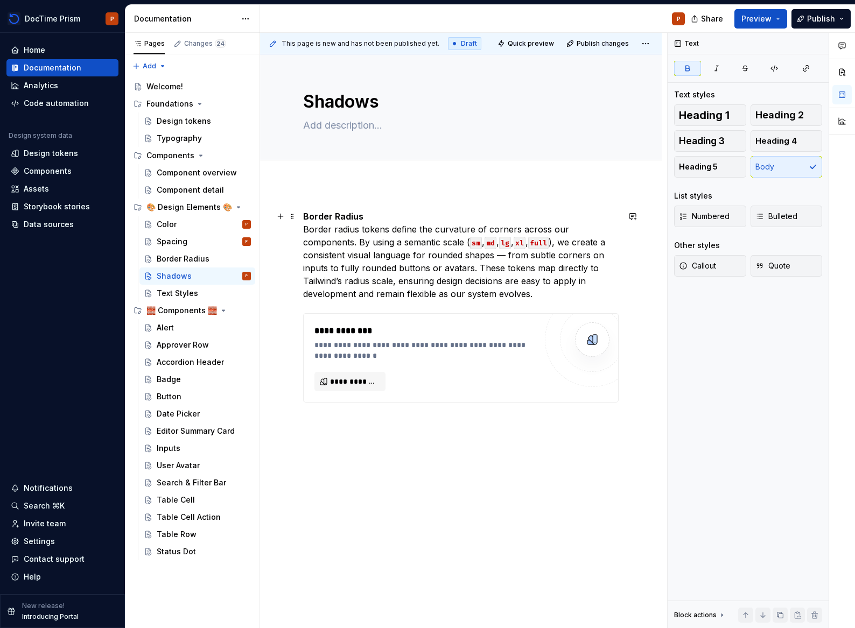
click at [354, 227] on p "Border Radius Border radius tokens define the curvature of corners across our c…" at bounding box center [460, 255] width 315 height 90
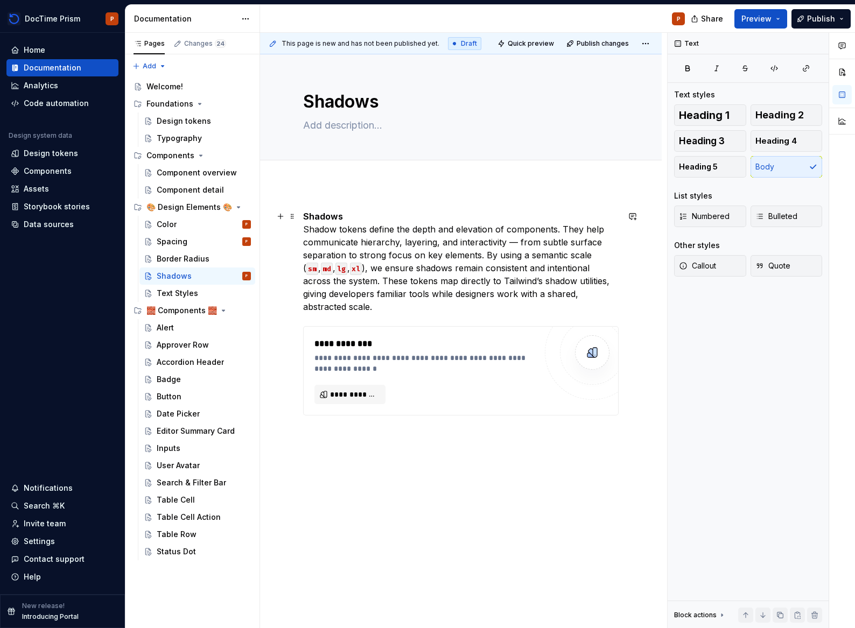
click at [414, 223] on p "Shadows Shadow tokens define the depth and elevation of components. They help c…" at bounding box center [460, 261] width 315 height 103
drag, startPoint x: 420, startPoint y: 216, endPoint x: 424, endPoint y: 222, distance: 6.7
click at [419, 216] on p "Shadows Shadow tokens define the depth and elevation of components. They help c…" at bounding box center [460, 261] width 315 height 103
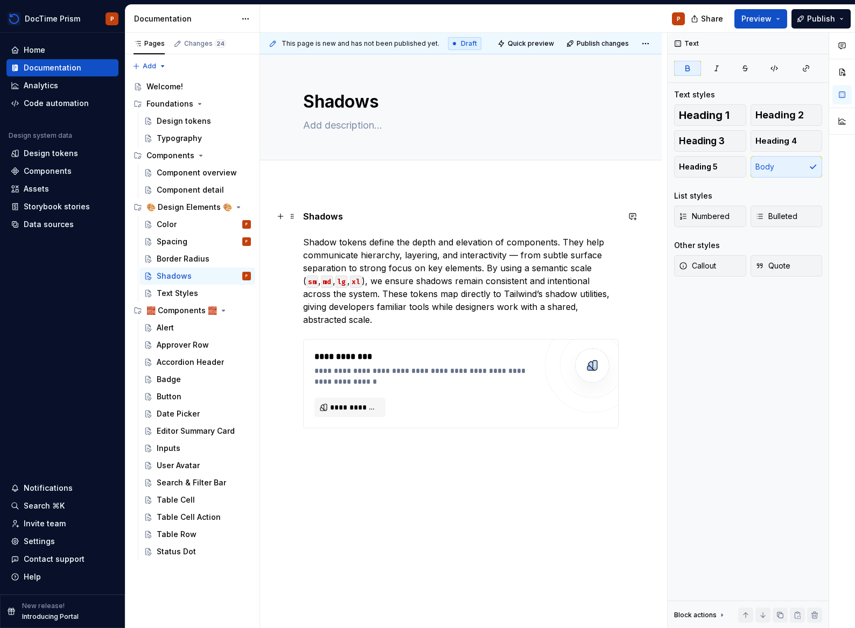
click at [325, 213] on strong "Shadows" at bounding box center [323, 216] width 40 height 11
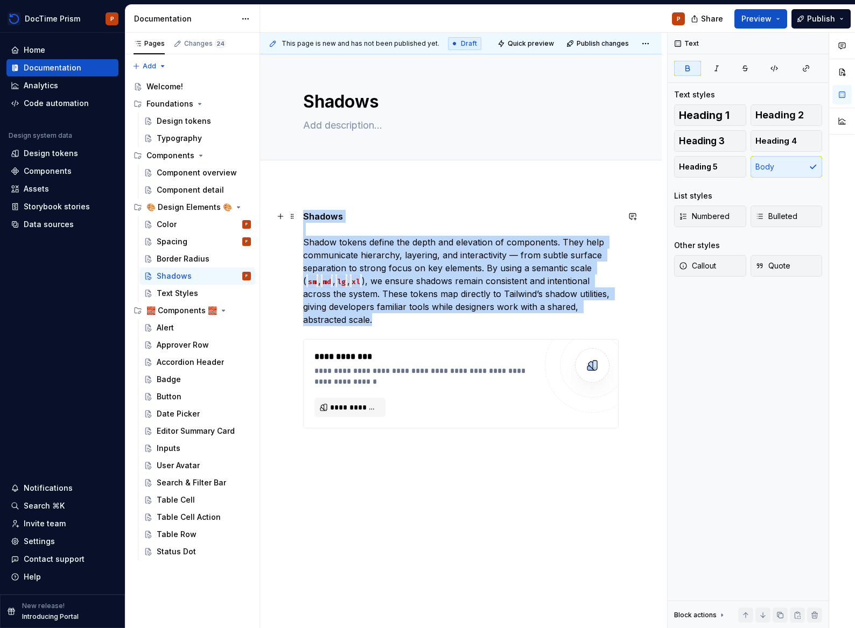
click at [325, 213] on strong "Shadows" at bounding box center [323, 216] width 40 height 11
click at [382, 214] on p "Shadows Shadow tokens define the depth and elevation of components. They help c…" at bounding box center [460, 268] width 315 height 116
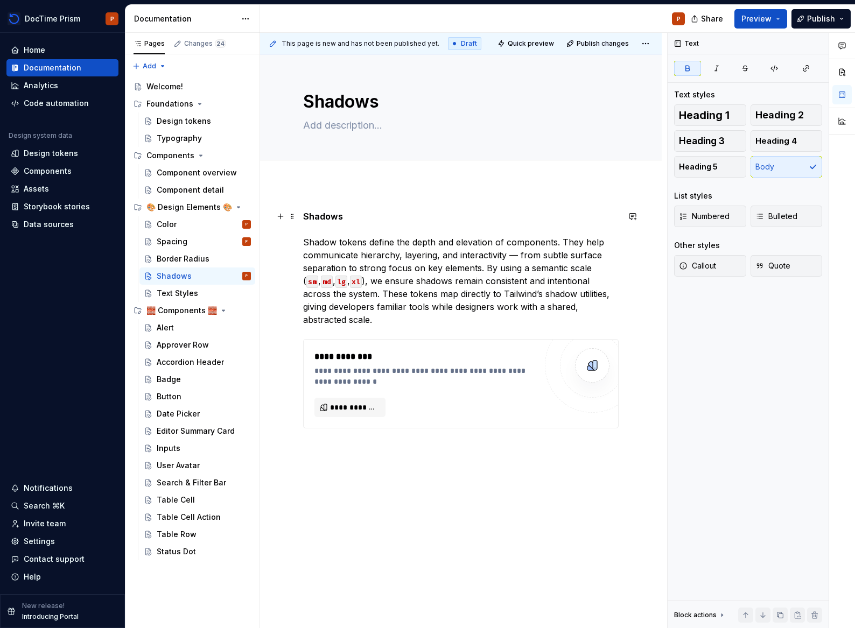
click at [331, 214] on strong "Shadows" at bounding box center [323, 216] width 40 height 11
click at [374, 196] on button "button" at bounding box center [370, 196] width 15 height 15
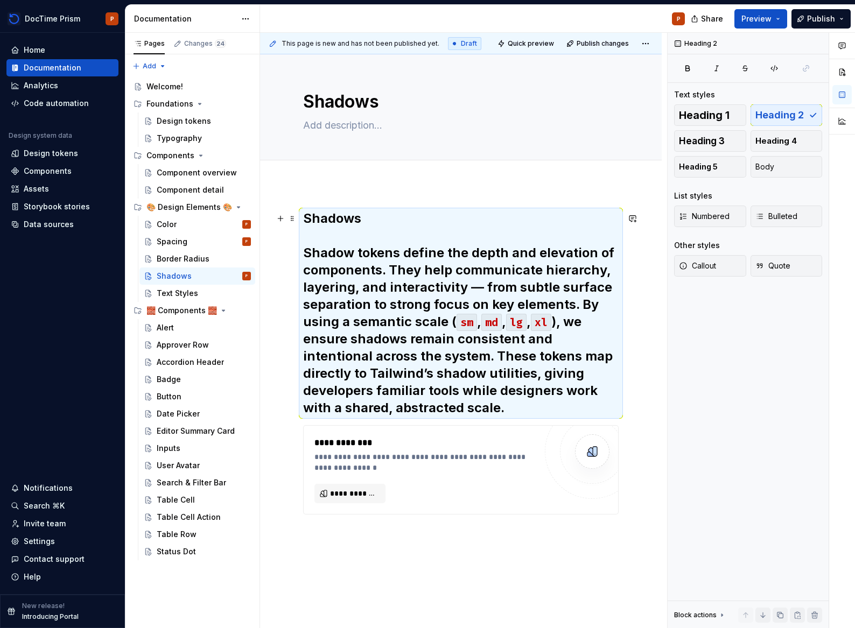
click at [364, 238] on h2 "Shadows Shadow tokens define the depth and elevation of components. They help c…" at bounding box center [460, 313] width 315 height 207
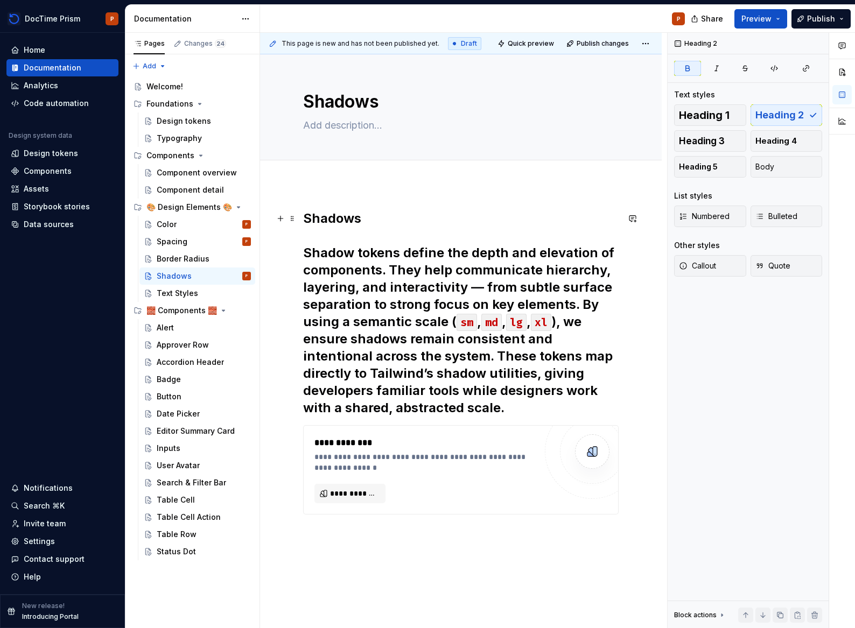
click at [369, 297] on h2 "Shadows Shadow tokens define the depth and elevation of components. They help c…" at bounding box center [460, 313] width 315 height 207
click at [370, 296] on h2 "Shadows Shadow tokens define the depth and elevation of components. They help c…" at bounding box center [460, 313] width 315 height 207
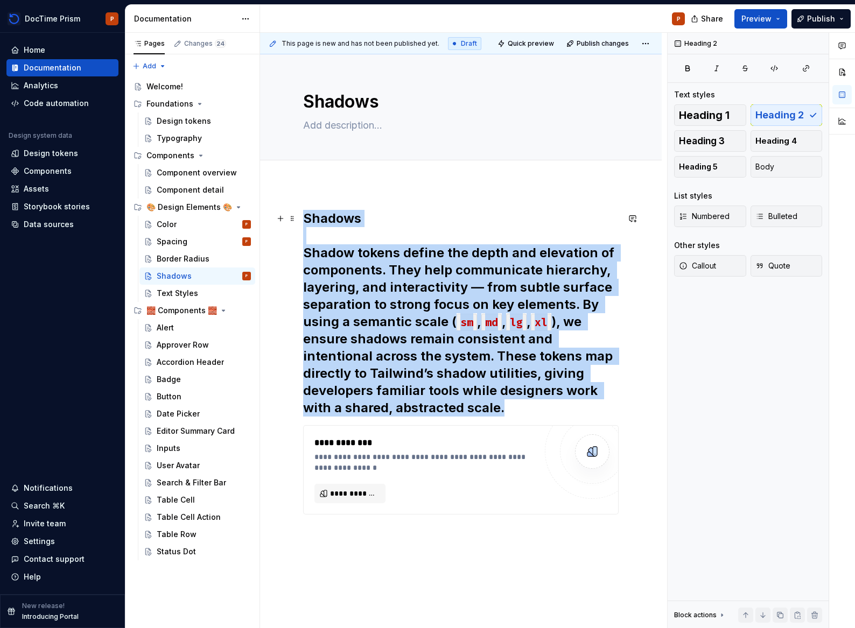
click at [370, 296] on h2 "Shadows Shadow tokens define the depth and elevation of components. They help c…" at bounding box center [460, 313] width 315 height 207
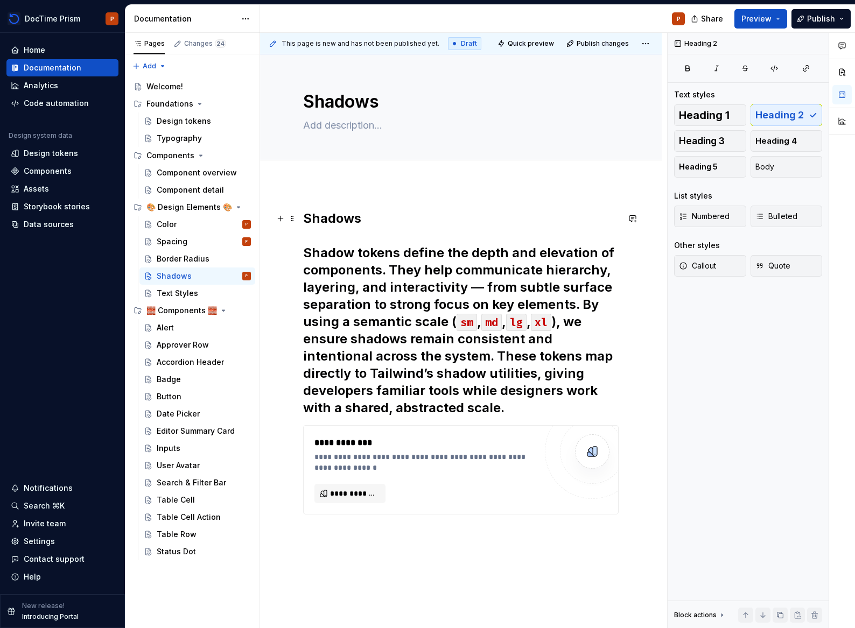
click at [344, 264] on h2 "Shadows Shadow tokens define the depth and elevation of components. They help c…" at bounding box center [460, 313] width 315 height 207
click at [303, 250] on h2 "Shadows Shadow tokens define the depth and elevation of components. They help c…" at bounding box center [460, 313] width 315 height 207
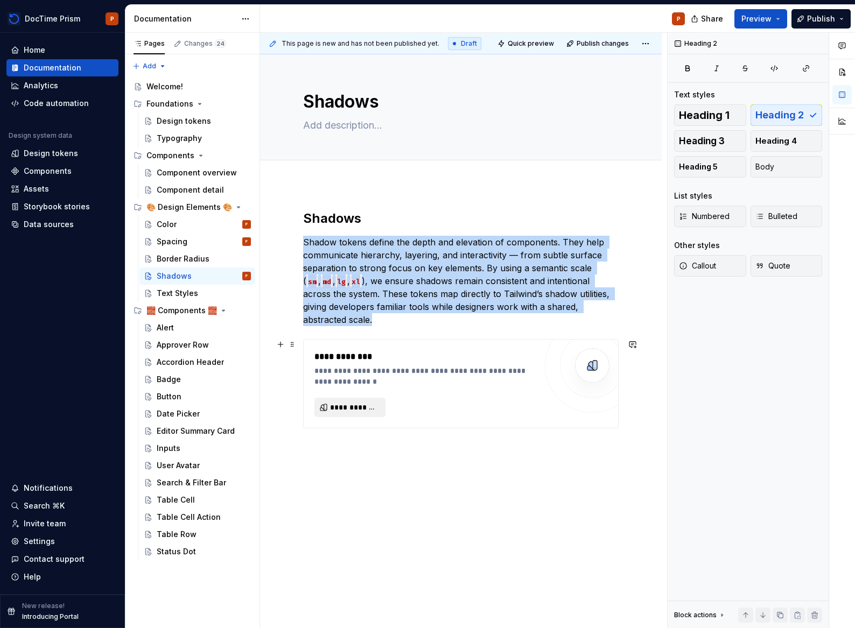
click at [344, 410] on span "**********" at bounding box center [354, 407] width 48 height 11
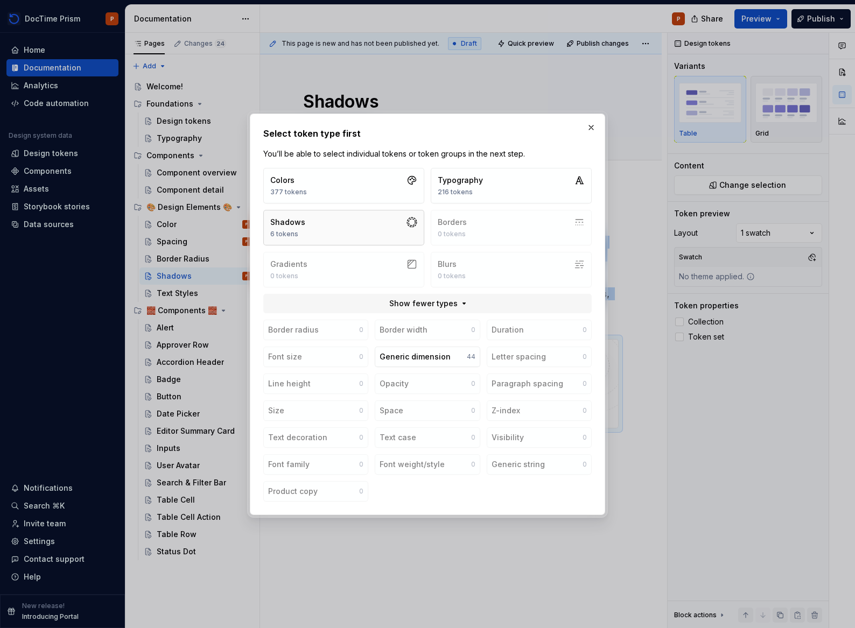
click at [323, 221] on button "Shadows 6 tokens" at bounding box center [343, 228] width 161 height 36
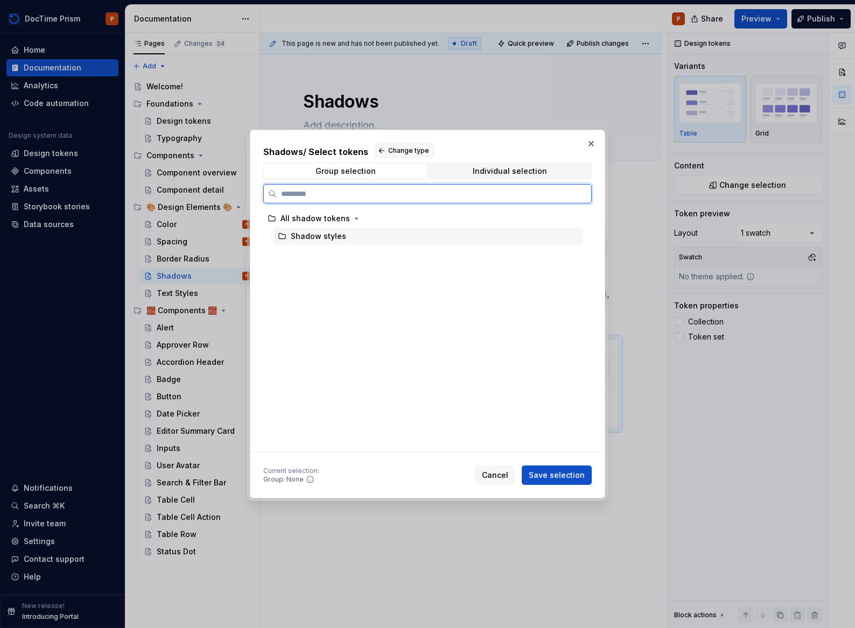
click at [331, 237] on div "Shadow styles" at bounding box center [318, 236] width 55 height 11
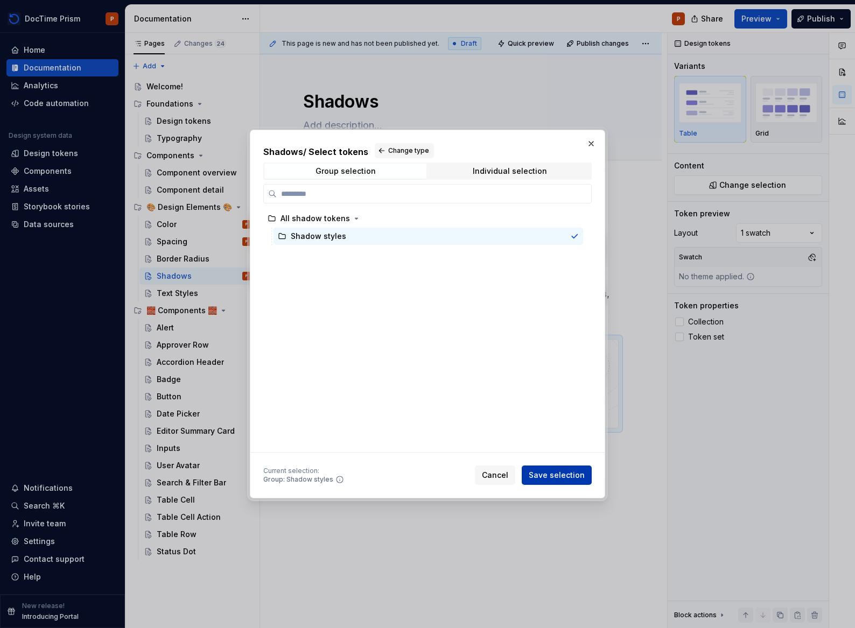
click at [551, 474] on span "Save selection" at bounding box center [557, 475] width 56 height 11
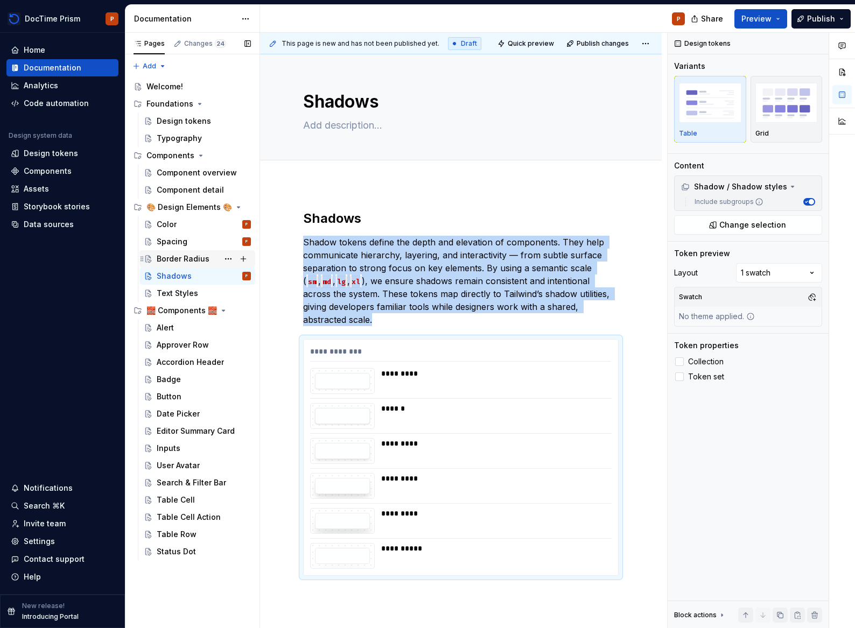
click at [187, 261] on div "Border Radius" at bounding box center [183, 259] width 53 height 11
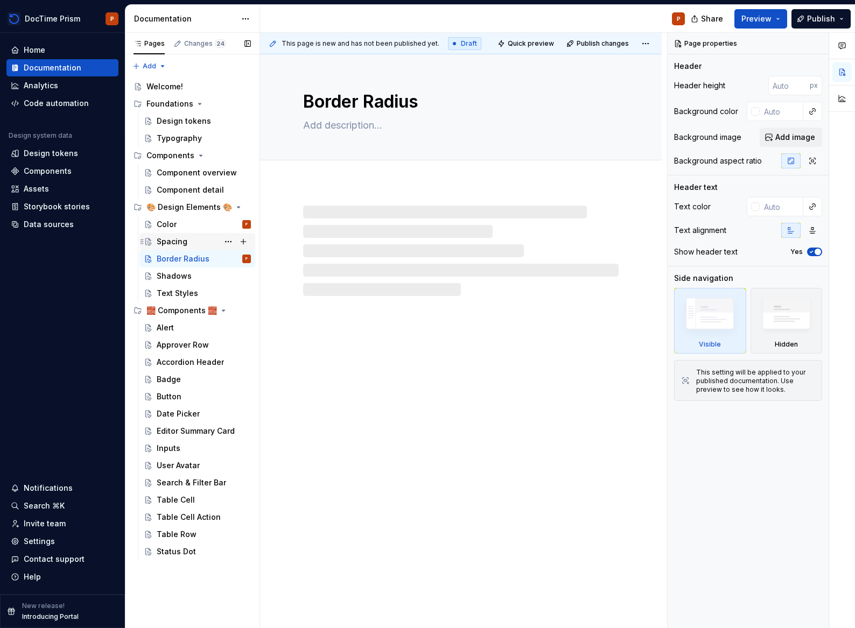
click at [192, 245] on div "Spacing P" at bounding box center [204, 241] width 94 height 15
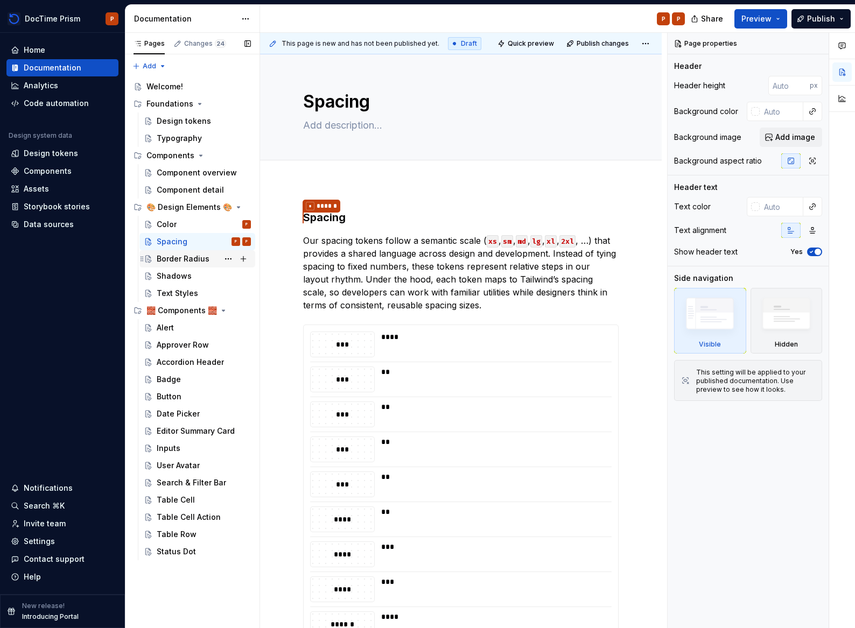
click at [179, 258] on div "Border Radius" at bounding box center [183, 259] width 53 height 11
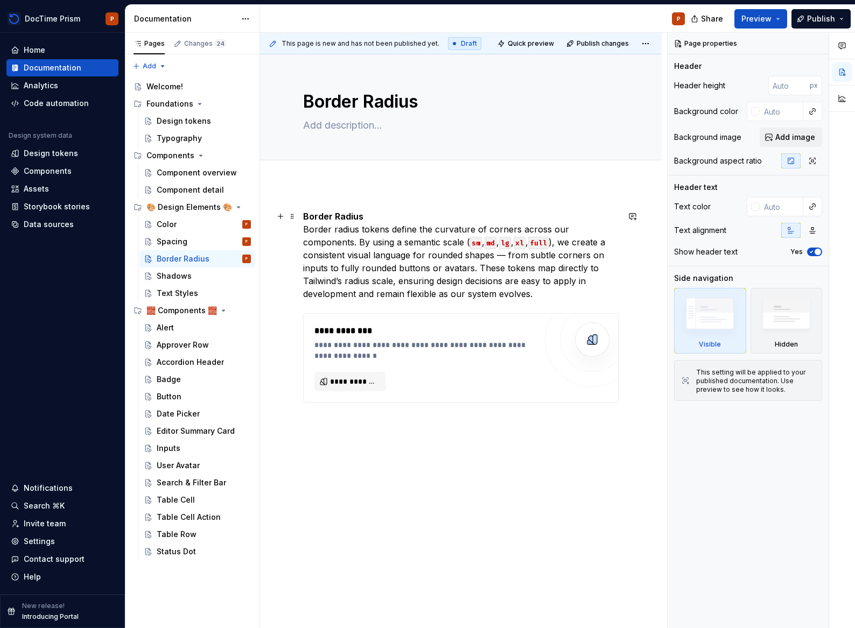
click at [381, 217] on p "Border Radius Border radius tokens define the curvature of corners across our c…" at bounding box center [460, 255] width 315 height 90
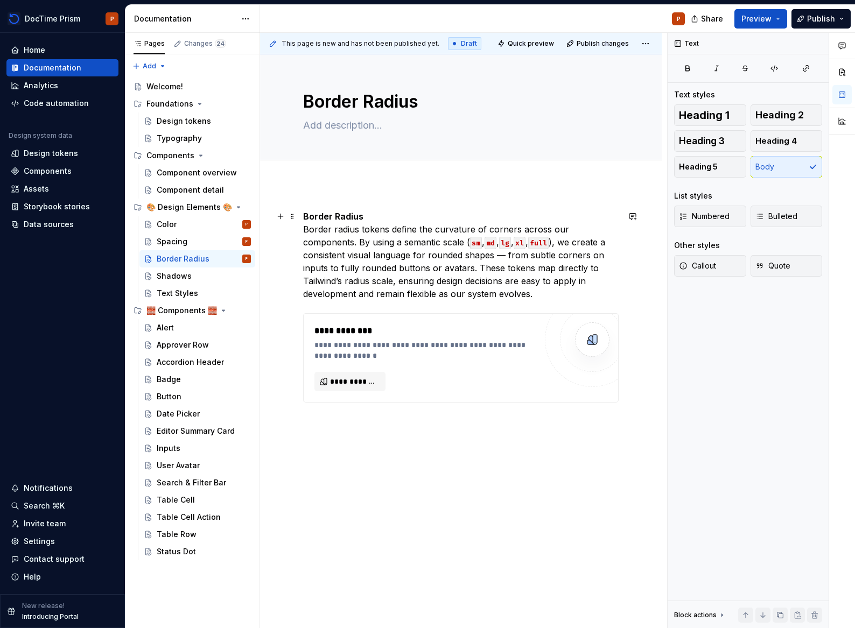
click at [307, 233] on p "Border Radius Border radius tokens define the curvature of corners across our c…" at bounding box center [460, 255] width 315 height 90
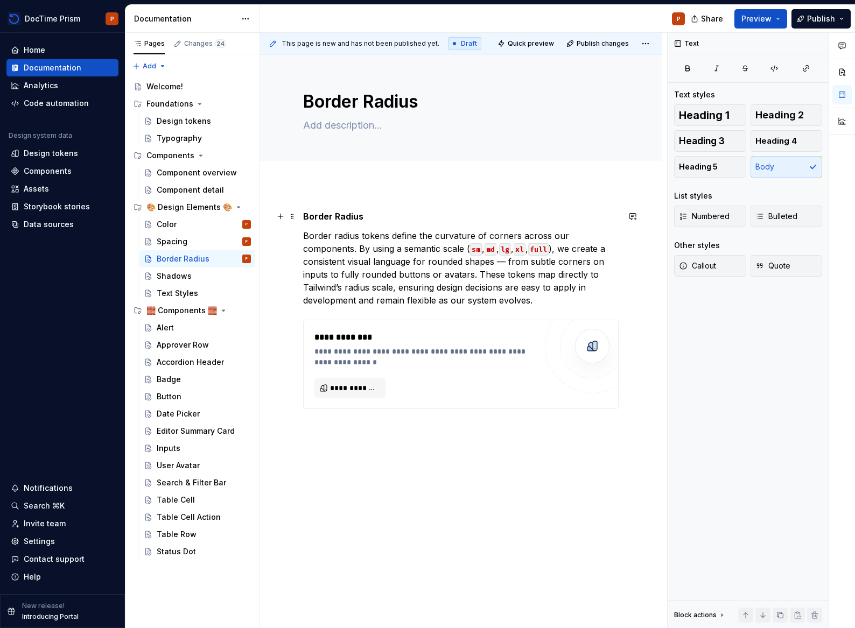
click at [333, 220] on strong "Border Radius" at bounding box center [333, 216] width 60 height 11
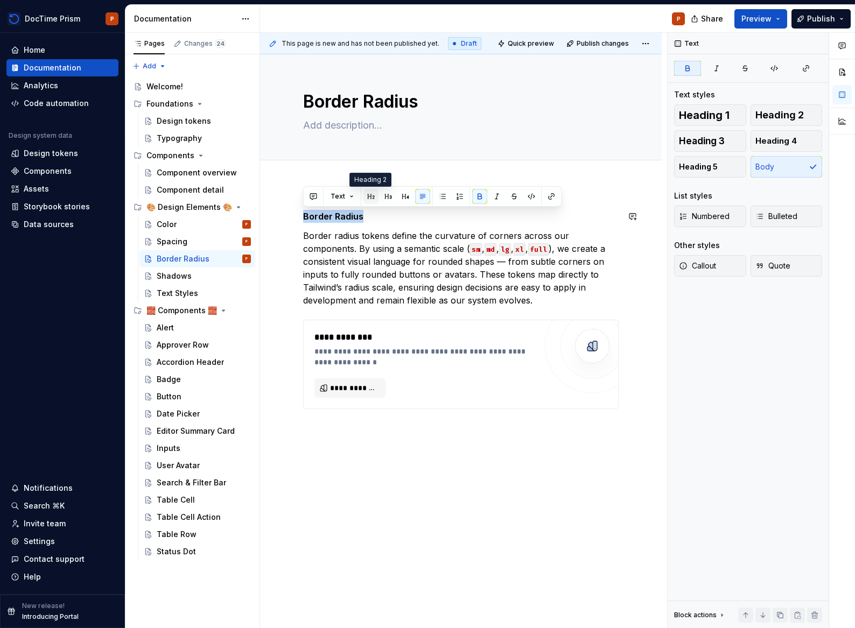
click at [370, 198] on button "button" at bounding box center [370, 196] width 15 height 15
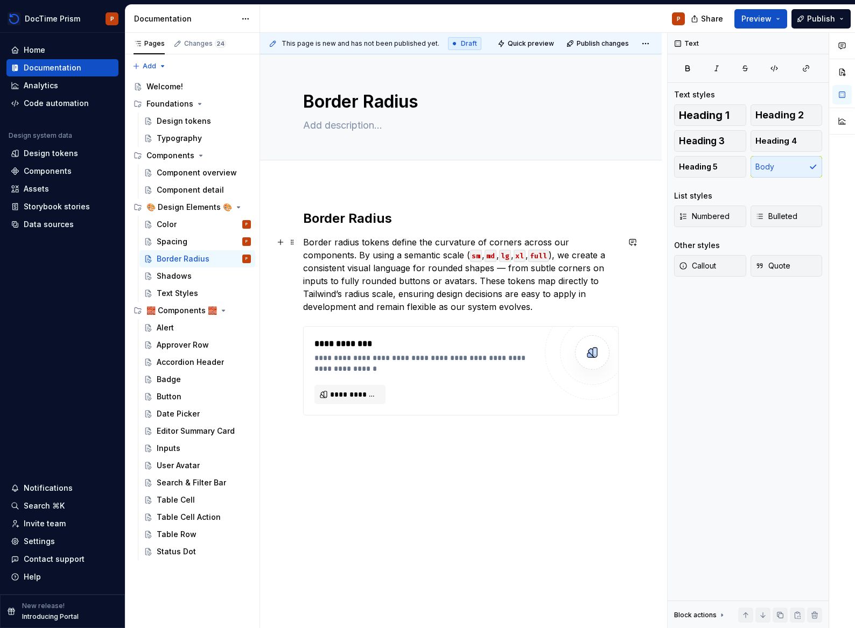
click at [385, 243] on p "Border radius tokens define the curvature of corners across our components. By …" at bounding box center [460, 275] width 315 height 78
click at [177, 292] on div "Text Styles" at bounding box center [177, 293] width 41 height 11
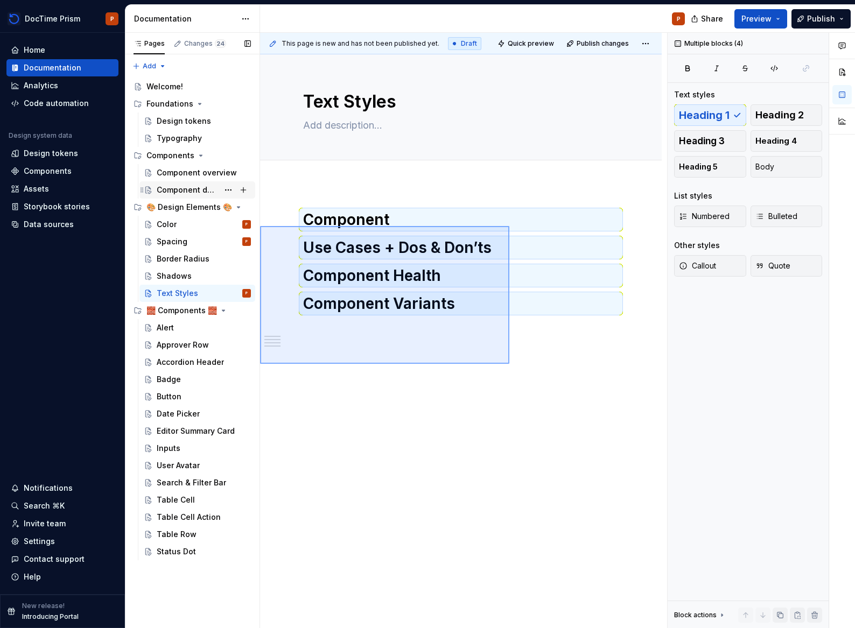
drag, startPoint x: 499, startPoint y: 347, endPoint x: 179, endPoint y: 193, distance: 355.6
click at [179, 193] on div "Pages Changes 24 Add Accessibility guide for tree Page tree. Navigate the tree …" at bounding box center [489, 331] width 729 height 596
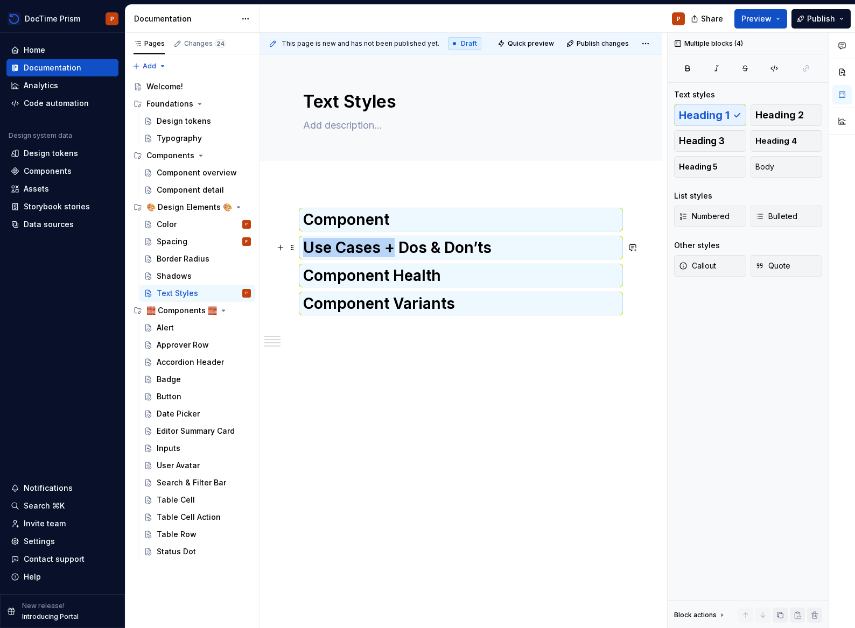
click at [392, 257] on h1 "Use Cases + Dos & Don’ts" at bounding box center [460, 247] width 315 height 19
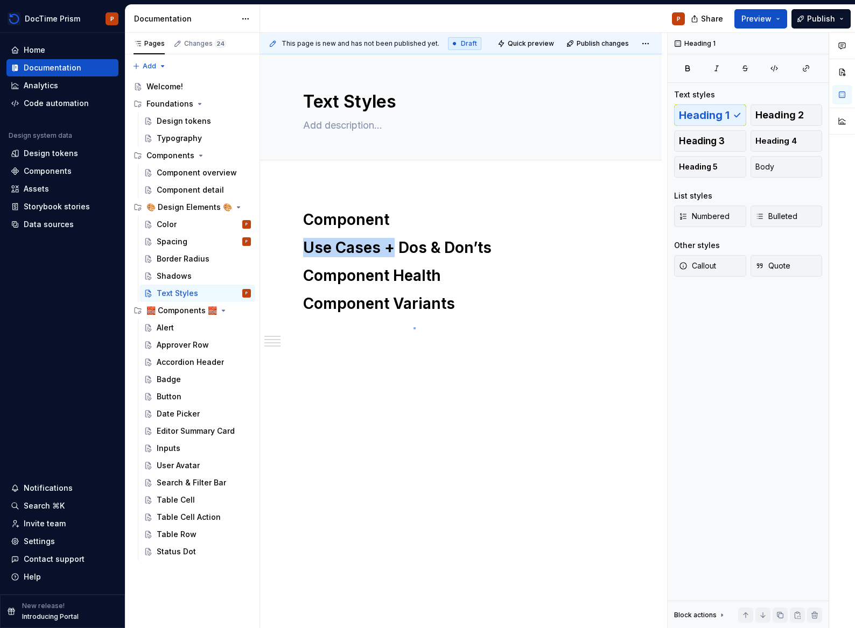
click at [416, 323] on div "This page is new and has not been published yet. Draft Quick preview Publish ch…" at bounding box center [463, 331] width 407 height 596
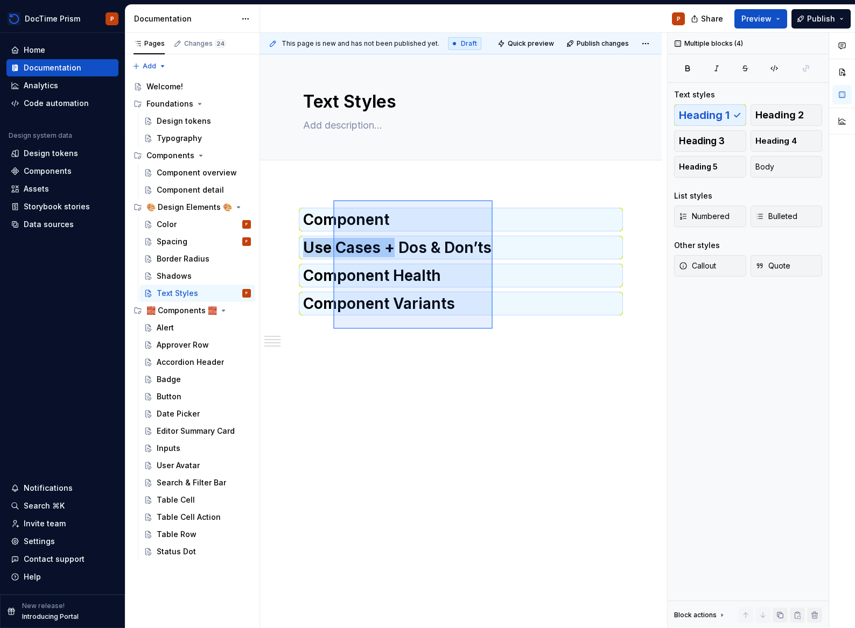
drag, startPoint x: 441, startPoint y: 294, endPoint x: 333, endPoint y: 200, distance: 143.4
click at [333, 200] on div "This page is new and has not been published yet. Draft Quick preview Publish ch…" at bounding box center [463, 331] width 407 height 596
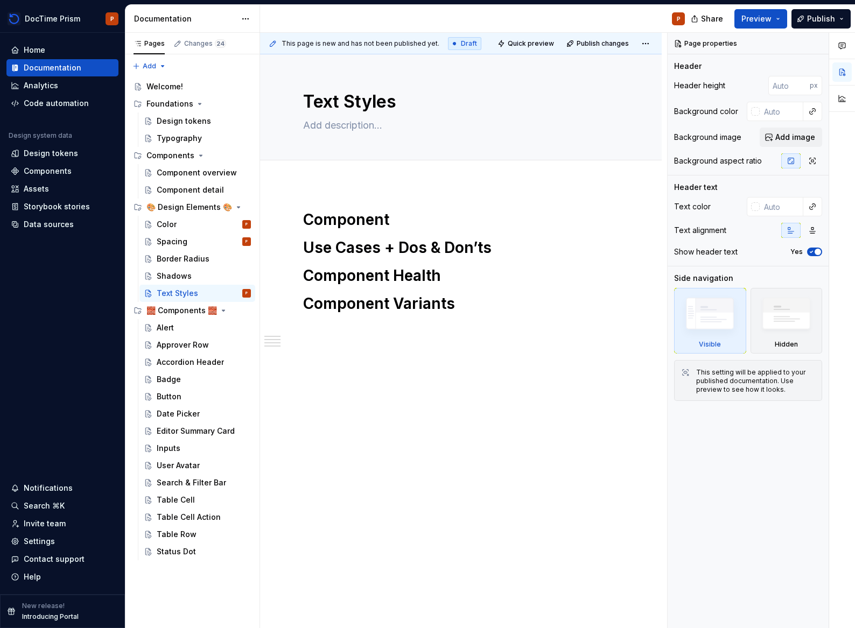
click at [339, 191] on div "This page is new and has not been published yet. Draft Quick preview Publish ch…" at bounding box center [463, 331] width 407 height 596
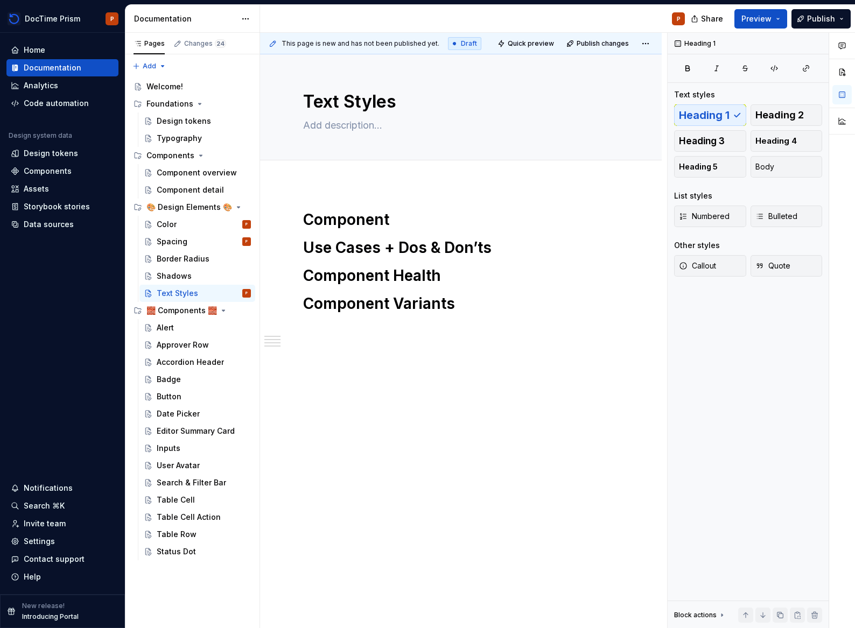
click at [338, 195] on div "Component Use Cases + Dos & Don’ts Component Health Component Variants" at bounding box center [461, 349] width 402 height 330
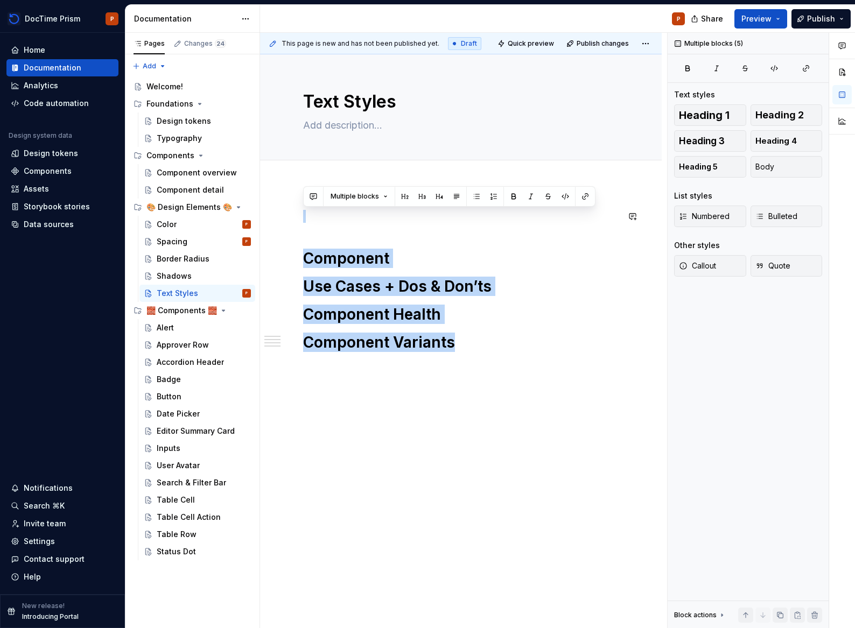
drag, startPoint x: 467, startPoint y: 314, endPoint x: 281, endPoint y: 177, distance: 230.8
click at [281, 177] on div "Text Styles Edit header Component Use Cases + Dos & Don’ts Component Health Com…" at bounding box center [461, 341] width 402 height 574
type textarea "*"
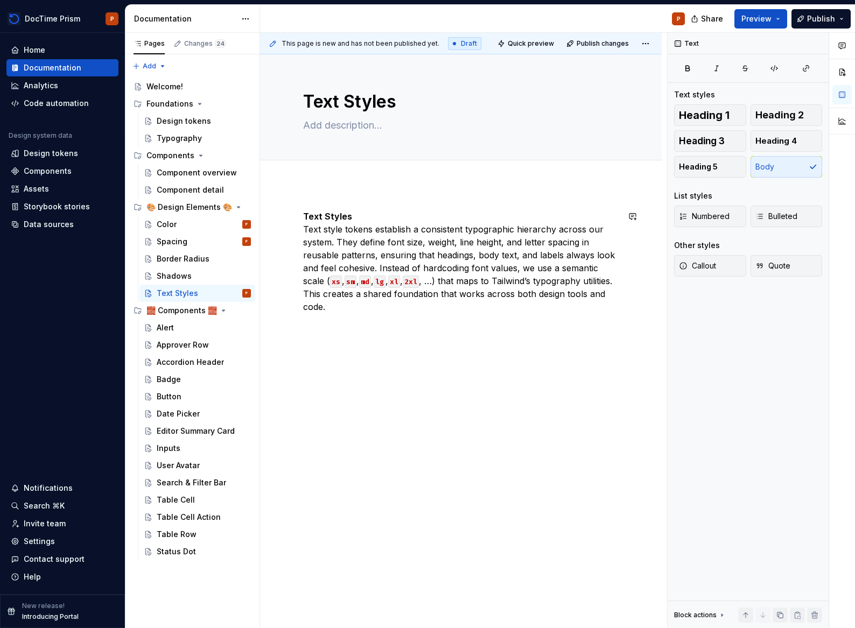
click at [351, 207] on div "Text Styles Text style tokens establish a consistent typographic hierarchy acro…" at bounding box center [461, 349] width 402 height 330
click at [305, 233] on p "Text Styles Text style tokens establish a consistent typographic hierarchy acro…" at bounding box center [460, 261] width 315 height 103
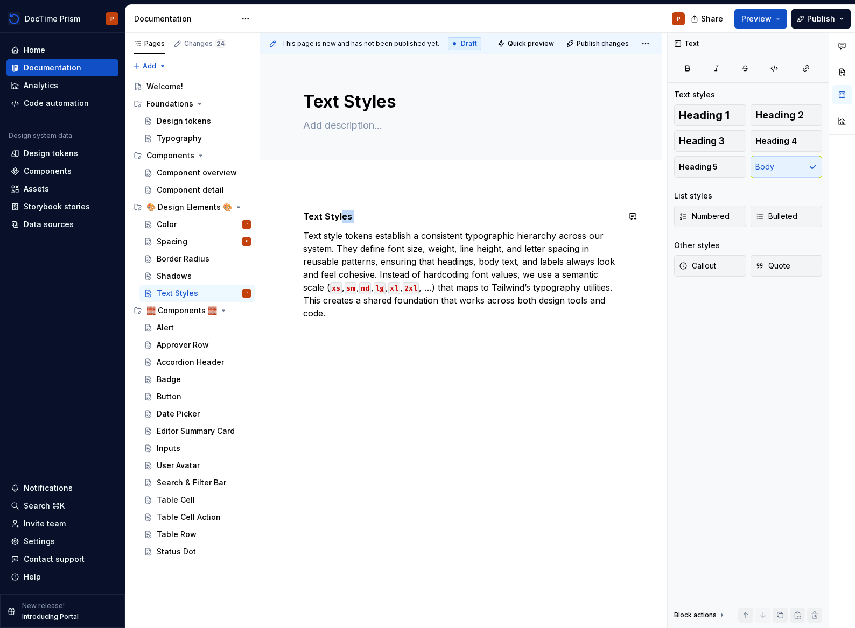
click at [339, 222] on div "Text Styles Text style tokens establish a consistent typographic hierarchy acro…" at bounding box center [460, 265] width 315 height 110
click at [339, 222] on p "Text Styles" at bounding box center [460, 216] width 315 height 13
click at [376, 196] on button "button" at bounding box center [370, 196] width 15 height 15
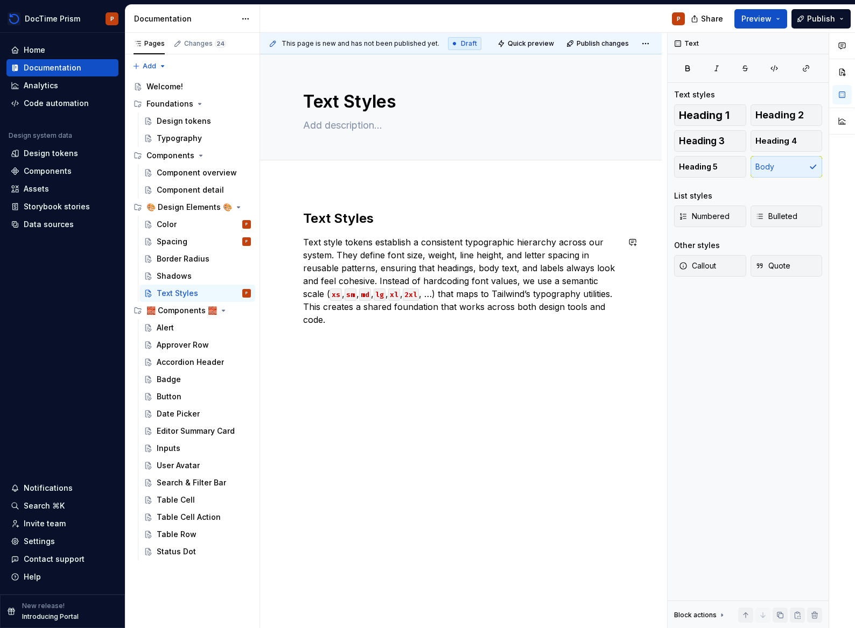
click at [388, 331] on div "Text Styles Text style tokens establish a consistent typographic hierarchy acro…" at bounding box center [460, 274] width 315 height 129
click at [288, 343] on span at bounding box center [292, 339] width 9 height 15
click at [279, 345] on button "button" at bounding box center [280, 339] width 15 height 15
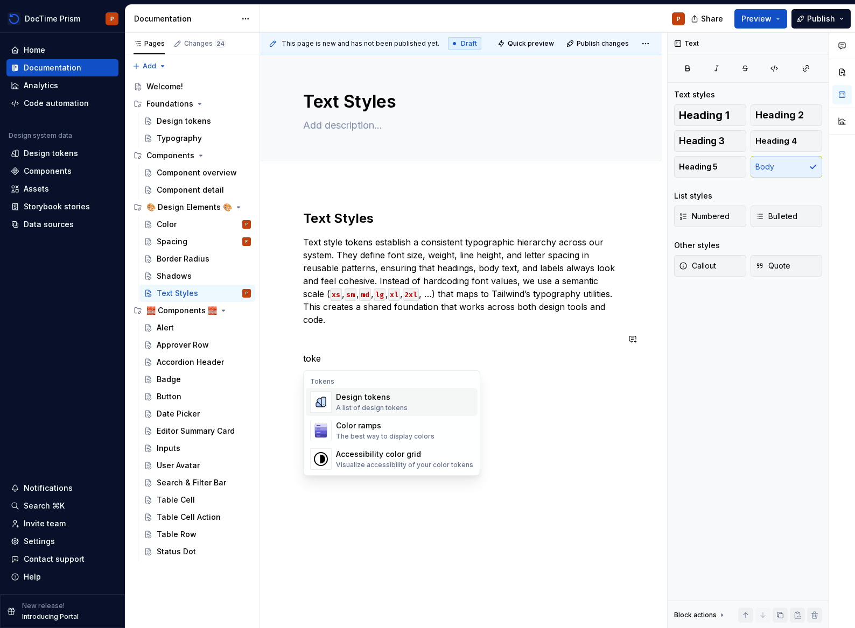
click at [361, 406] on div "A list of design tokens" at bounding box center [372, 408] width 72 height 9
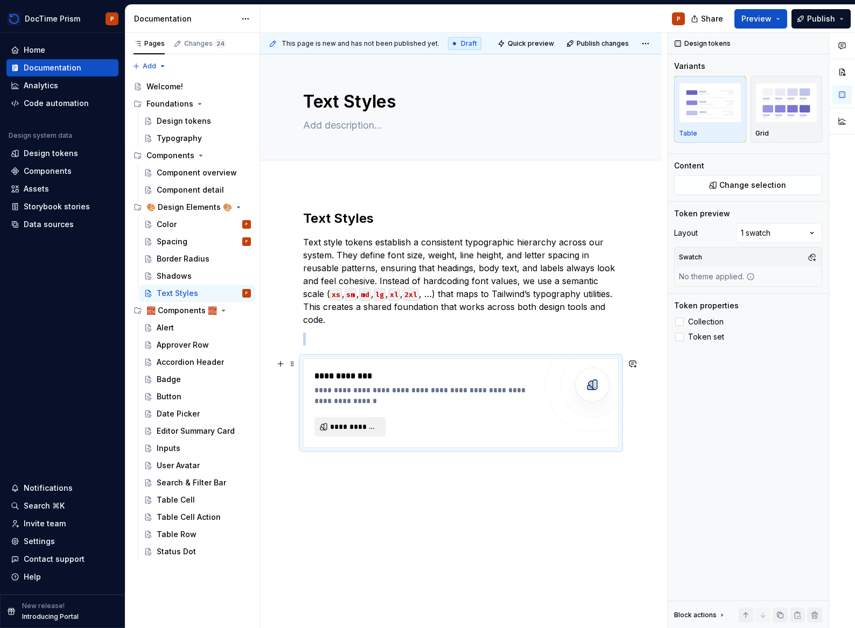
click at [372, 435] on button "**********" at bounding box center [349, 426] width 71 height 19
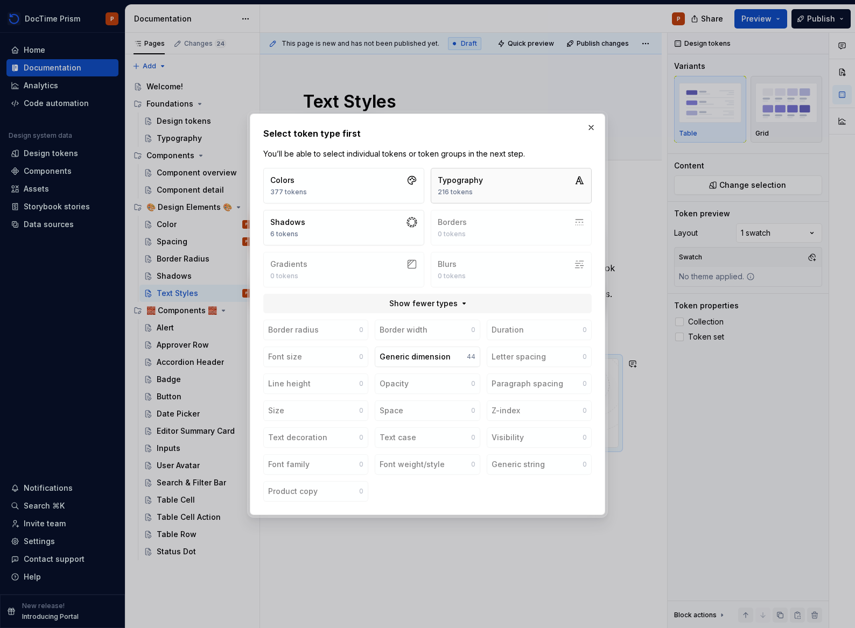
click at [450, 192] on div "216 tokens" at bounding box center [460, 192] width 45 height 9
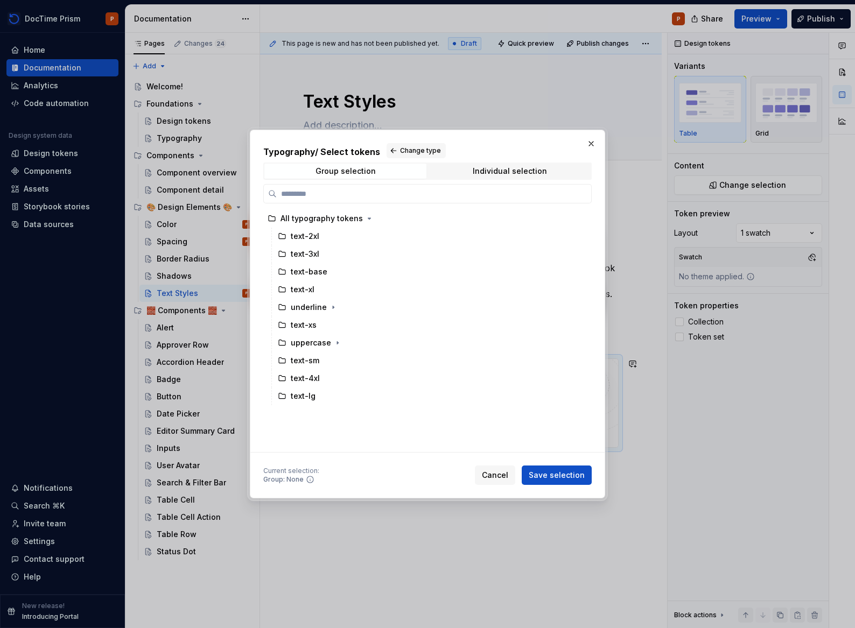
click at [559, 481] on button "Save selection" at bounding box center [557, 475] width 70 height 19
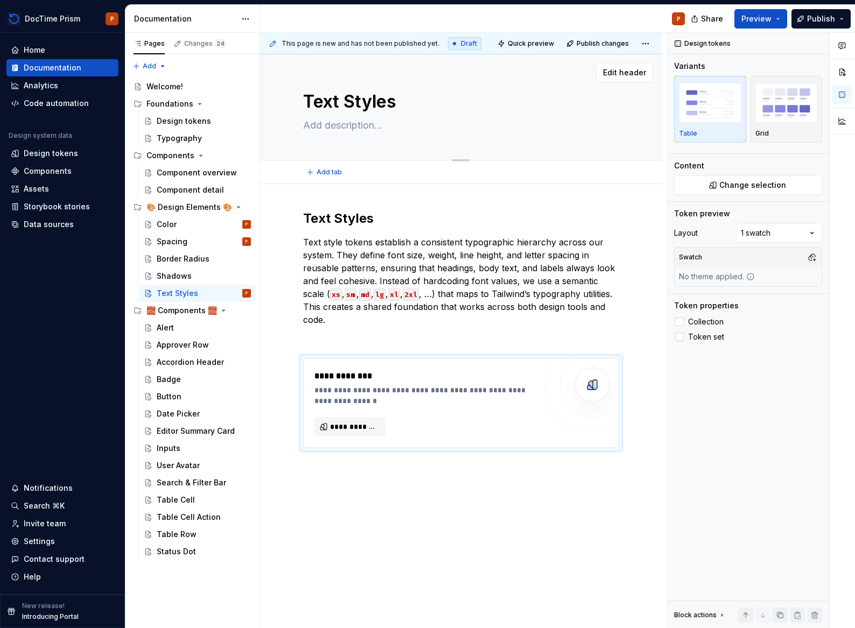
click at [337, 103] on textarea "Text Styles" at bounding box center [458, 102] width 315 height 26
type textarea "*"
type textarea "T"
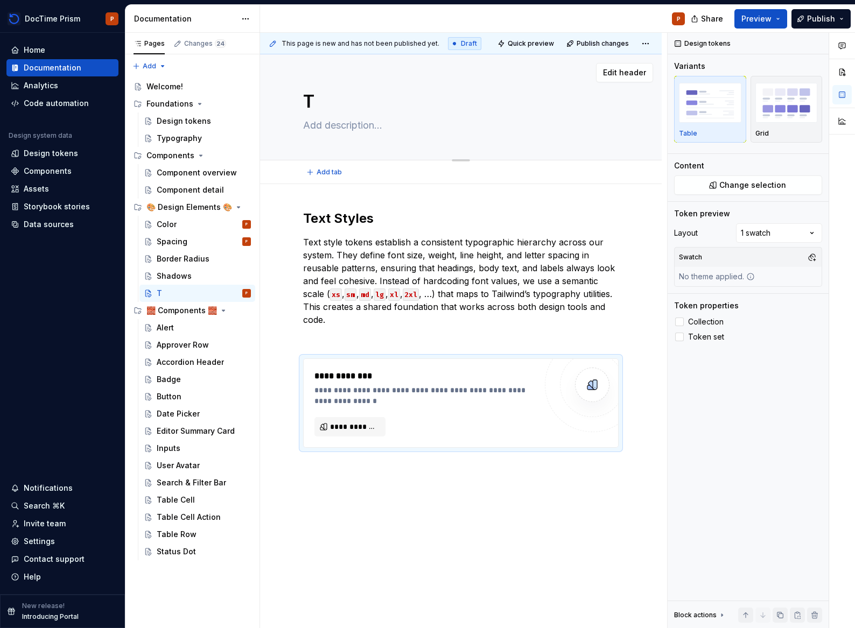
type textarea "*"
type textarea "[PERSON_NAME]"
type textarea "*"
type textarea "Typ"
type textarea "*"
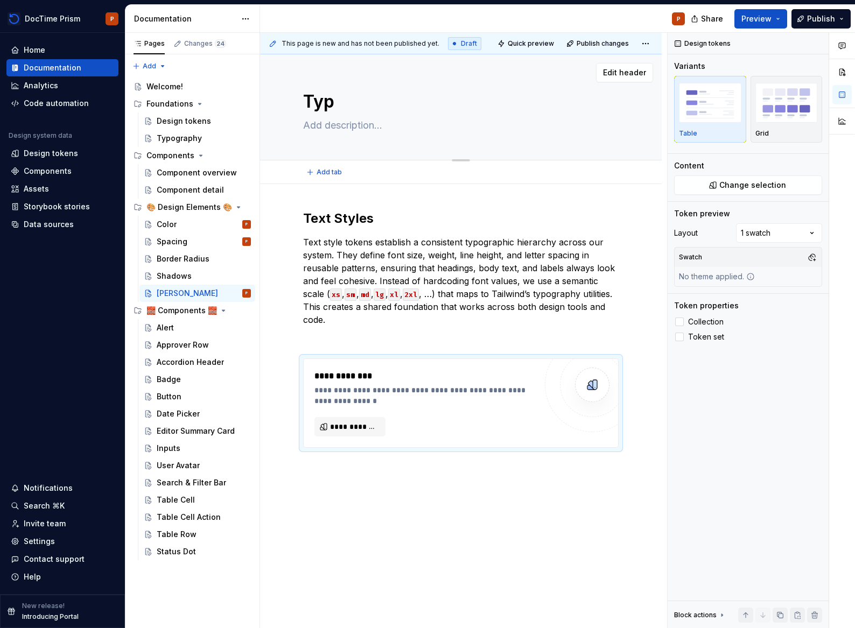
type textarea "Typo"
type textarea "*"
type textarea "Typog"
type textarea "*"
type textarea "Typogr"
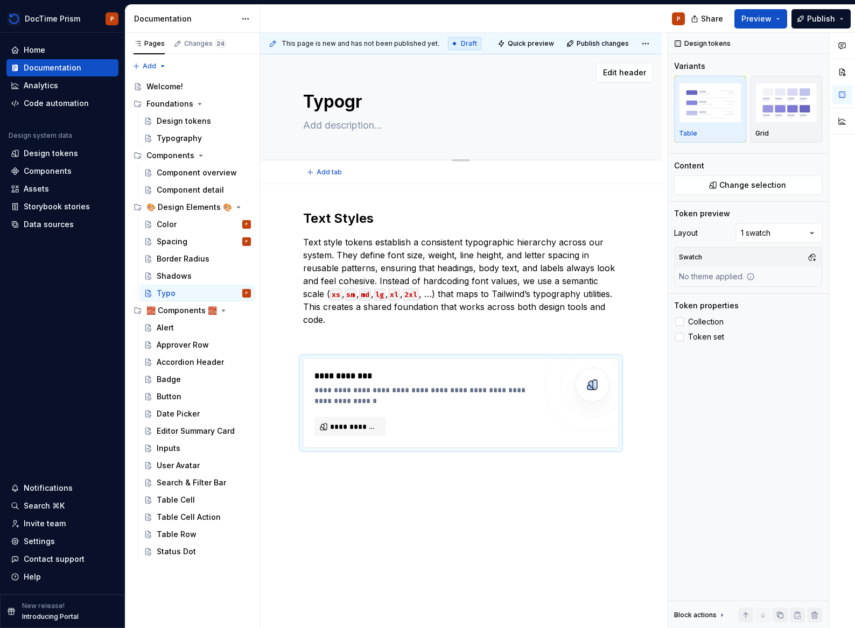
type textarea "*"
type textarea "Typogra"
type textarea "*"
type textarea "Typograp"
type textarea "*"
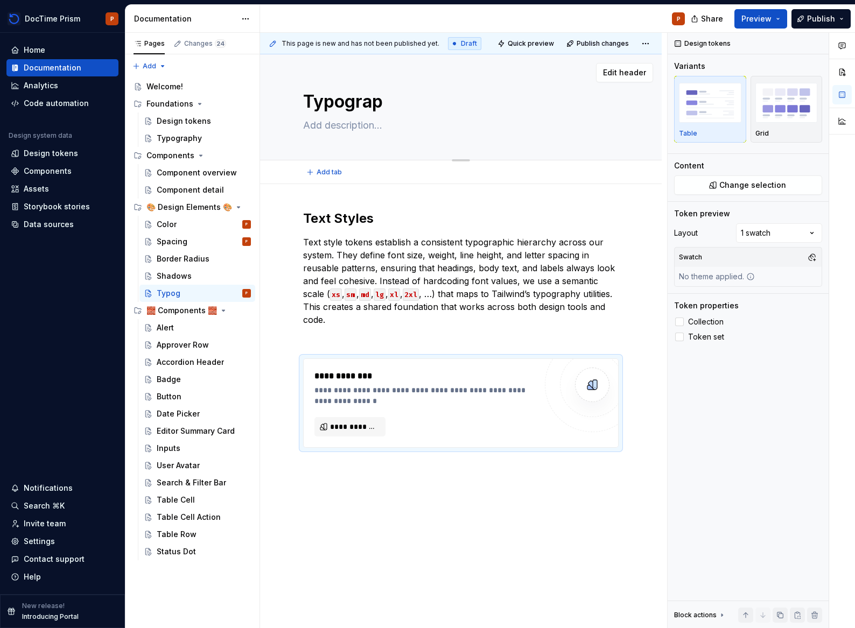
type textarea "Typograph"
type textarea "*"
type textarea "Typography"
type textarea "*"
type textarea "Typography"
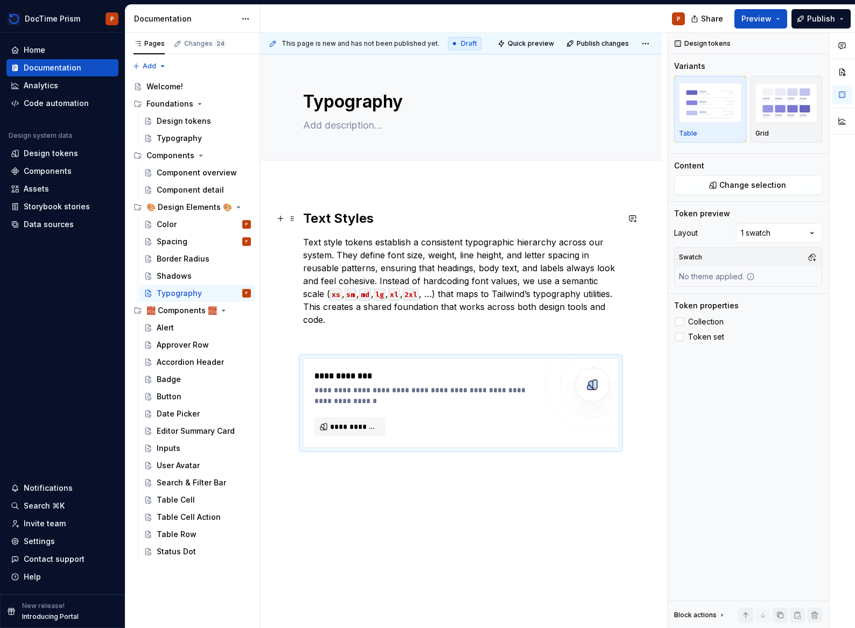
click at [320, 213] on strong "Text Styles" at bounding box center [338, 218] width 71 height 16
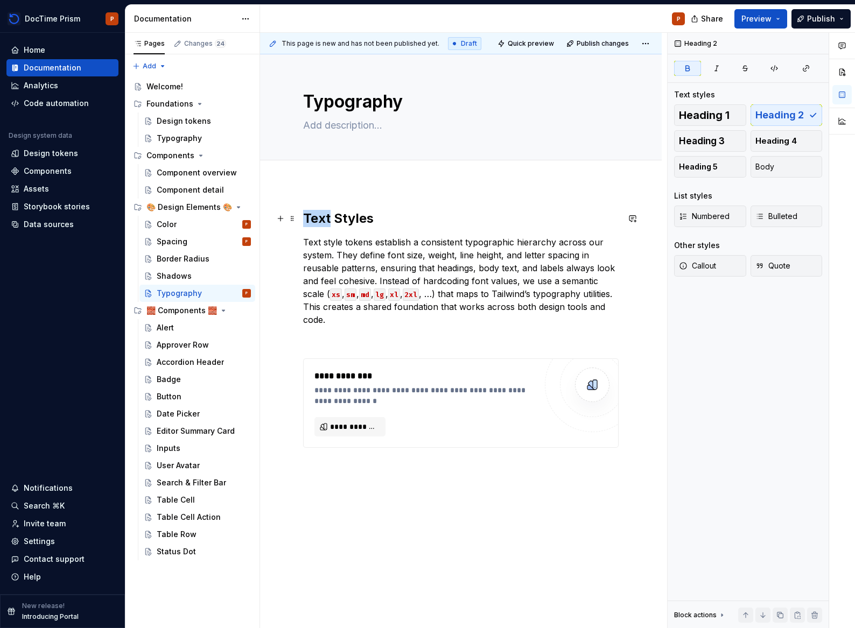
click at [320, 213] on strong "Text Styles" at bounding box center [338, 218] width 71 height 16
click at [378, 245] on p "Text style tokens establish a consistent typographic hierarchy across our syste…" at bounding box center [460, 281] width 315 height 90
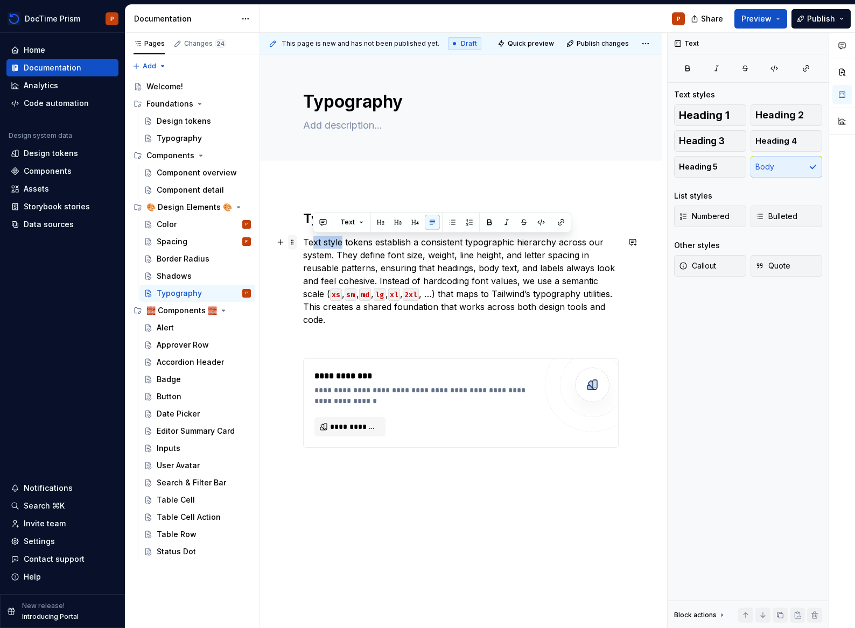
drag, startPoint x: 342, startPoint y: 242, endPoint x: 288, endPoint y: 242, distance: 53.3
click at [303, 241] on div "**********" at bounding box center [460, 335] width 315 height 251
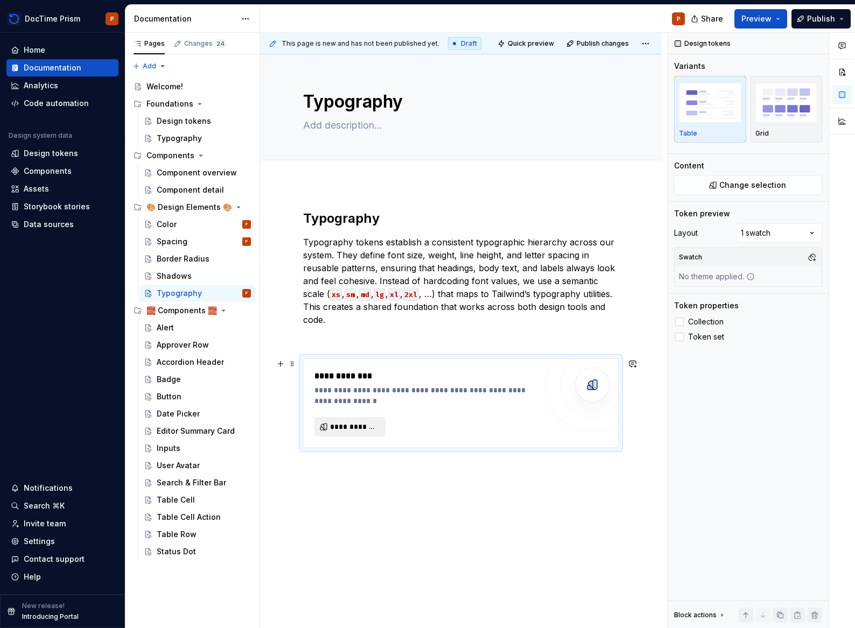
click at [360, 422] on span "**********" at bounding box center [354, 426] width 48 height 11
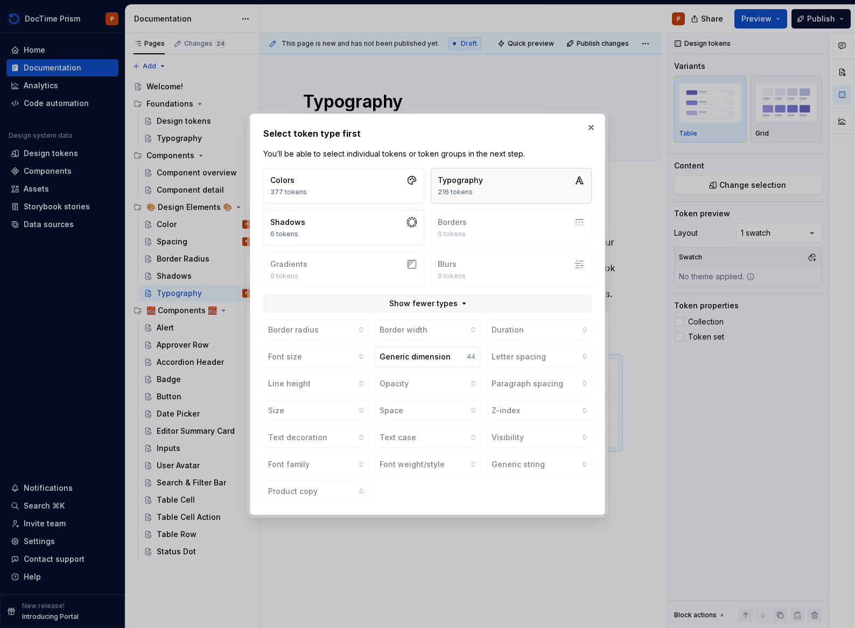
click at [489, 185] on button "Typography 216 tokens" at bounding box center [511, 186] width 161 height 36
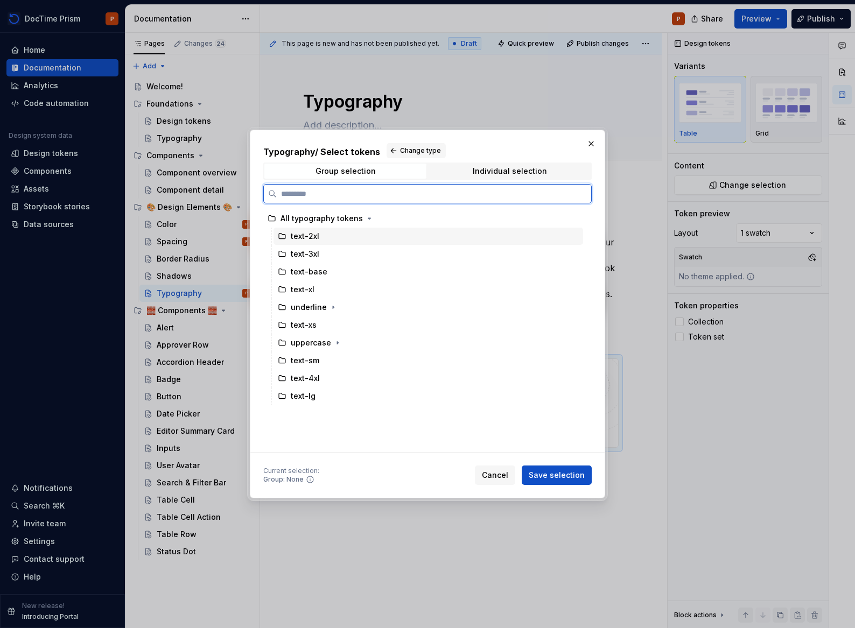
click at [343, 222] on div "All typography tokens" at bounding box center [321, 218] width 82 height 11
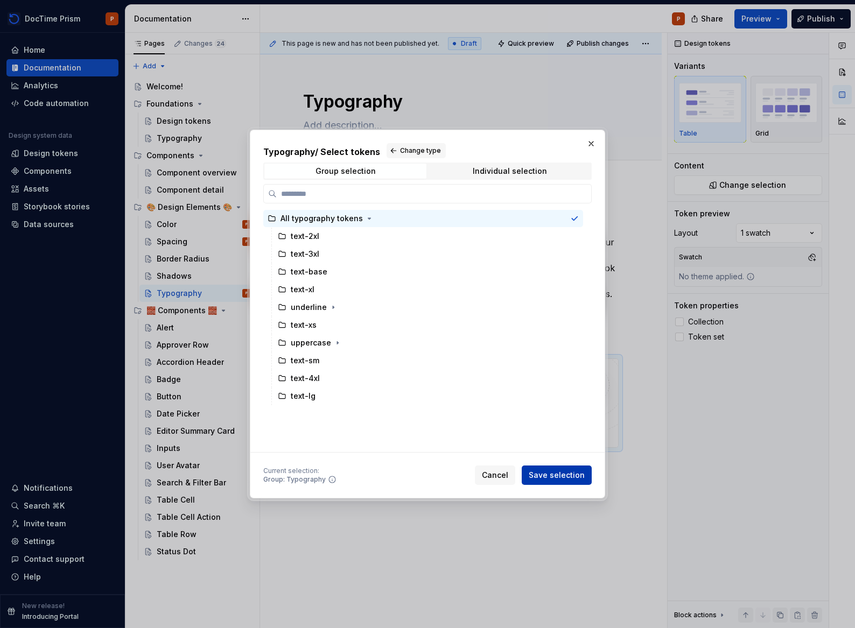
click at [575, 479] on span "Save selection" at bounding box center [557, 475] width 56 height 11
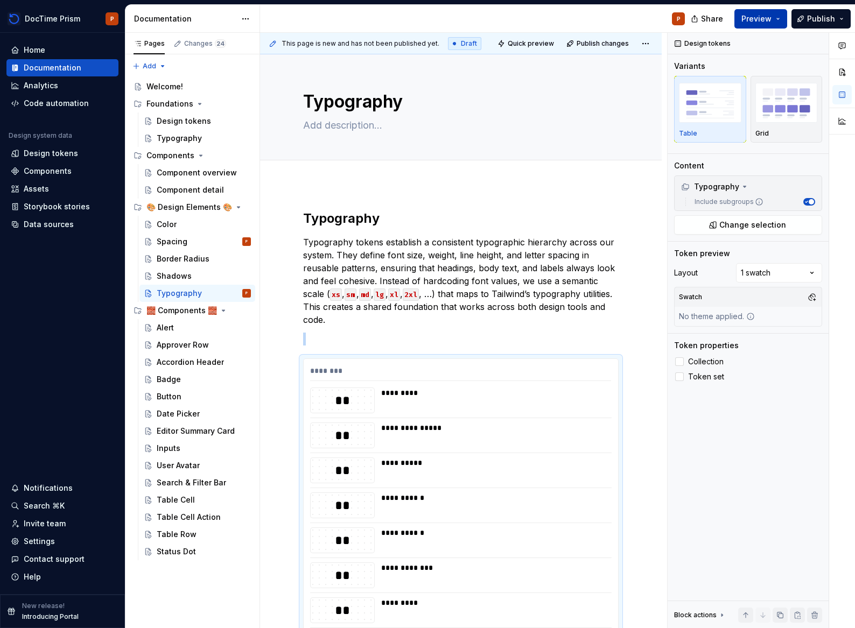
click at [750, 20] on span "Preview" at bounding box center [756, 18] width 30 height 11
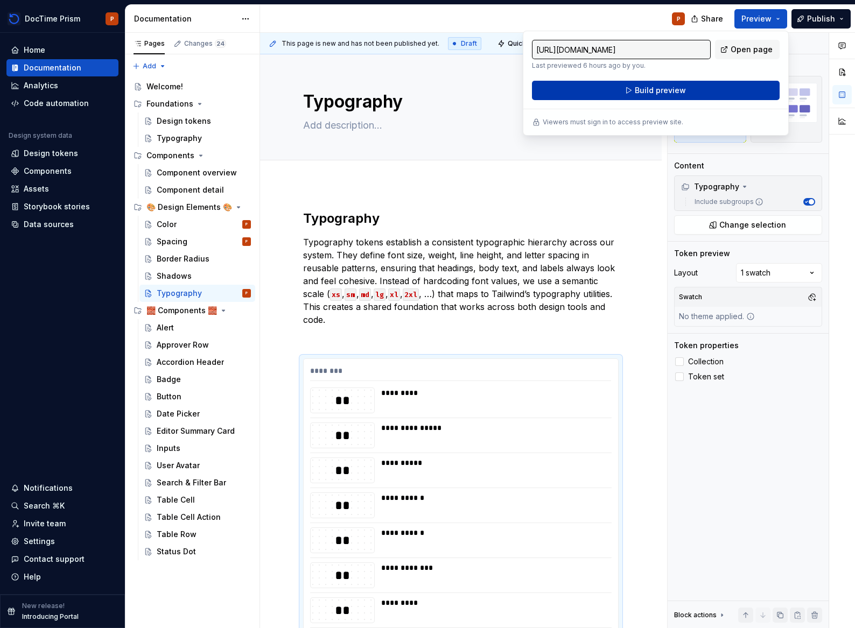
click at [651, 93] on span "Build preview" at bounding box center [660, 90] width 51 height 11
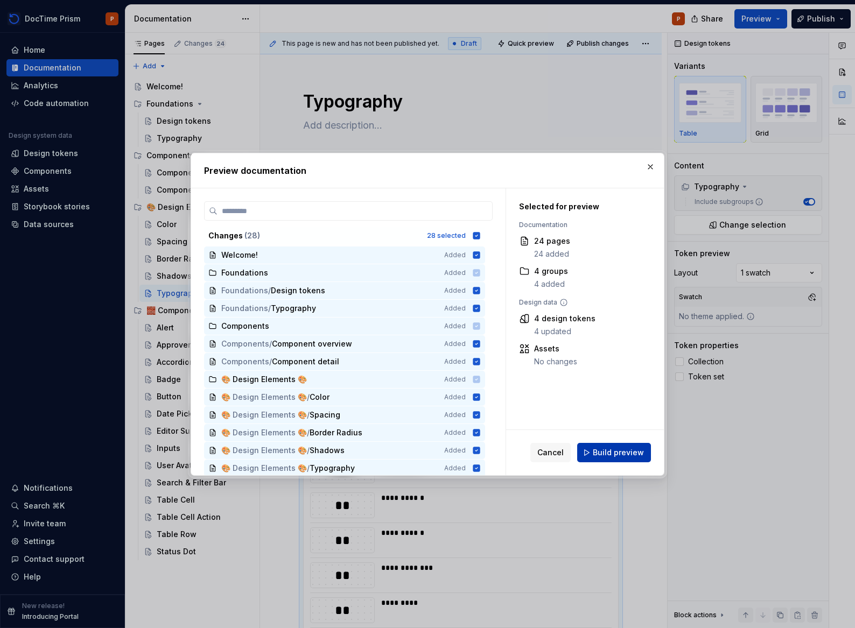
click at [625, 454] on span "Build preview" at bounding box center [618, 452] width 51 height 11
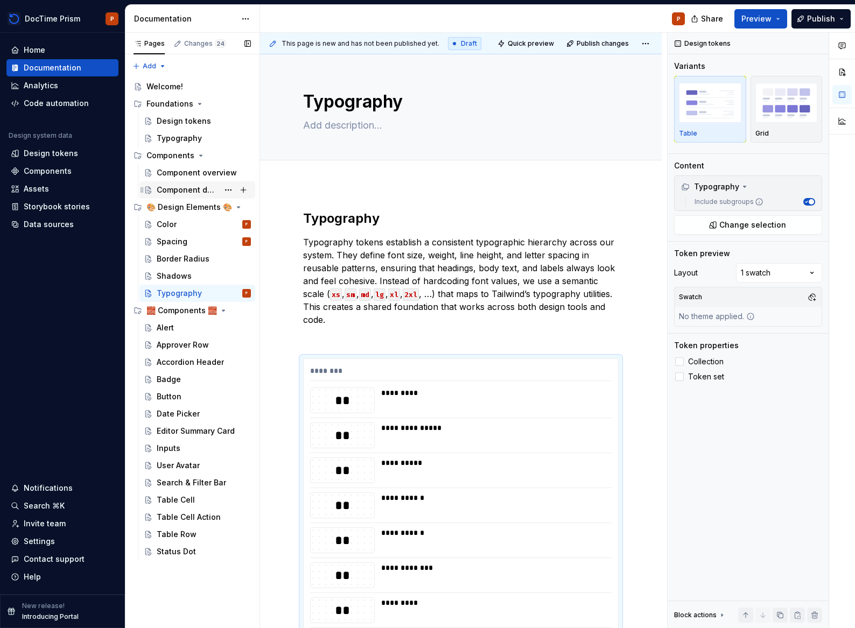
click at [182, 189] on div "Component detail" at bounding box center [188, 190] width 62 height 11
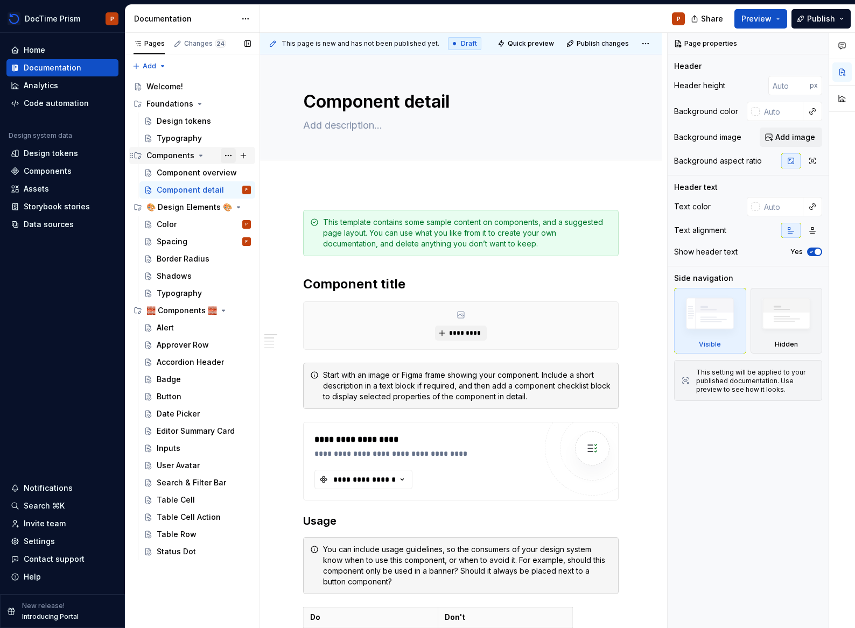
click at [231, 156] on button "Page tree" at bounding box center [228, 155] width 15 height 15
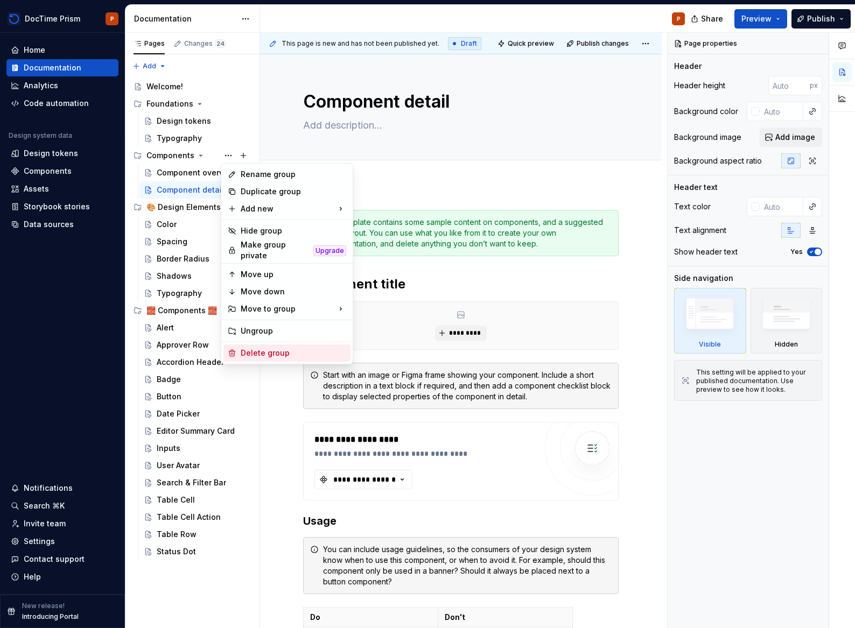
click at [279, 348] on div "Delete group" at bounding box center [293, 353] width 105 height 11
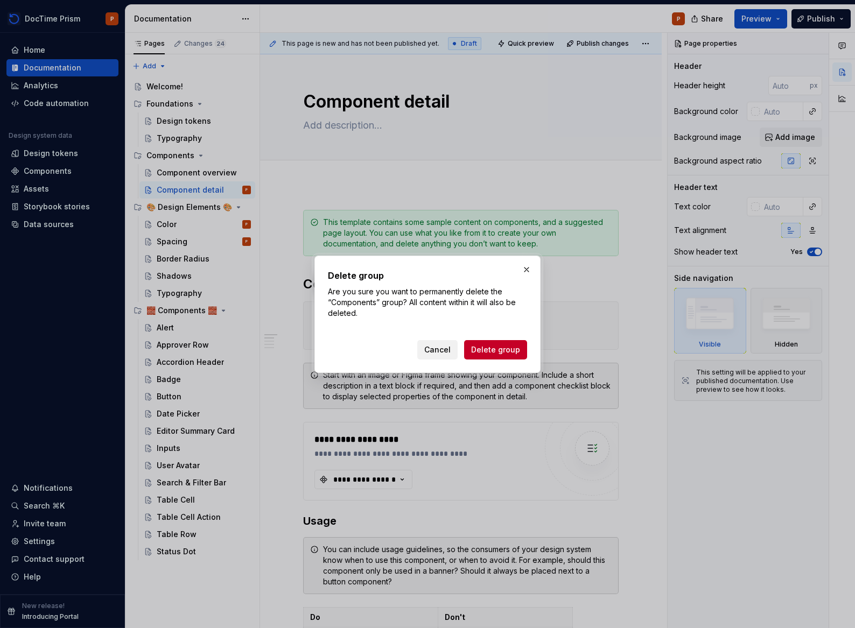
click at [439, 350] on span "Cancel" at bounding box center [437, 349] width 26 height 11
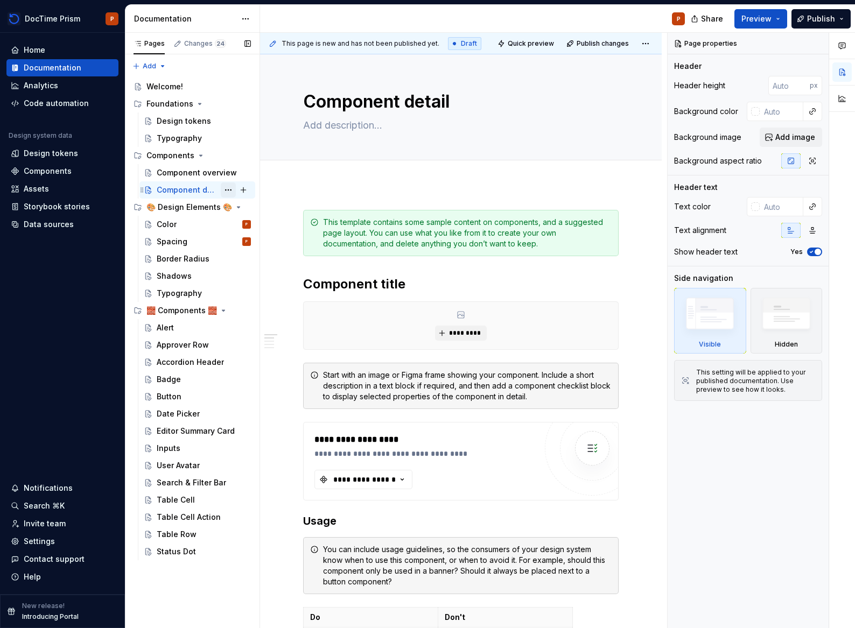
click at [227, 191] on button "Page tree" at bounding box center [228, 189] width 15 height 15
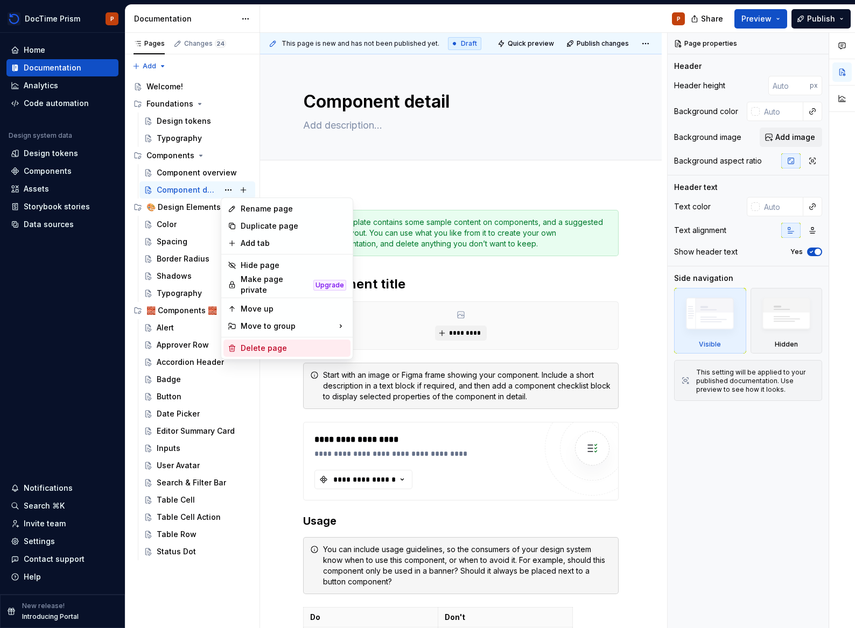
click at [278, 344] on div "Delete page" at bounding box center [293, 348] width 105 height 11
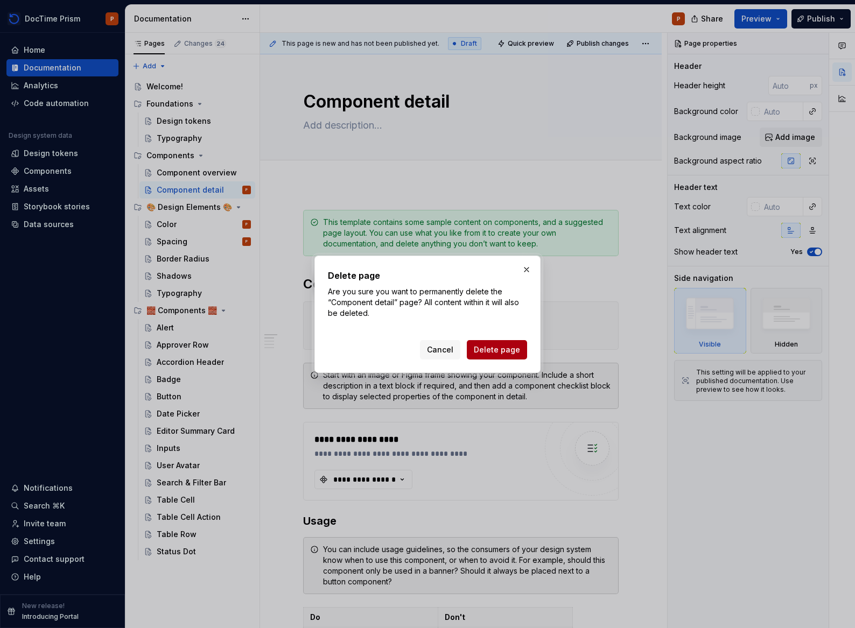
click at [520, 347] on button "Delete page" at bounding box center [497, 349] width 60 height 19
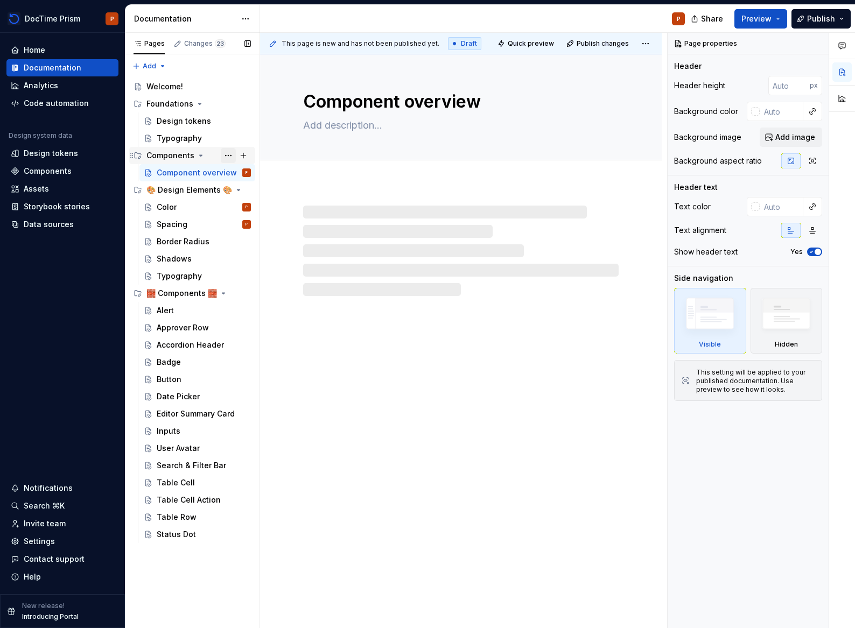
click at [233, 156] on button "Page tree" at bounding box center [228, 155] width 15 height 15
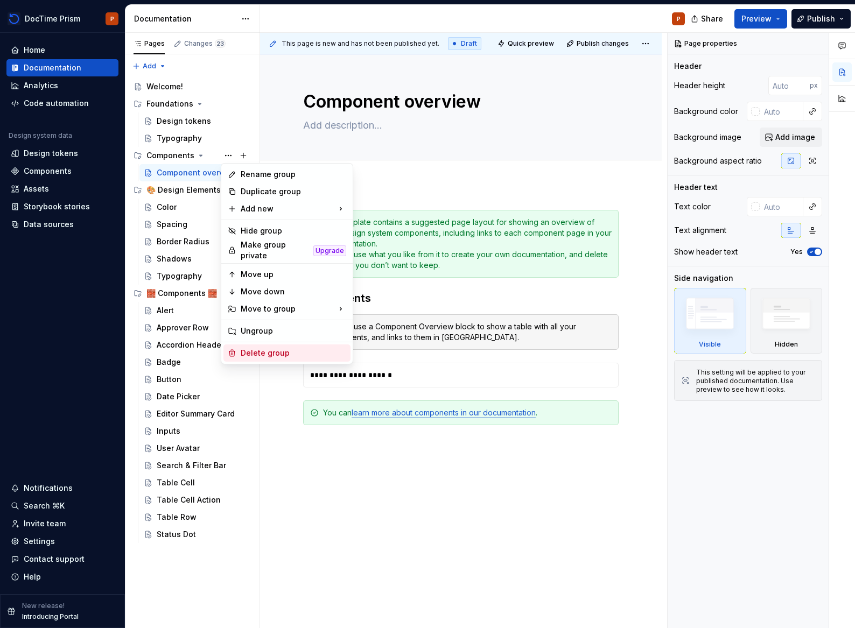
click at [268, 348] on div "Delete group" at bounding box center [293, 353] width 105 height 11
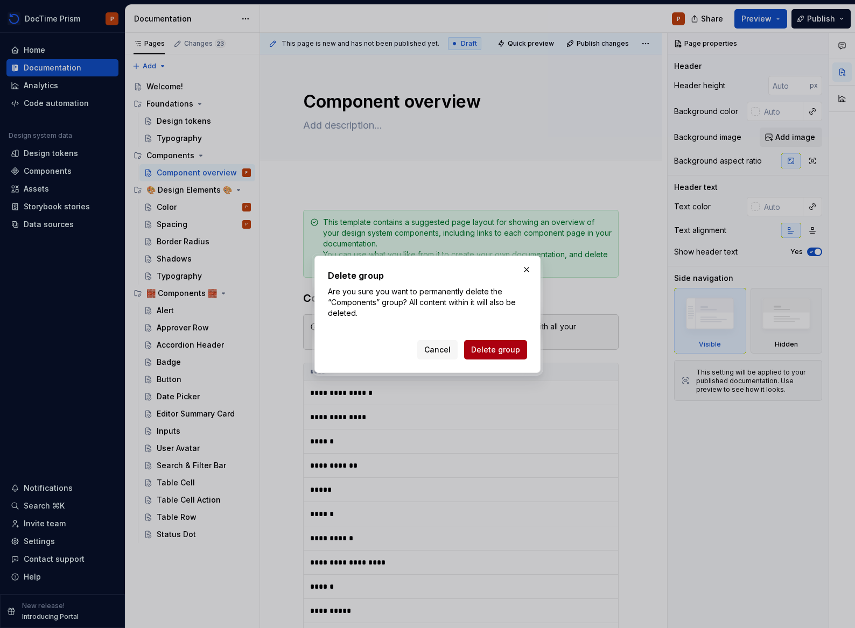
click at [501, 357] on button "Delete group" at bounding box center [495, 349] width 63 height 19
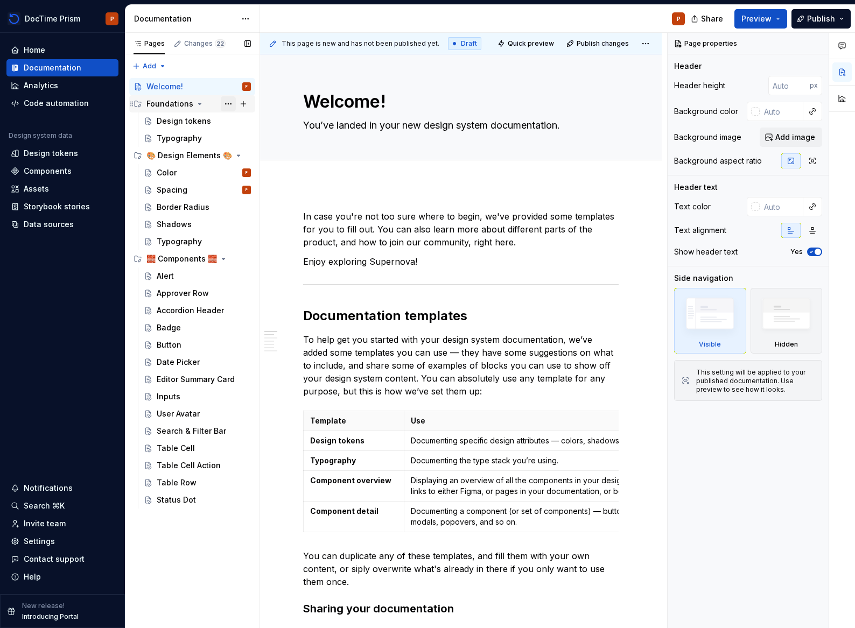
click at [229, 105] on button "Page tree" at bounding box center [228, 103] width 15 height 15
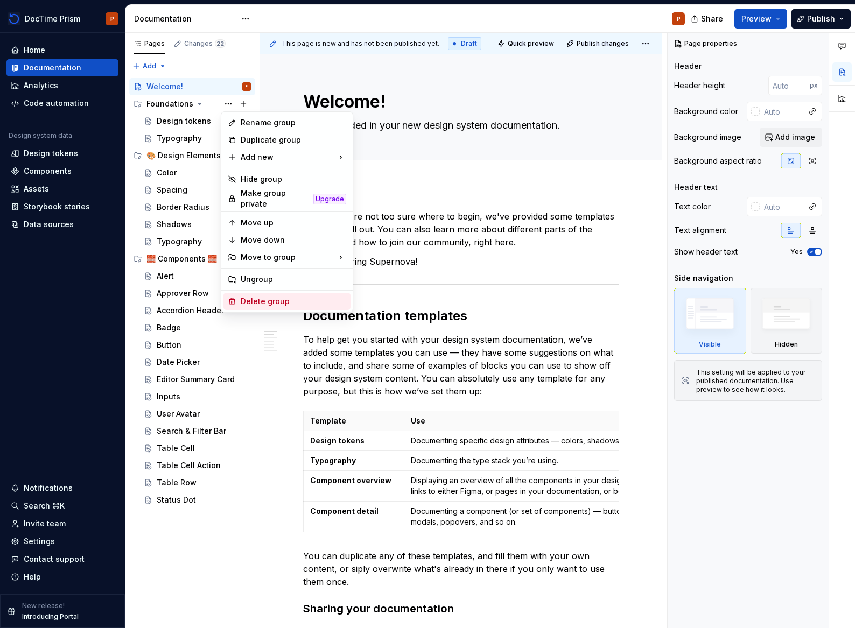
click at [241, 299] on div "Delete group" at bounding box center [293, 301] width 105 height 11
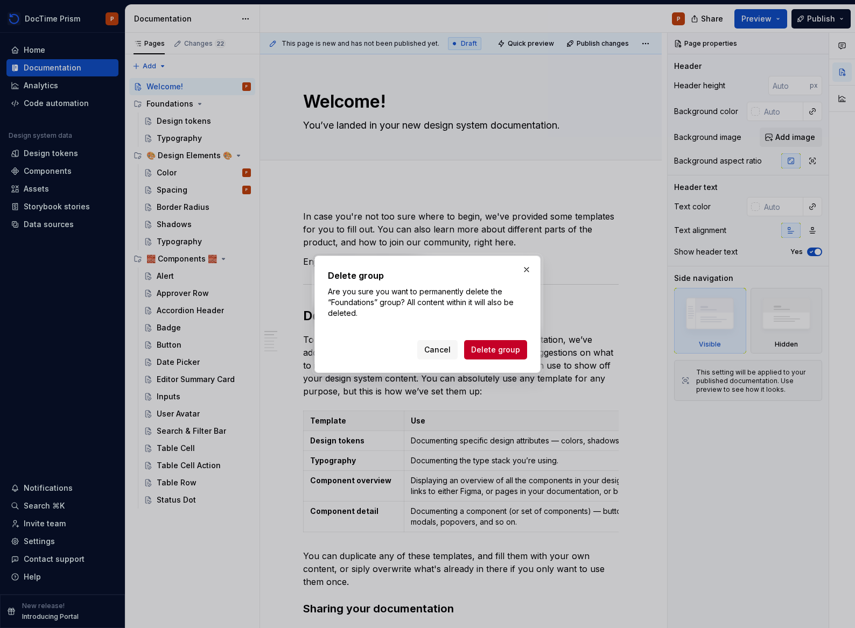
click at [498, 348] on span "Delete group" at bounding box center [495, 349] width 49 height 11
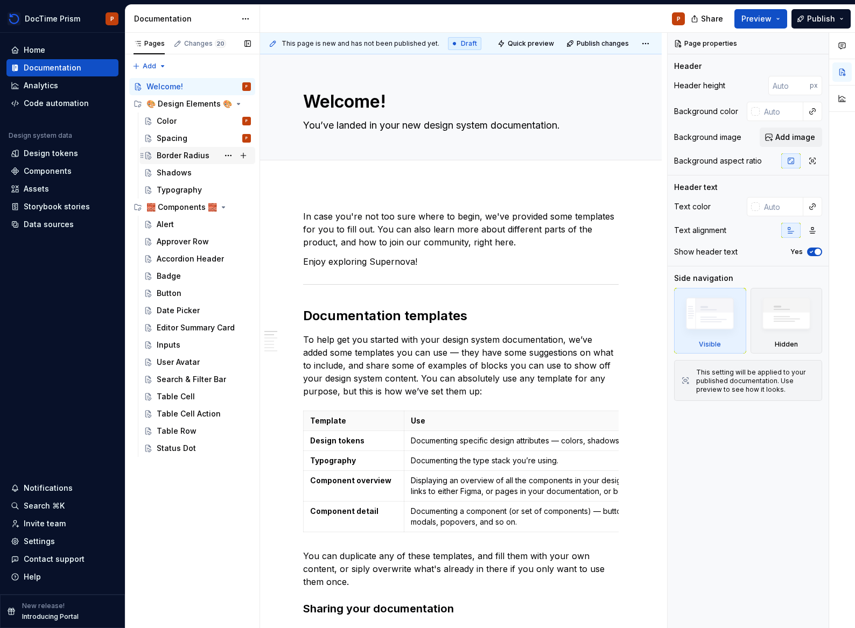
click at [187, 159] on div "Border Radius" at bounding box center [183, 155] width 53 height 11
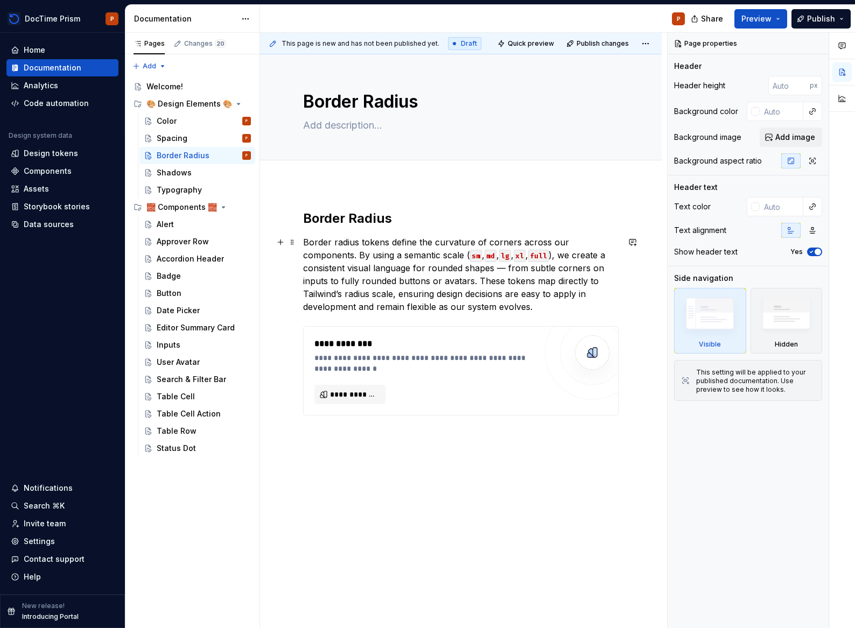
type textarea "*"
click at [535, 306] on p "Border radius tokens define the curvature of corners across our components. By …" at bounding box center [460, 275] width 315 height 78
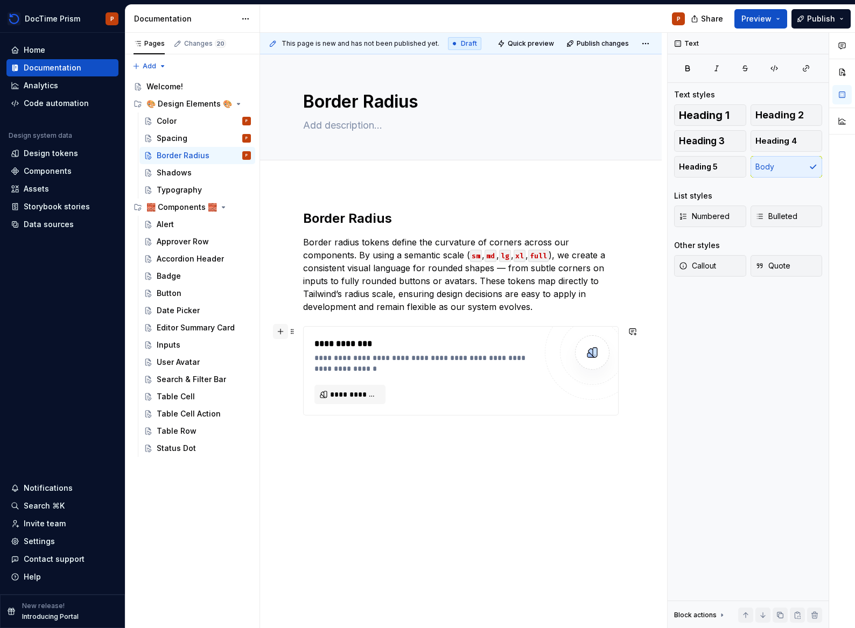
click at [281, 334] on button "button" at bounding box center [280, 331] width 15 height 15
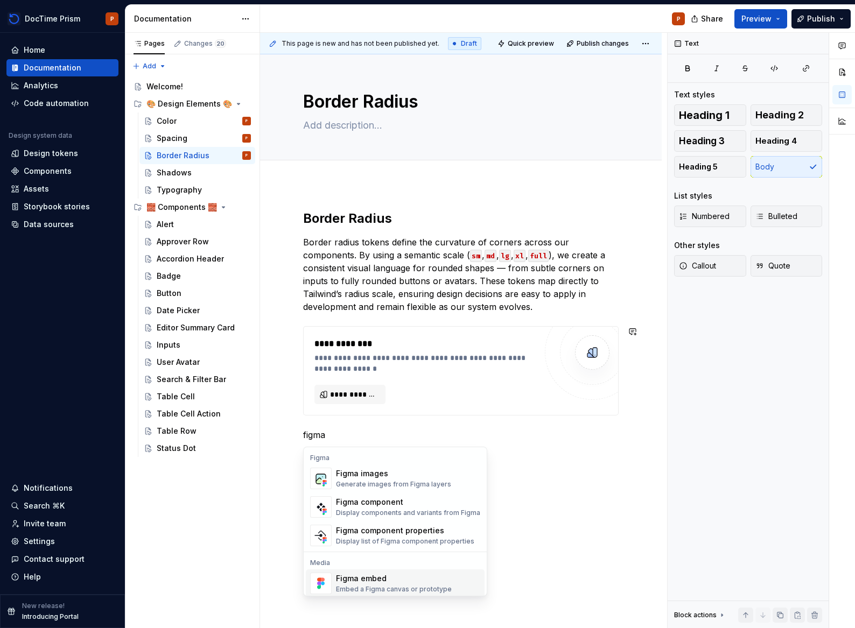
click at [401, 580] on div "Figma embed" at bounding box center [394, 578] width 116 height 11
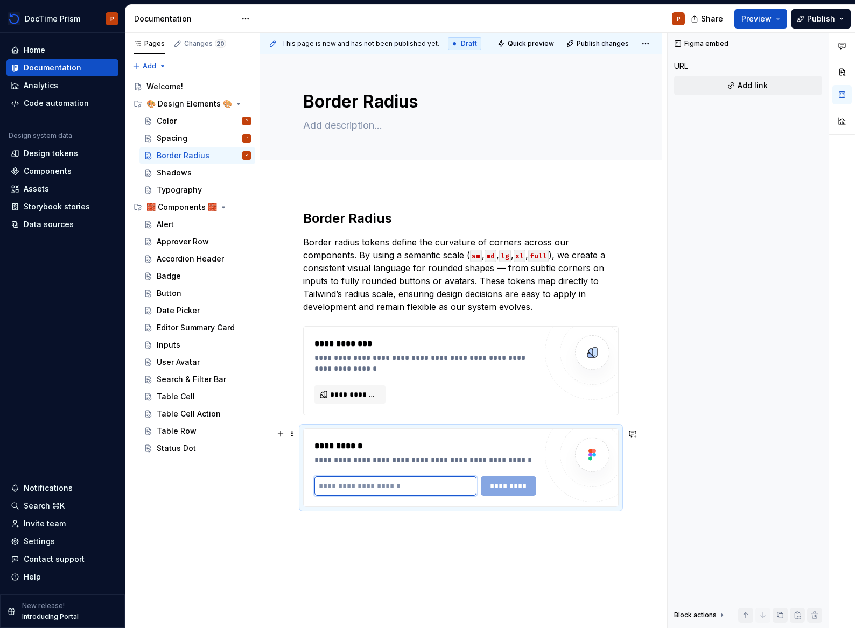
click at [432, 485] on input "text" at bounding box center [395, 485] width 162 height 19
type textarea "*"
click at [276, 437] on button "button" at bounding box center [280, 433] width 15 height 15
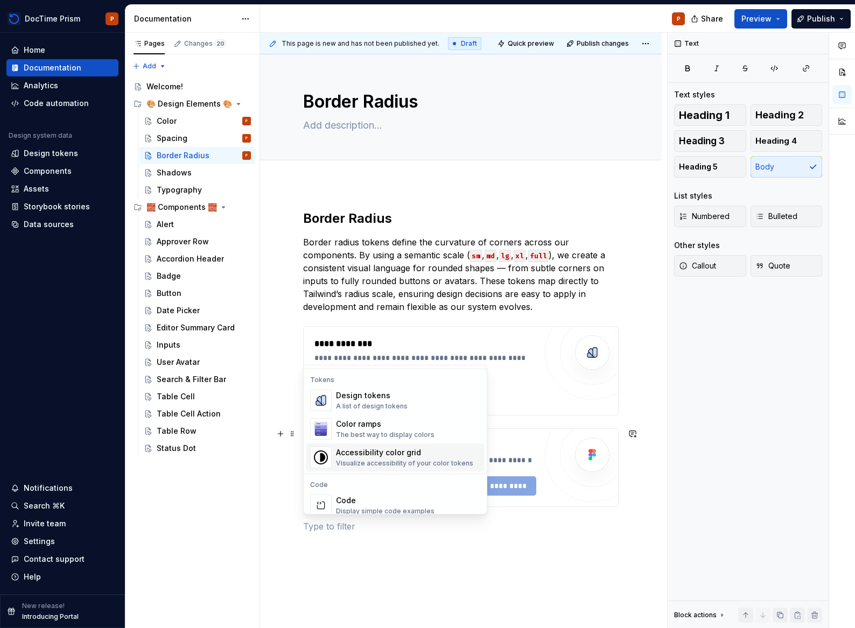
scroll to position [991, 0]
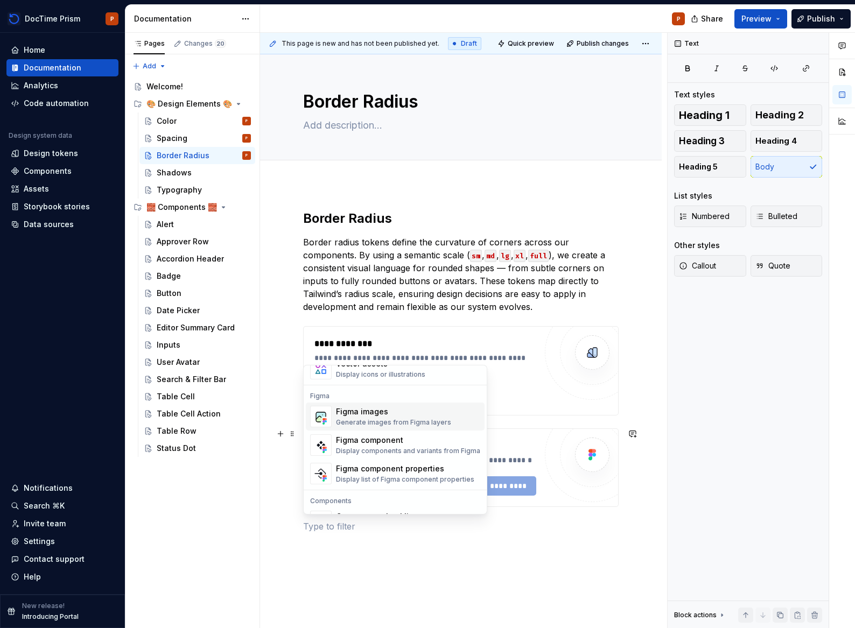
click at [396, 422] on div "Generate images from Figma layers" at bounding box center [393, 422] width 115 height 9
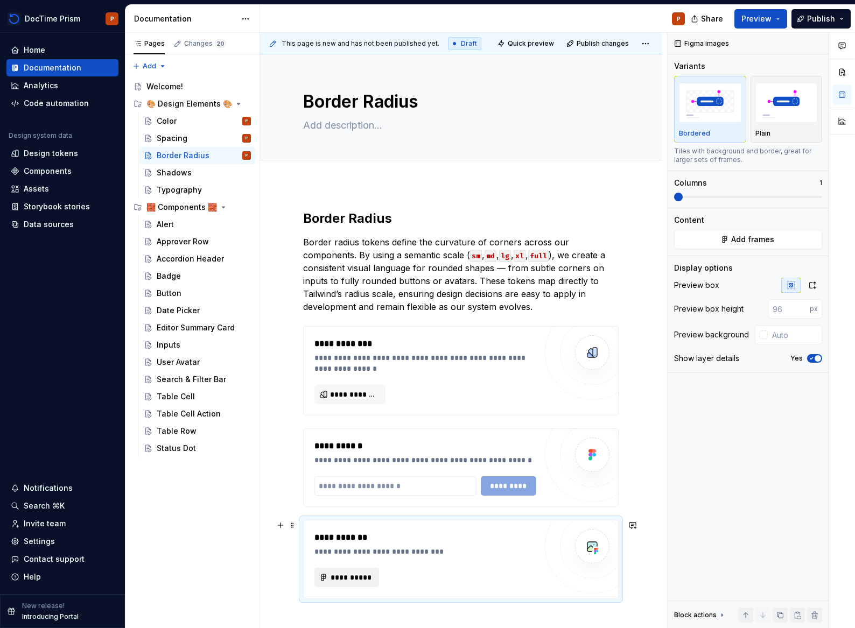
click at [344, 575] on span "**********" at bounding box center [351, 577] width 42 height 11
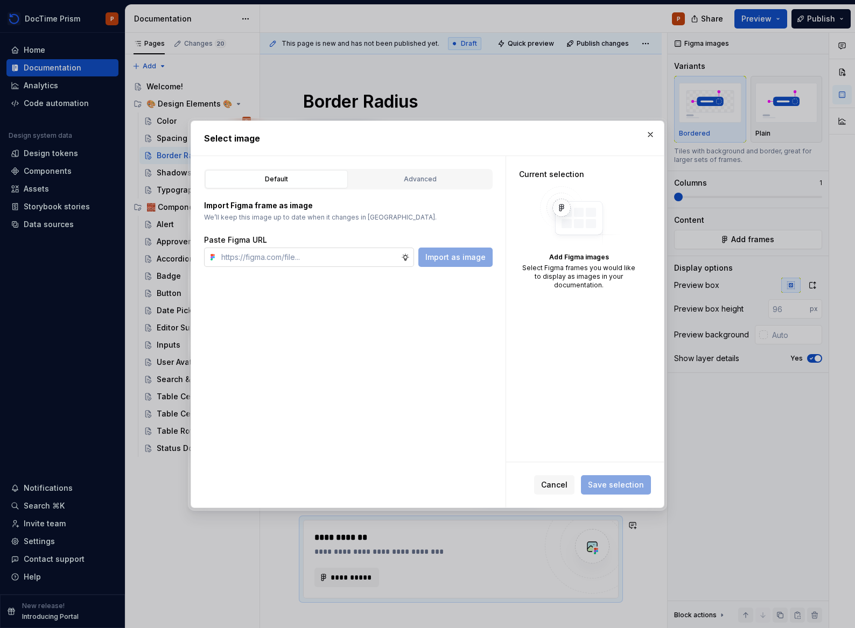
click at [343, 260] on input "text" at bounding box center [309, 257] width 184 height 19
paste input "https://www.figma.com/design/pcqRYgLwXtahf7XTltFur5/Prism-Design-System?node-id…"
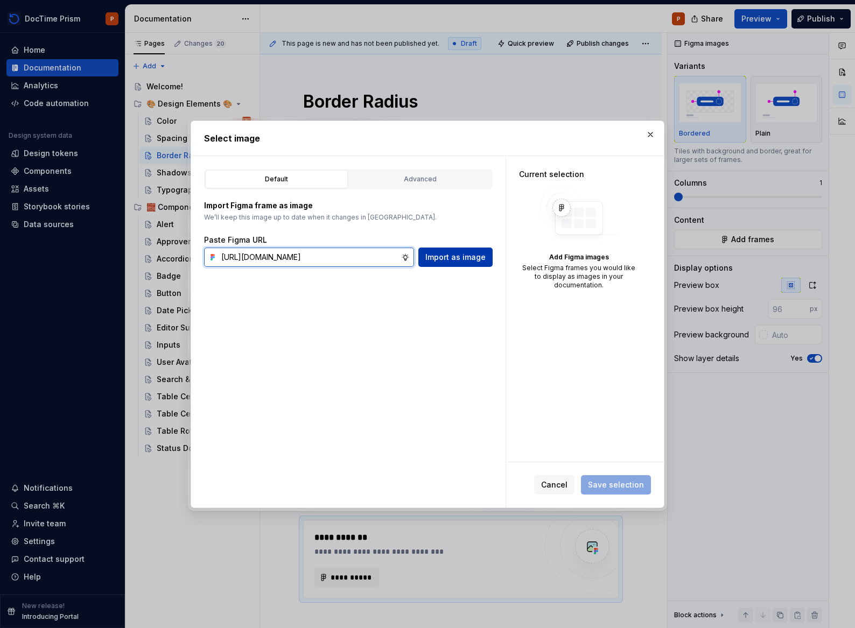
type input "https://www.figma.com/design/pcqRYgLwXtahf7XTltFur5/Prism-Design-System?node-id…"
click at [460, 263] on button "Import as image" at bounding box center [455, 257] width 74 height 19
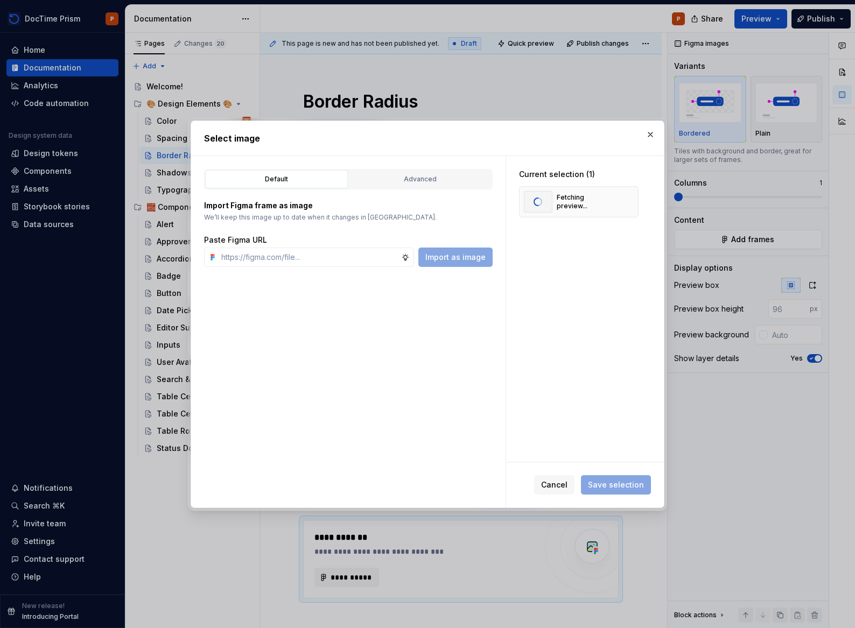
type textarea "*"
click at [618, 492] on button "Save selection" at bounding box center [616, 484] width 70 height 19
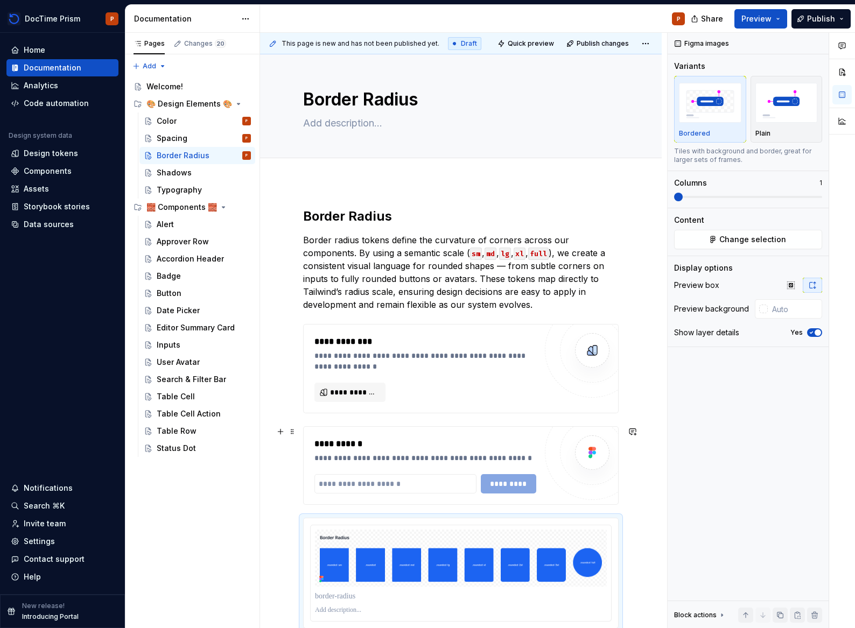
scroll to position [158, 0]
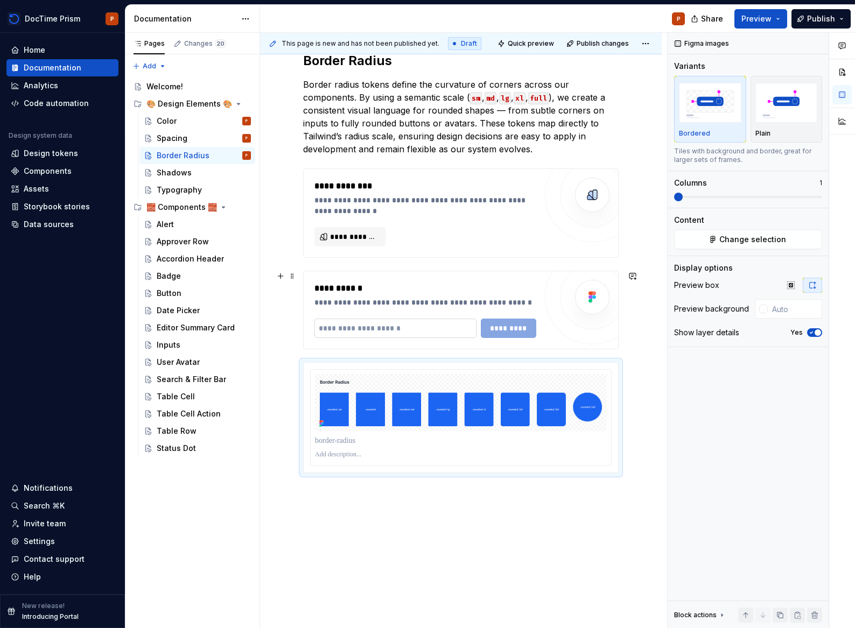
click at [373, 321] on input "text" at bounding box center [395, 328] width 162 height 19
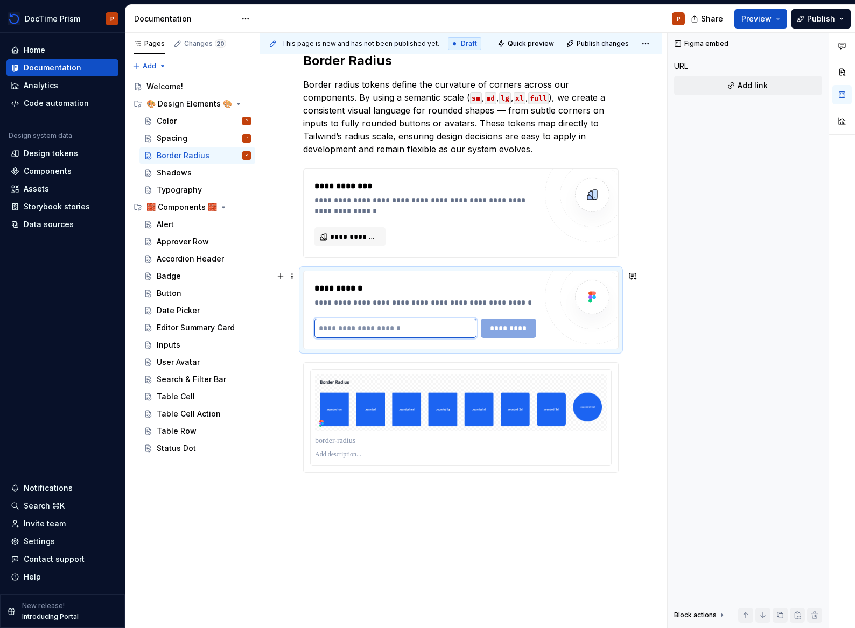
paste input "**********"
type input "**********"
click at [488, 325] on span "*********" at bounding box center [509, 328] width 42 height 11
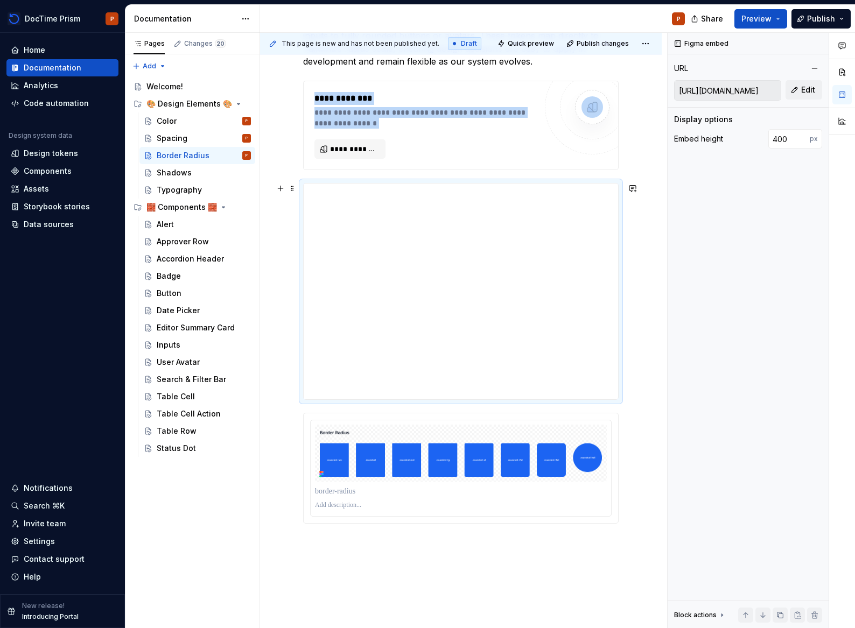
scroll to position [245, 0]
click at [291, 424] on span at bounding box center [292, 418] width 9 height 15
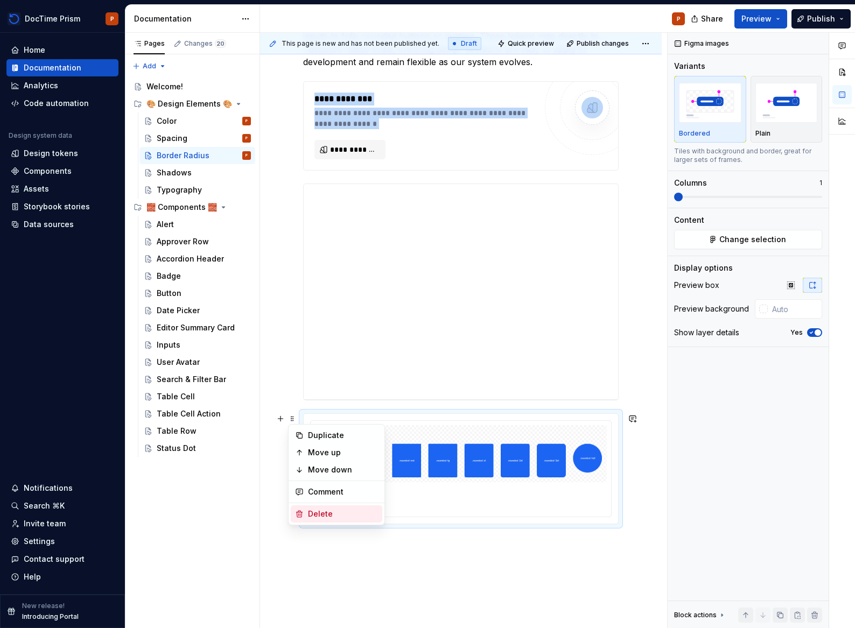
click at [306, 511] on div "Delete" at bounding box center [336, 513] width 91 height 17
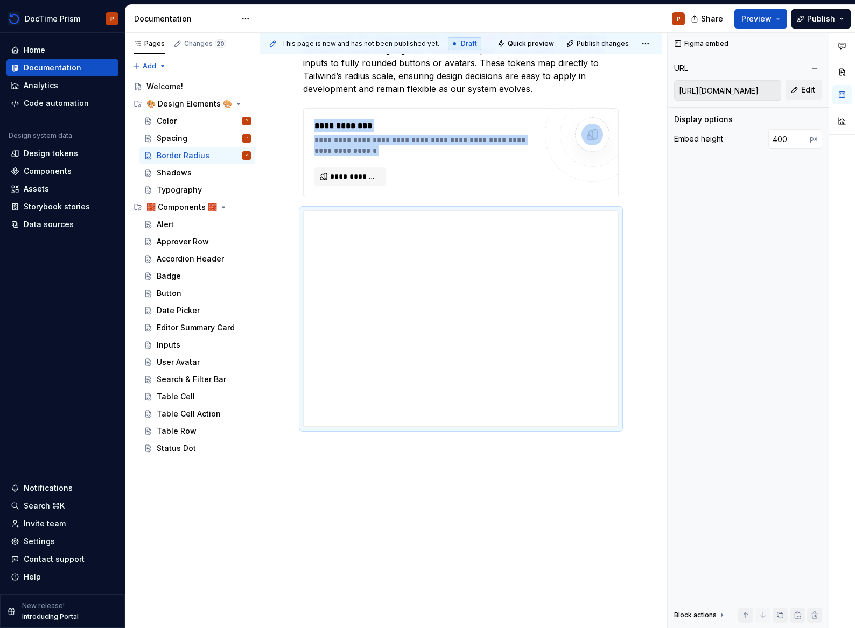
scroll to position [218, 0]
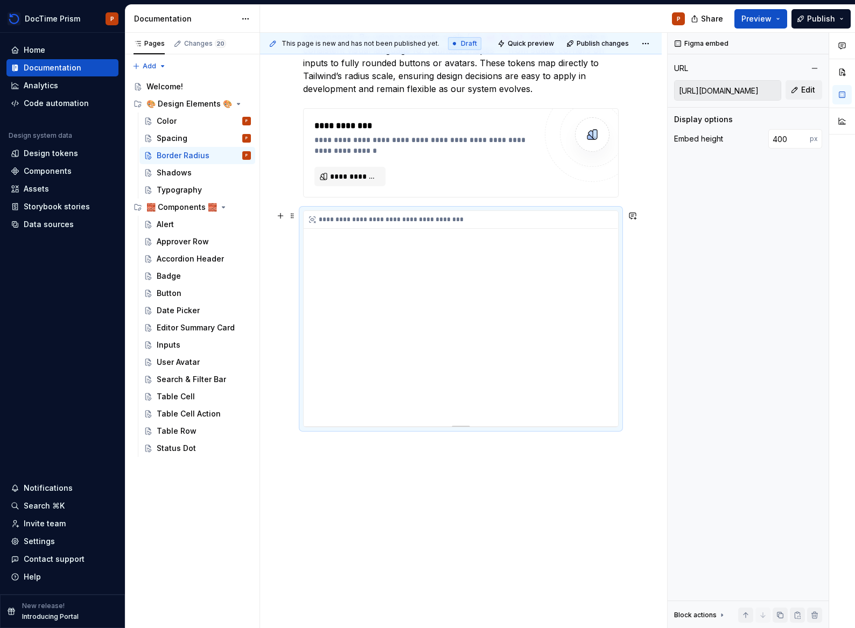
drag, startPoint x: 599, startPoint y: 374, endPoint x: 605, endPoint y: 372, distance: 6.8
click at [599, 374] on div "**********" at bounding box center [461, 318] width 314 height 215
click at [606, 371] on div "**********" at bounding box center [461, 318] width 314 height 215
click at [603, 371] on div "**********" at bounding box center [461, 318] width 314 height 215
click at [777, 20] on button "Preview" at bounding box center [760, 18] width 53 height 19
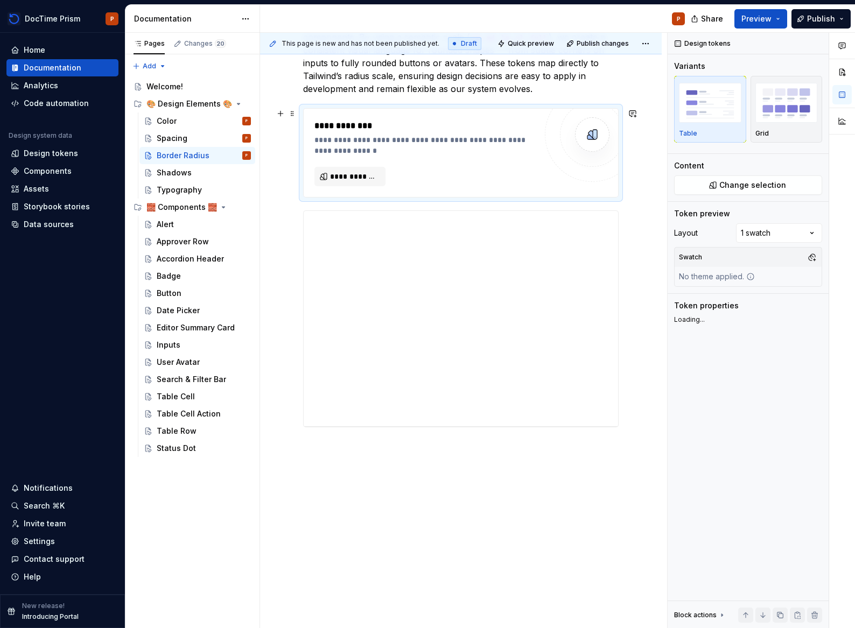
click at [380, 153] on div "**********" at bounding box center [424, 146] width 221 height 22
click at [531, 139] on div "**********" at bounding box center [424, 146] width 221 height 22
click at [294, 114] on span at bounding box center [292, 113] width 9 height 15
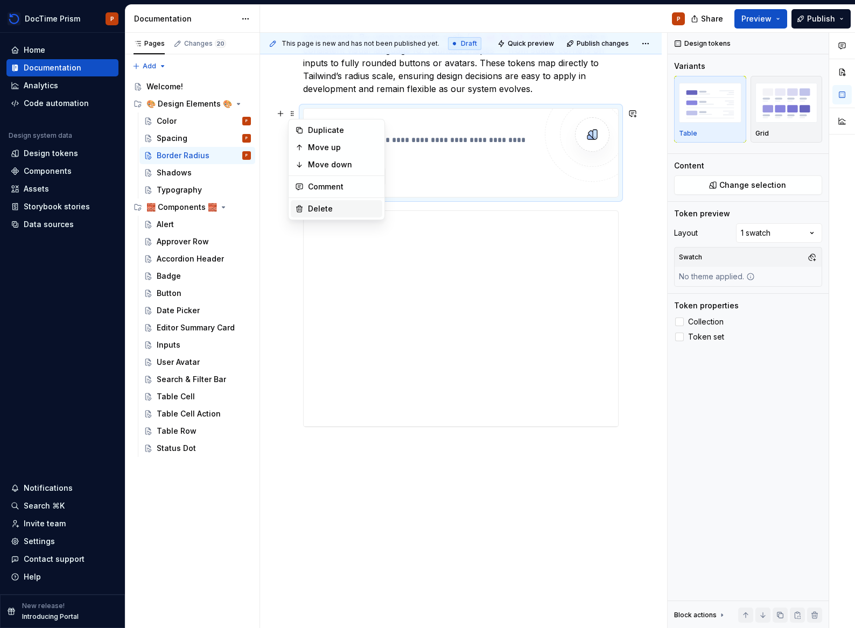
click at [309, 204] on div "Delete" at bounding box center [343, 208] width 70 height 11
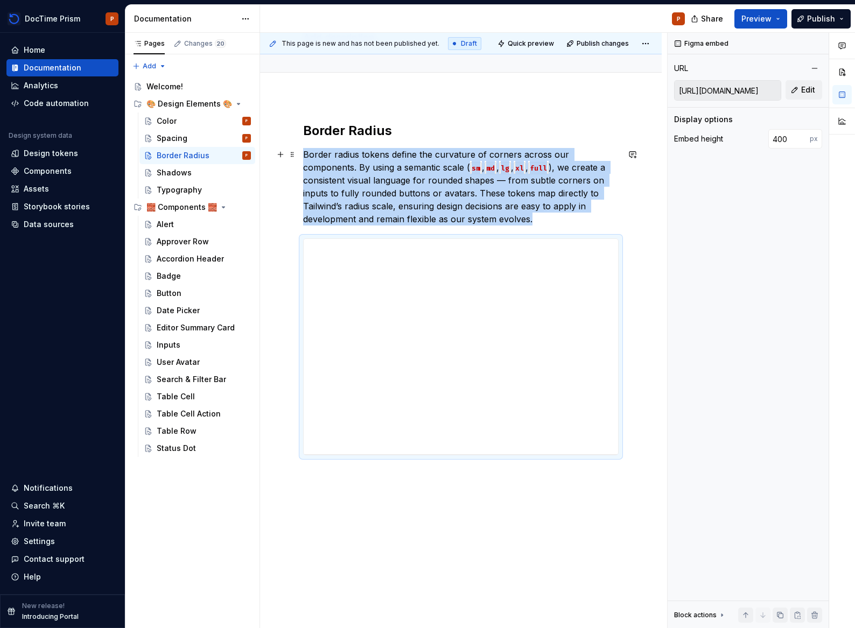
scroll to position [89, 0]
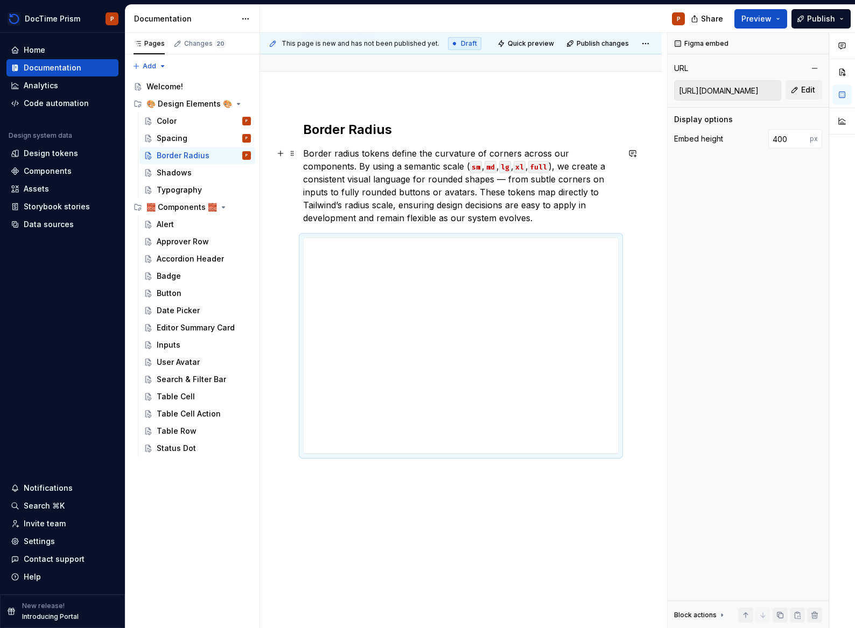
click at [383, 199] on p "Border radius tokens define the curvature of corners across our components. By …" at bounding box center [460, 186] width 315 height 78
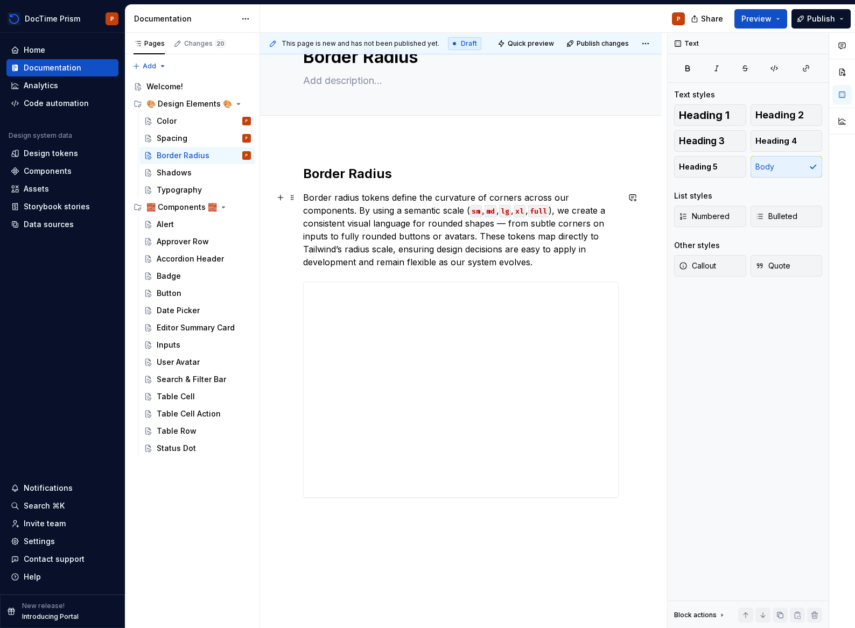
scroll to position [0, 0]
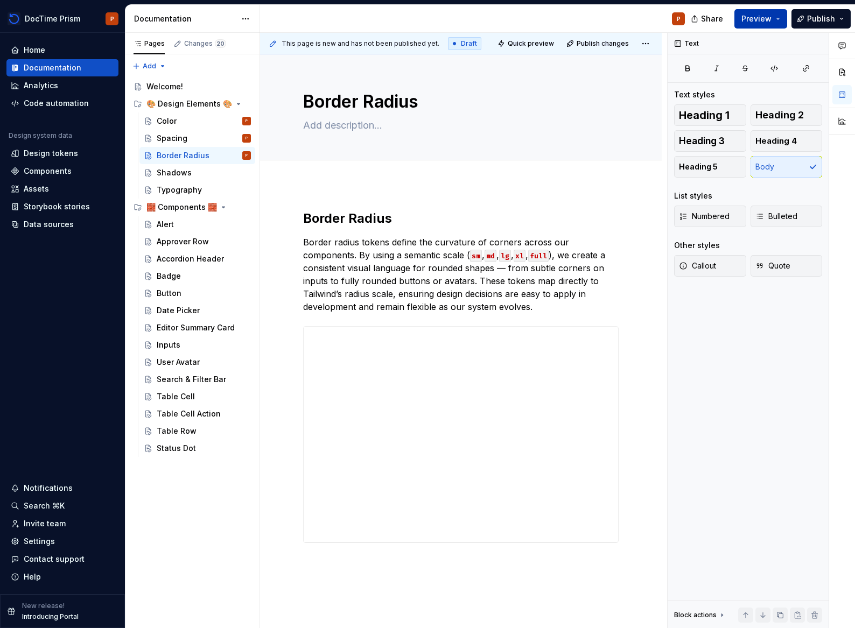
click at [777, 20] on button "Preview" at bounding box center [760, 18] width 53 height 19
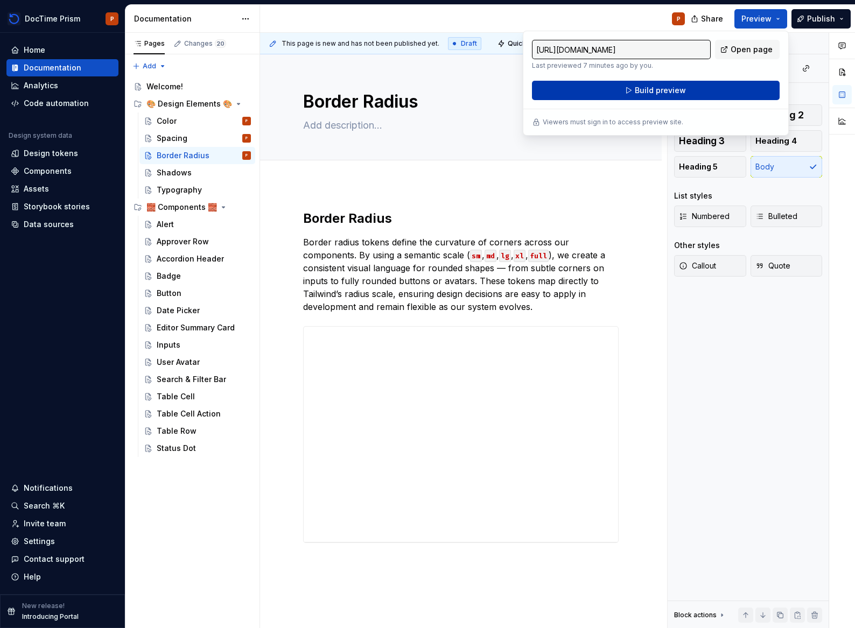
click at [661, 93] on span "Build preview" at bounding box center [660, 90] width 51 height 11
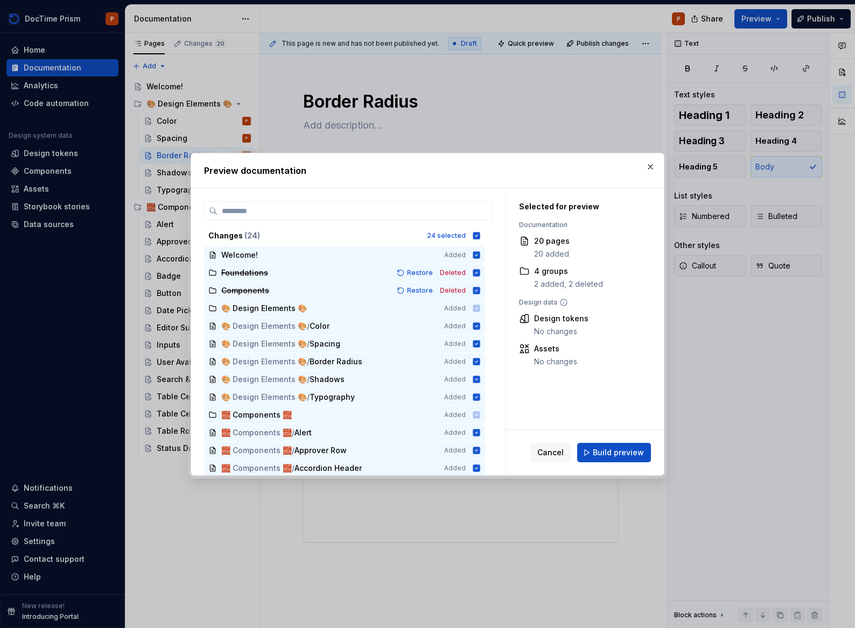
click at [614, 446] on button "Build preview" at bounding box center [614, 452] width 74 height 19
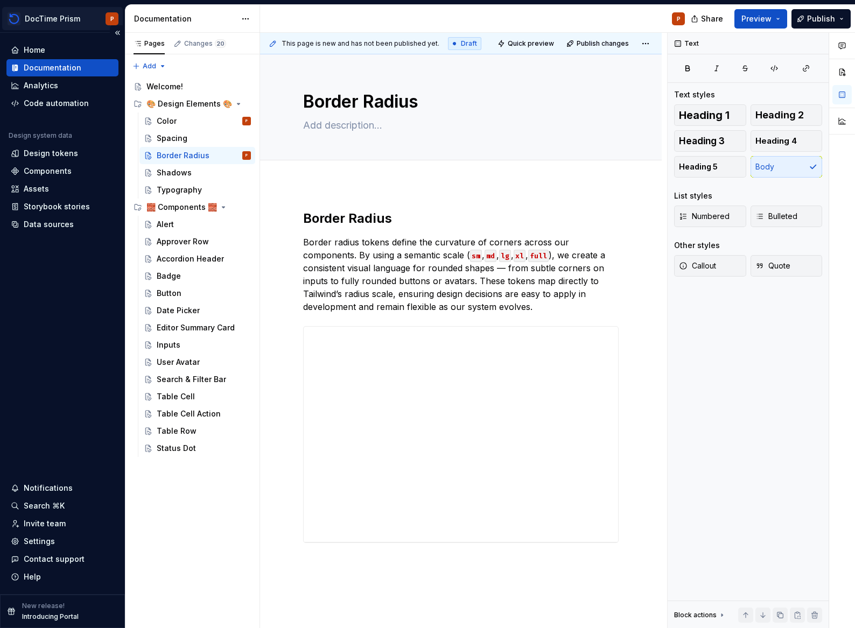
click at [115, 21] on html "DocTime Prism P Home Documentation Analytics Code automation Design system data…" at bounding box center [427, 314] width 855 height 628
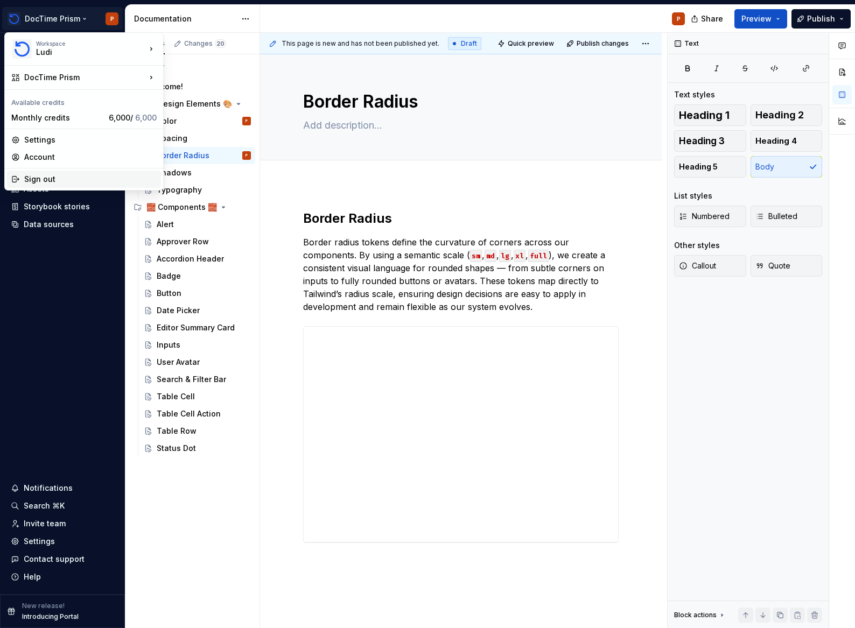
click at [47, 178] on div "Sign out" at bounding box center [90, 179] width 132 height 11
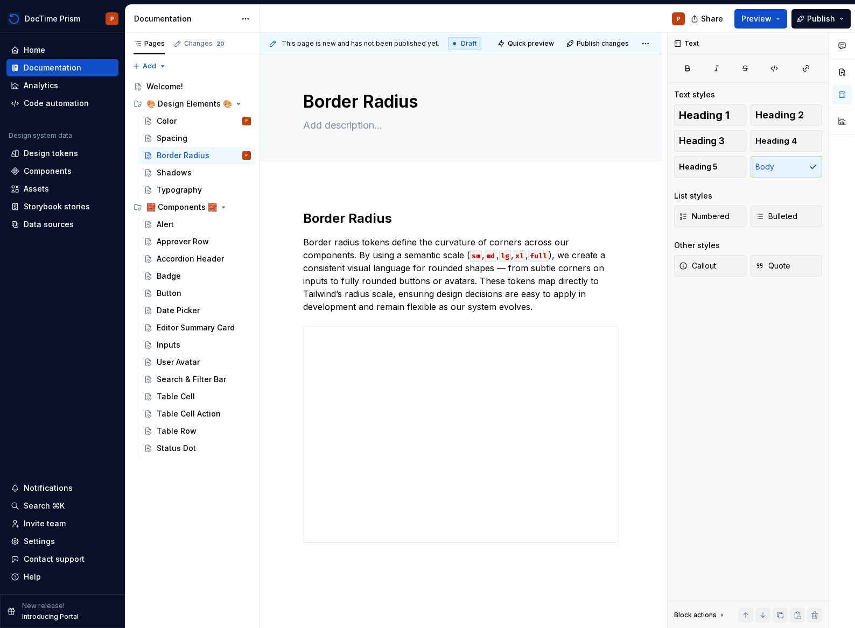
type textarea "*"
